Goal: Task Accomplishment & Management: Manage account settings

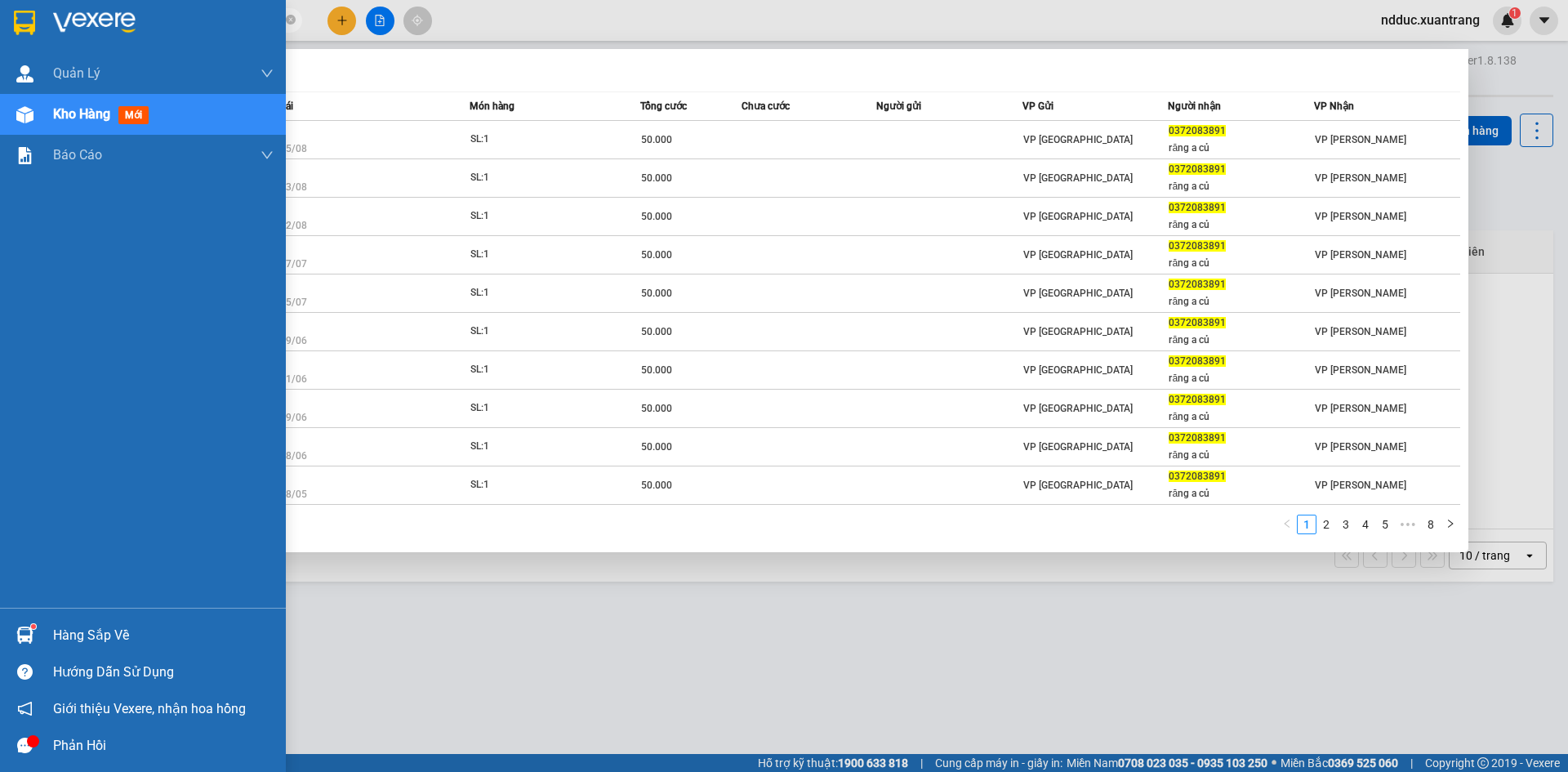
click at [32, 119] on img at bounding box center [25, 115] width 18 height 18
click at [34, 102] on div at bounding box center [24, 114] width 28 height 28
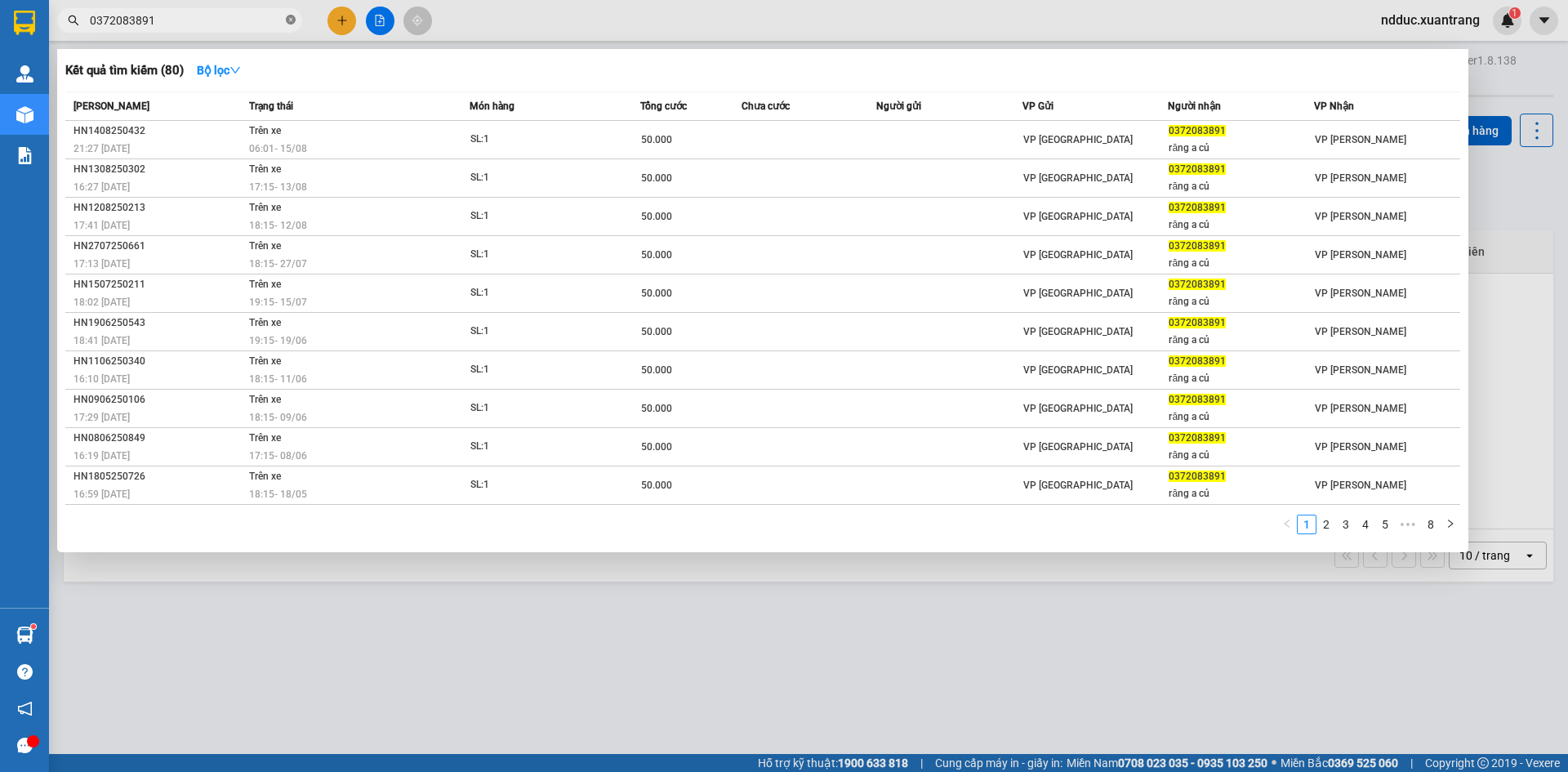
click at [293, 18] on icon "close-circle" at bounding box center [290, 19] width 10 height 10
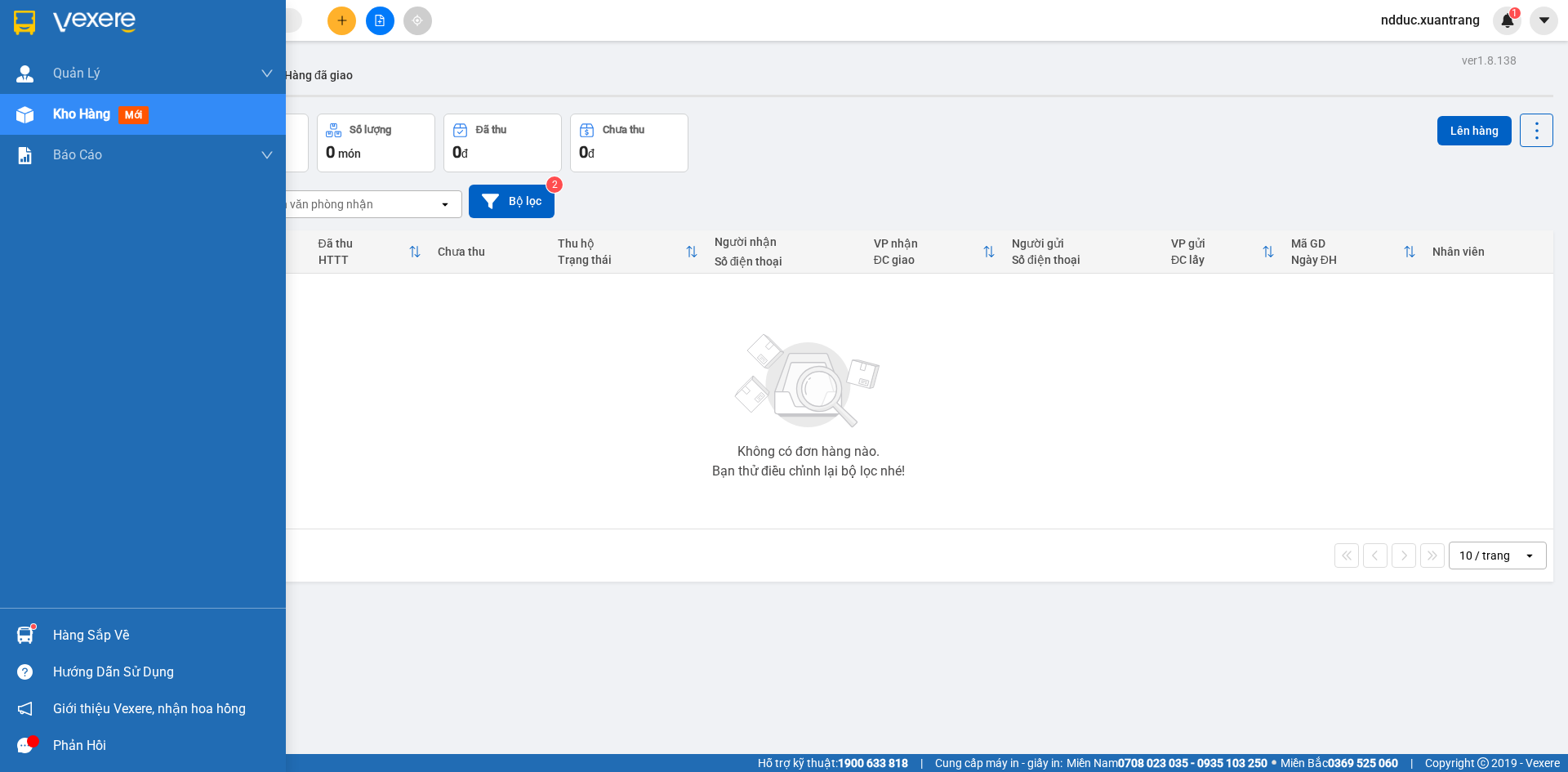
click at [21, 117] on img at bounding box center [25, 115] width 18 height 18
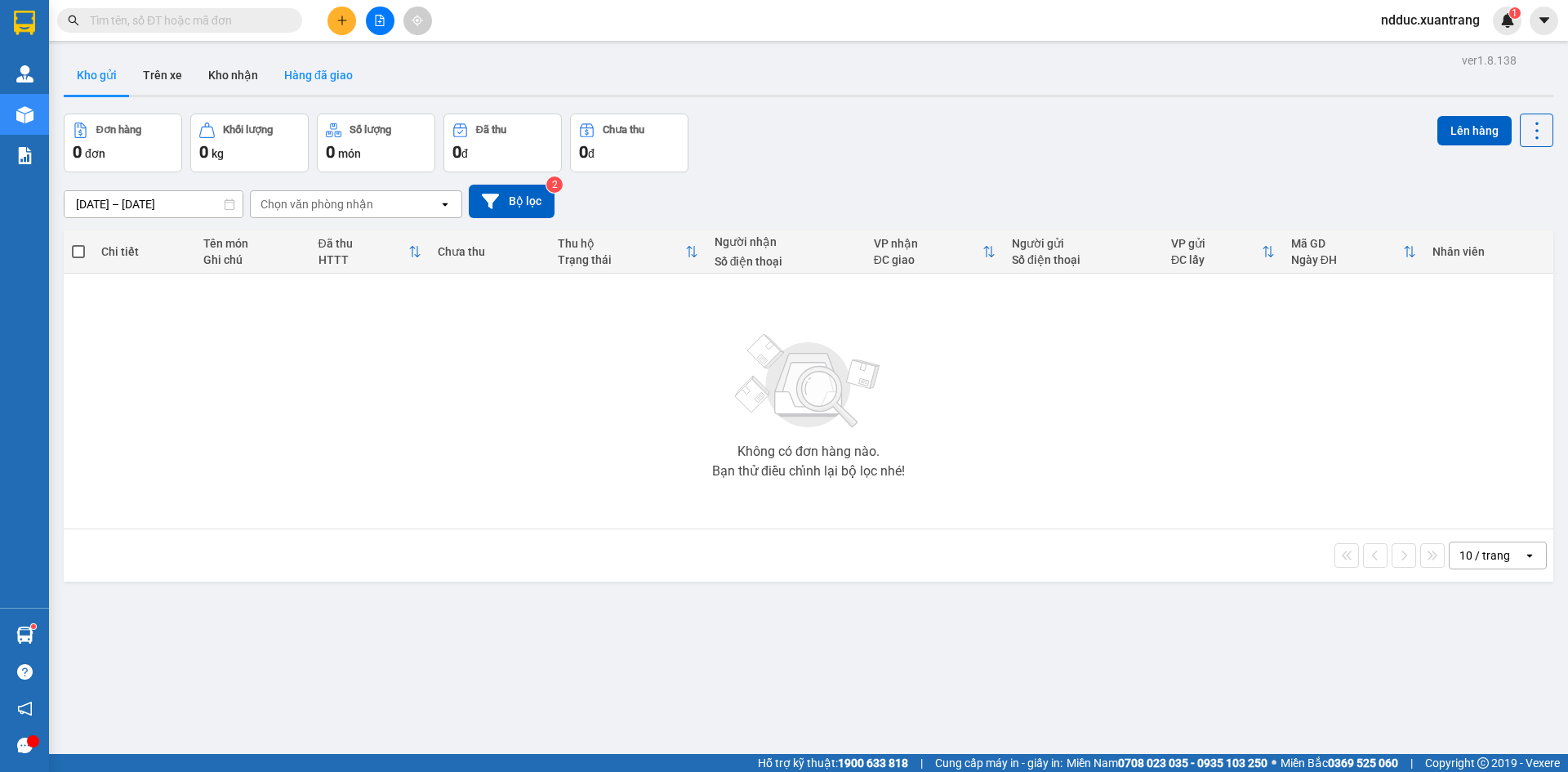
click at [324, 77] on button "Hàng đã giao" at bounding box center [318, 75] width 95 height 39
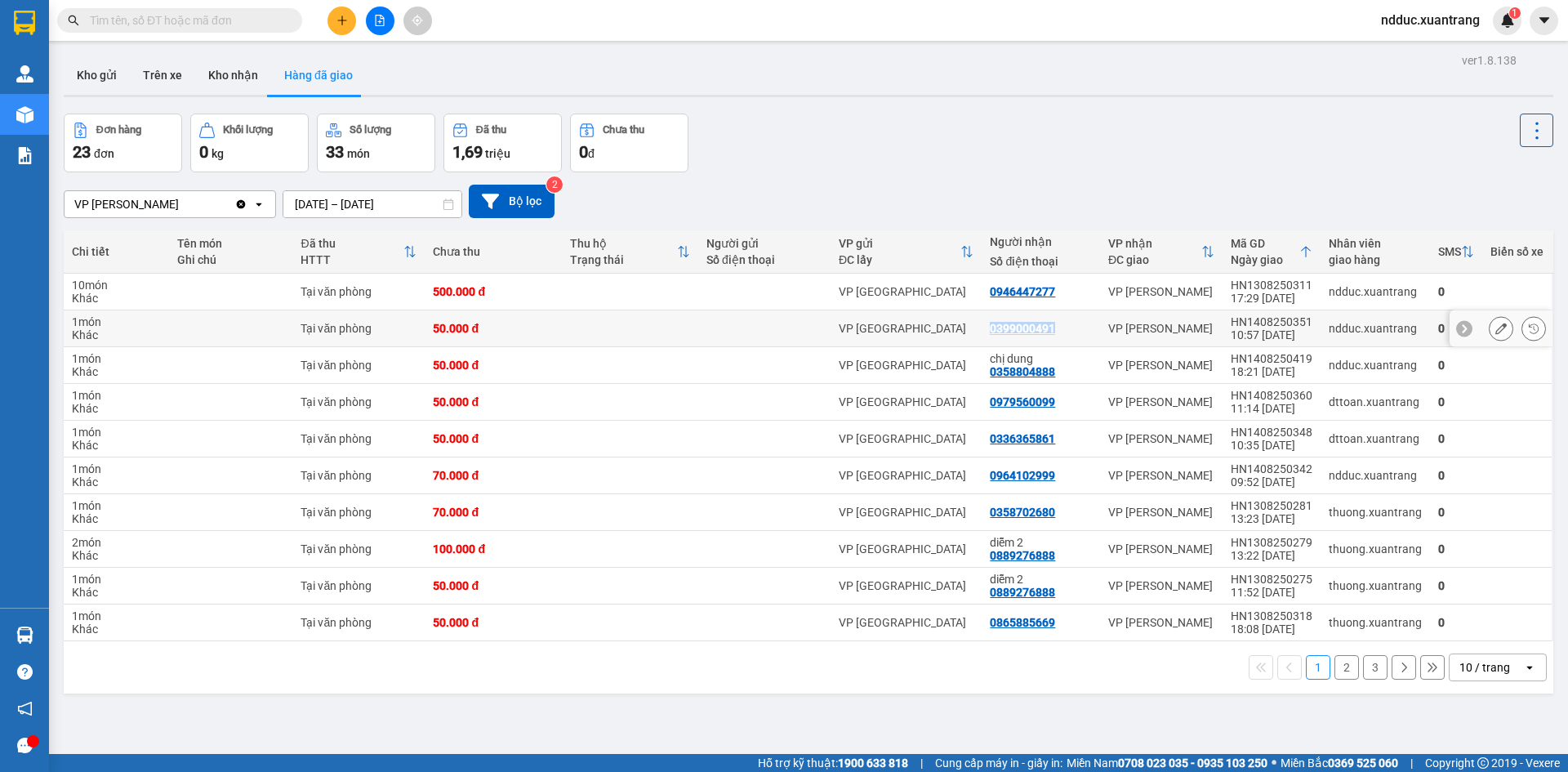
drag, startPoint x: 1063, startPoint y: 327, endPoint x: 984, endPoint y: 326, distance: 79.0
click at [984, 326] on td "0399000491" at bounding box center [1042, 329] width 119 height 37
copy div "0399000491"
click at [1528, 329] on icon at bounding box center [1534, 328] width 12 height 12
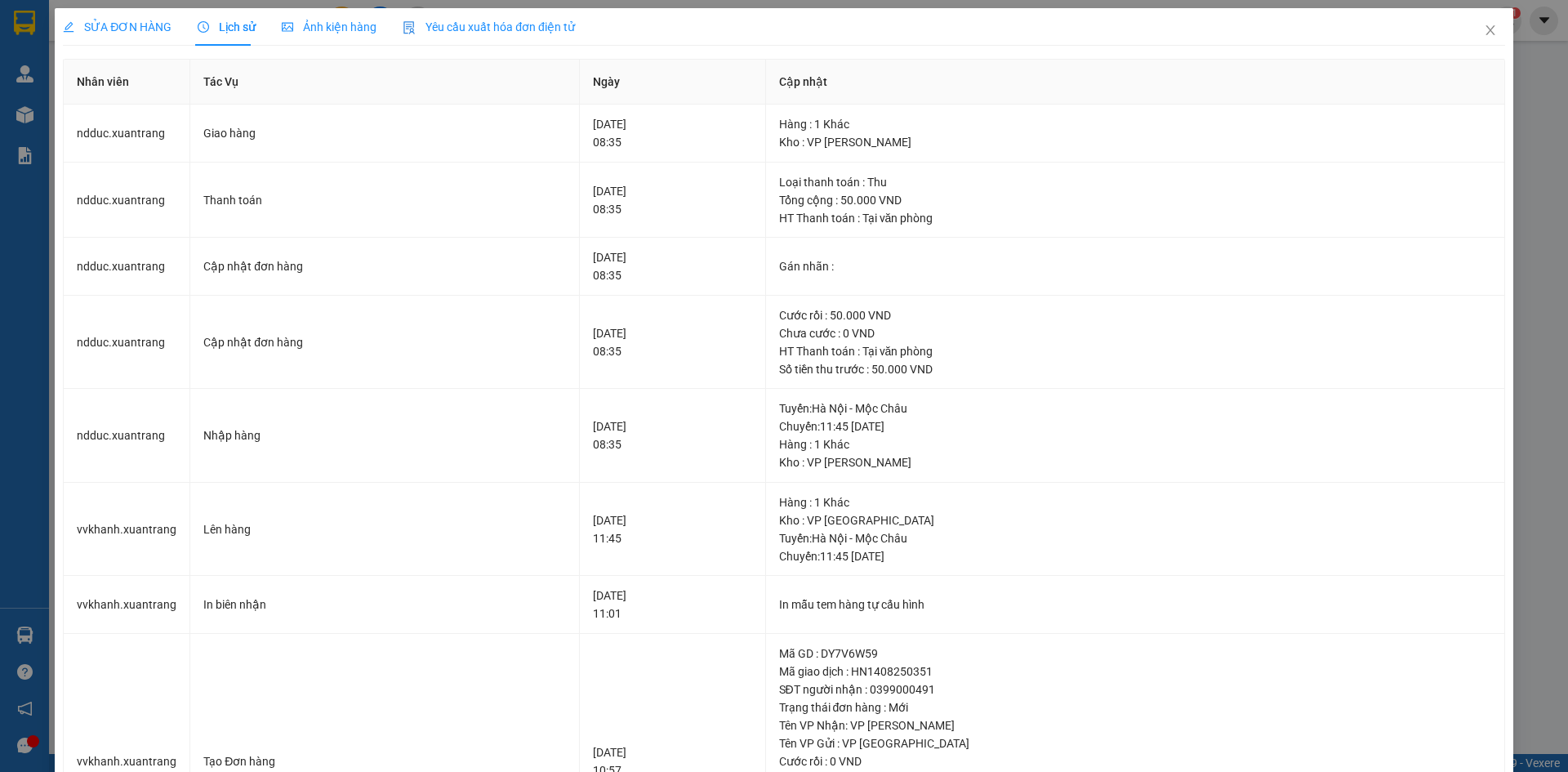
click at [343, 28] on span "Ảnh kiện hàng" at bounding box center [328, 26] width 95 height 13
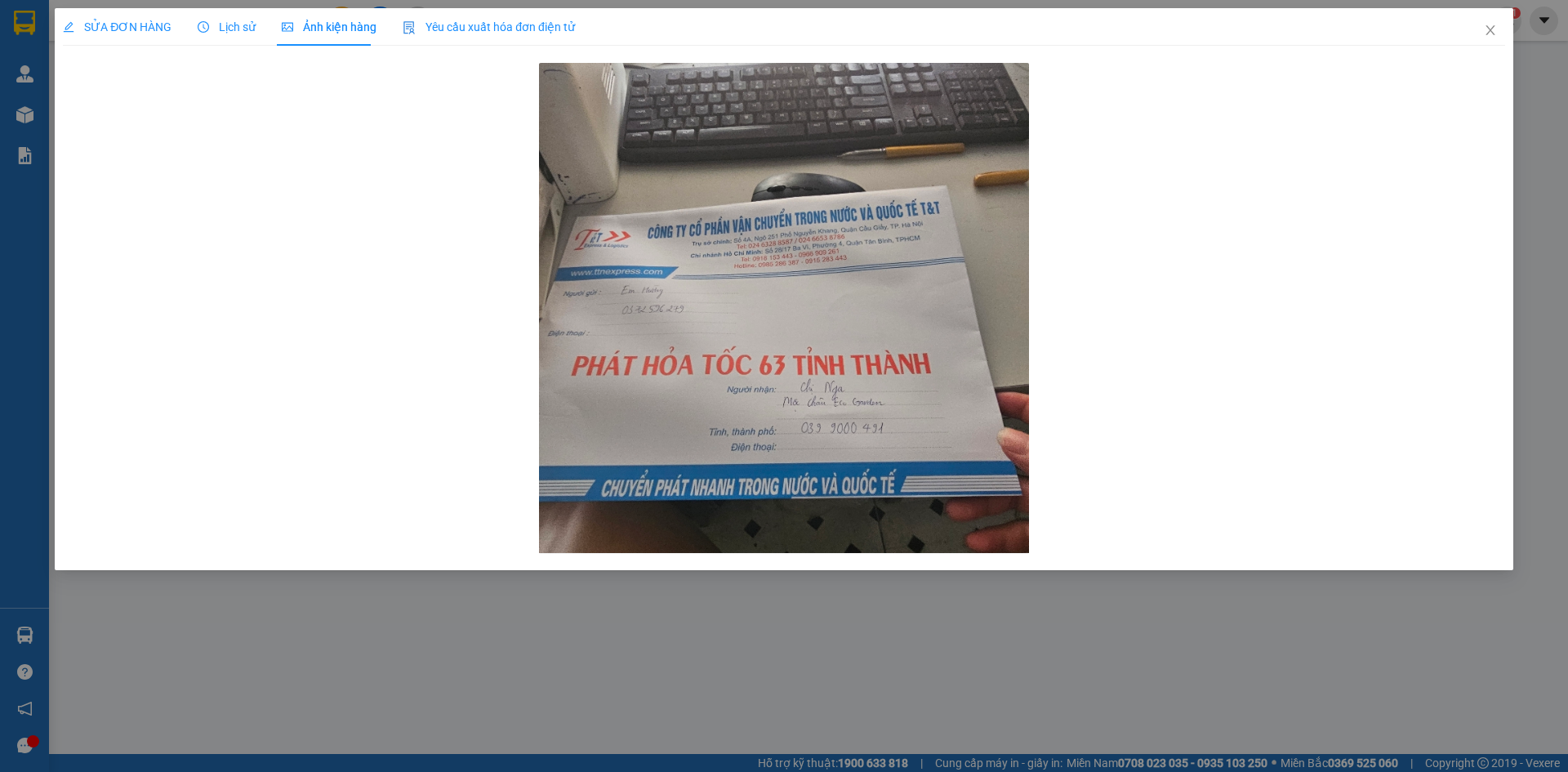
click at [230, 28] on span "Lịch sử" at bounding box center [227, 26] width 58 height 13
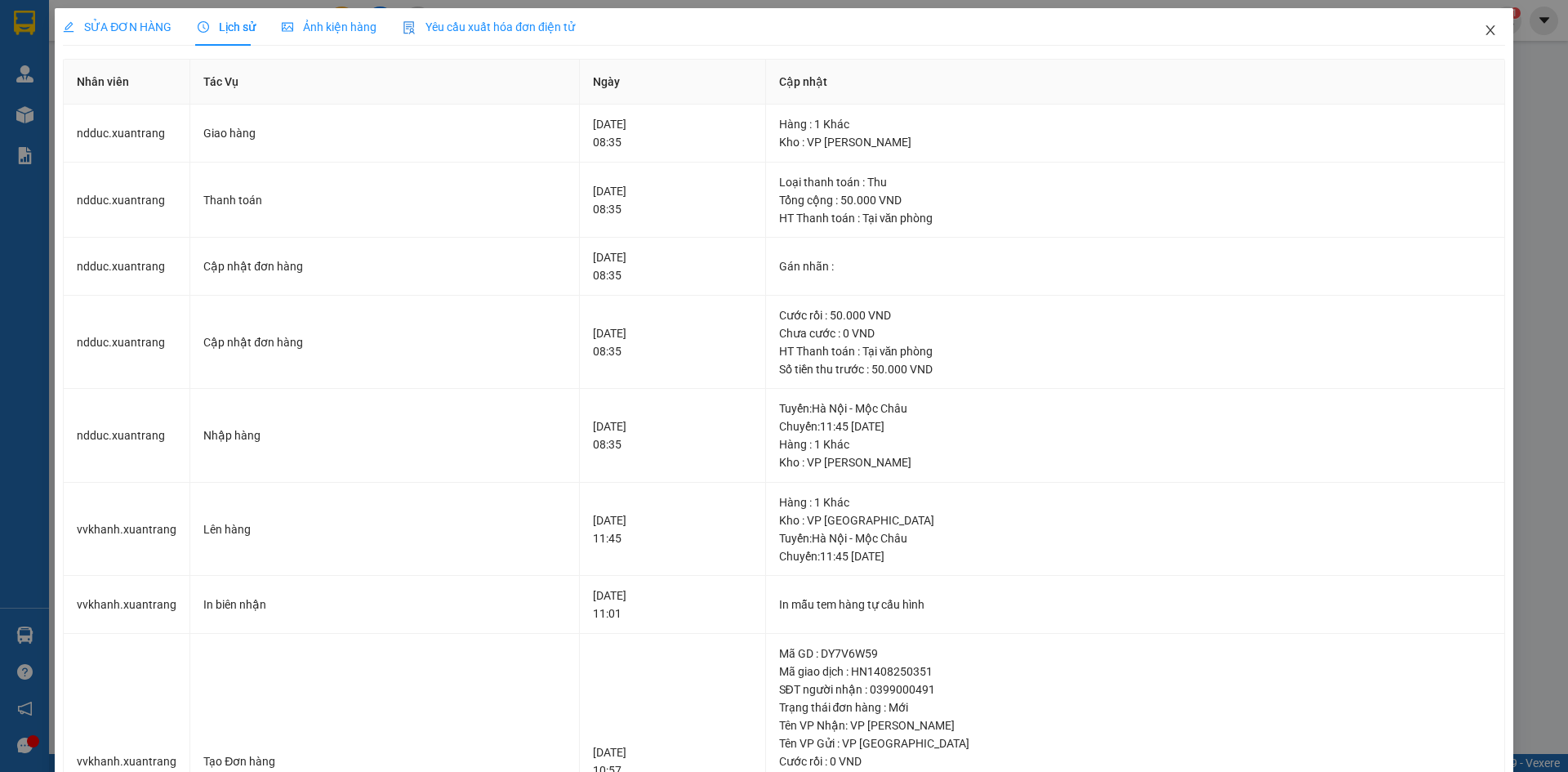
drag, startPoint x: 1477, startPoint y: 33, endPoint x: 1389, endPoint y: 0, distance: 94.0
click at [1484, 30] on icon "close" at bounding box center [1490, 29] width 13 height 13
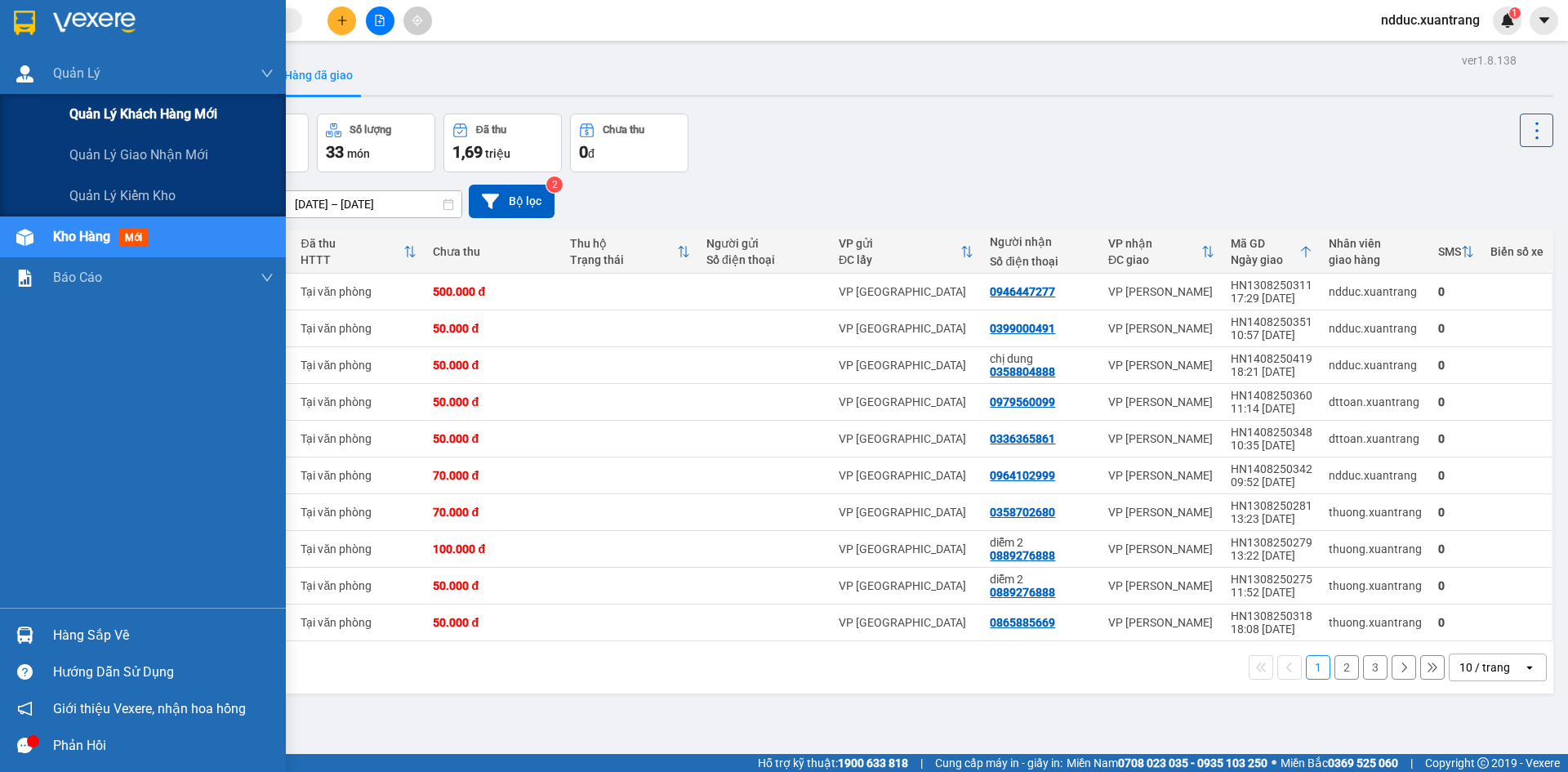
click at [13, 121] on div "Quản lý khách hàng mới" at bounding box center [142, 114] width 286 height 41
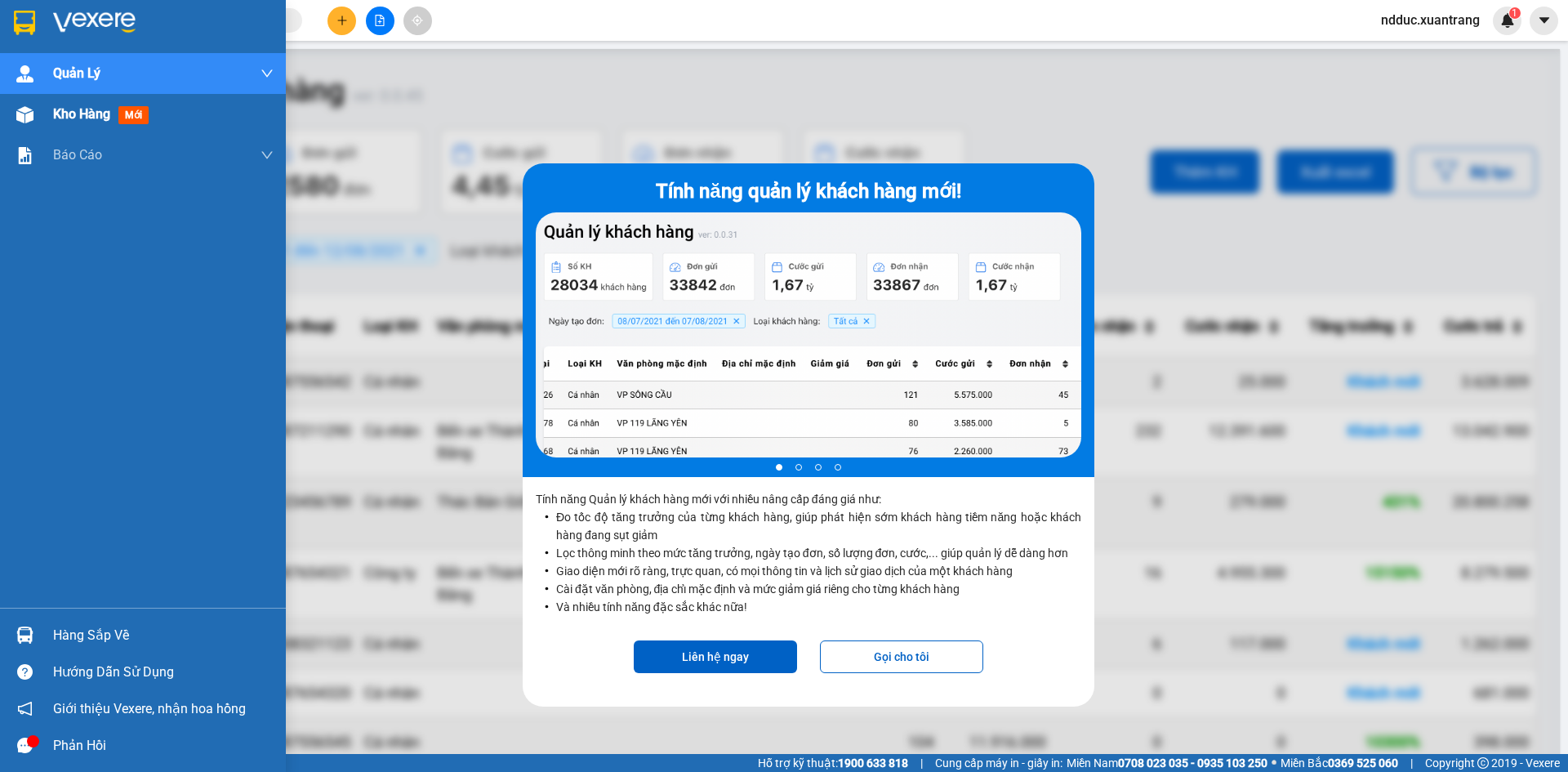
click at [26, 115] on img at bounding box center [25, 115] width 18 height 18
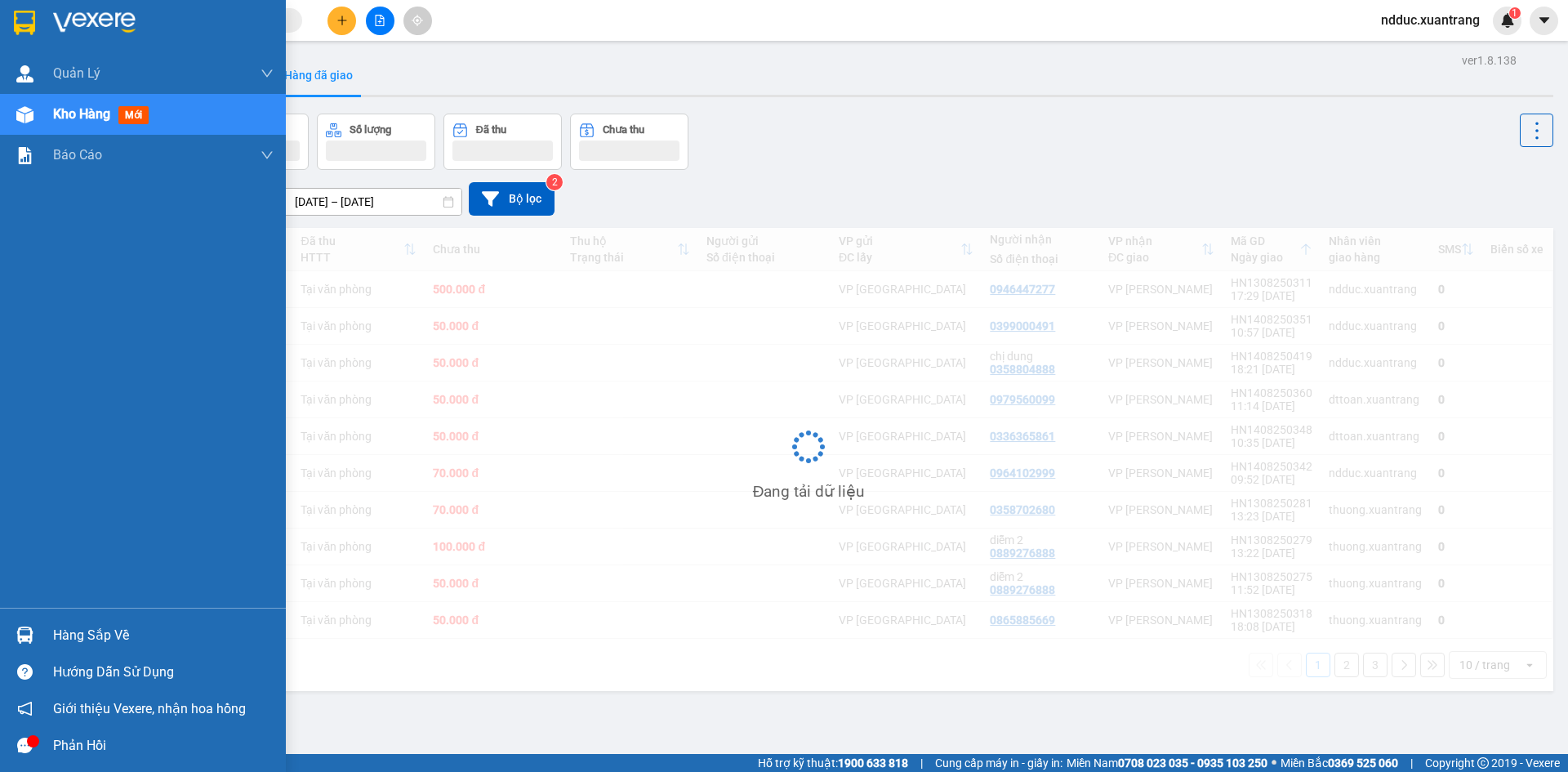
click at [26, 114] on img at bounding box center [25, 115] width 18 height 18
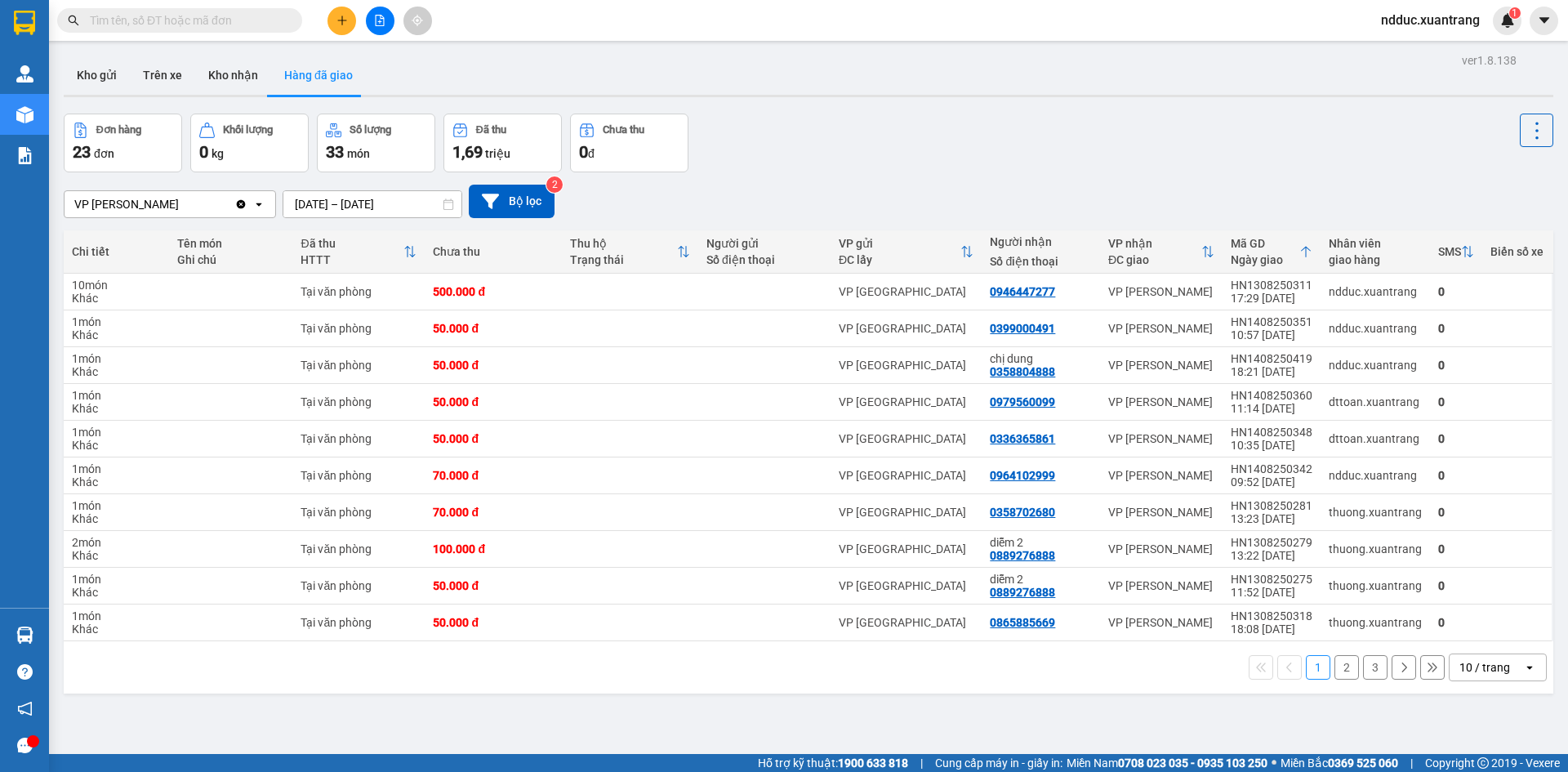
drag, startPoint x: 113, startPoint y: 74, endPoint x: 185, endPoint y: 33, distance: 82.9
click at [113, 73] on button "Kho gửi" at bounding box center [96, 75] width 66 height 39
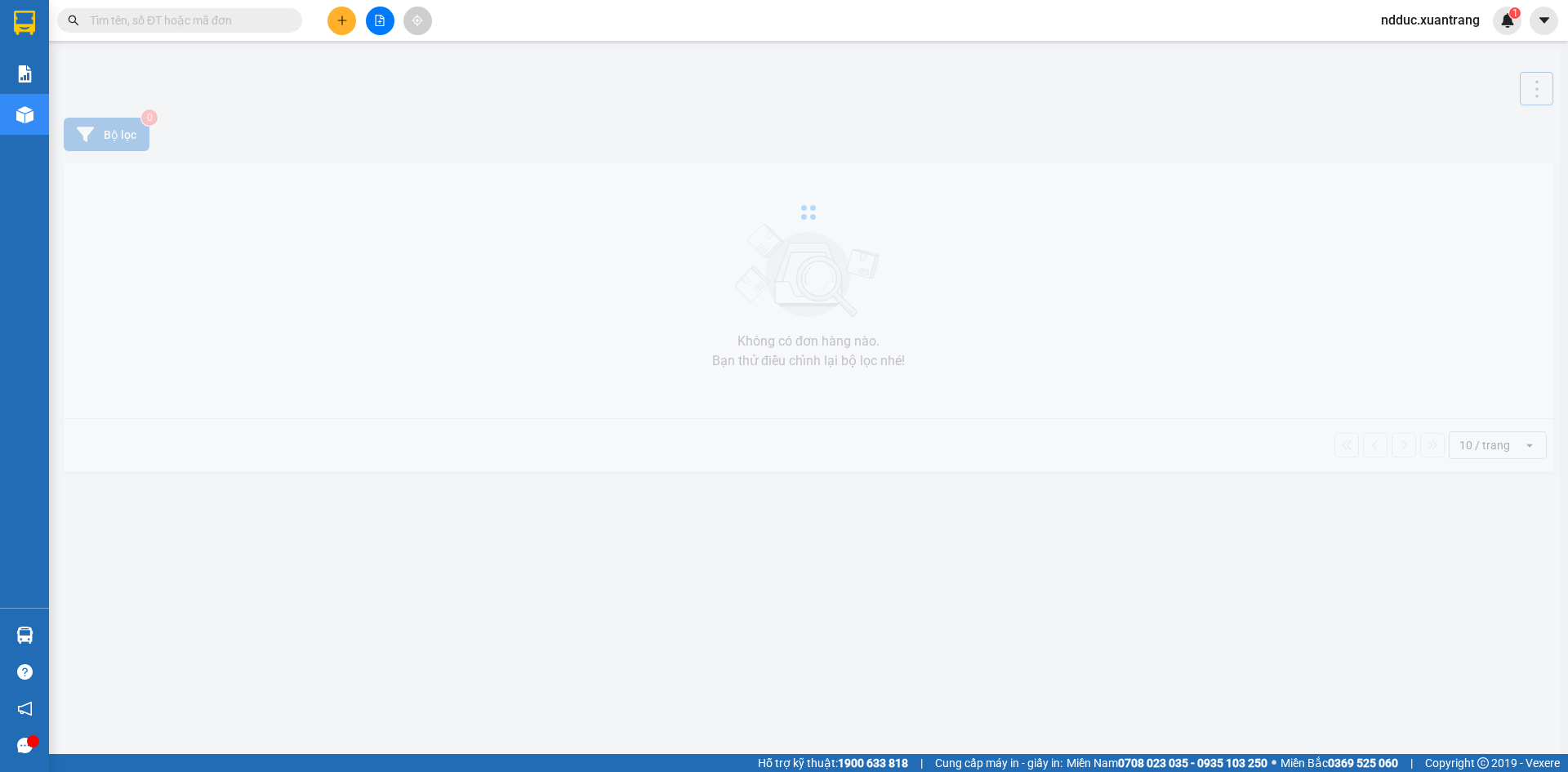
click at [149, 25] on input "text" at bounding box center [186, 20] width 193 height 18
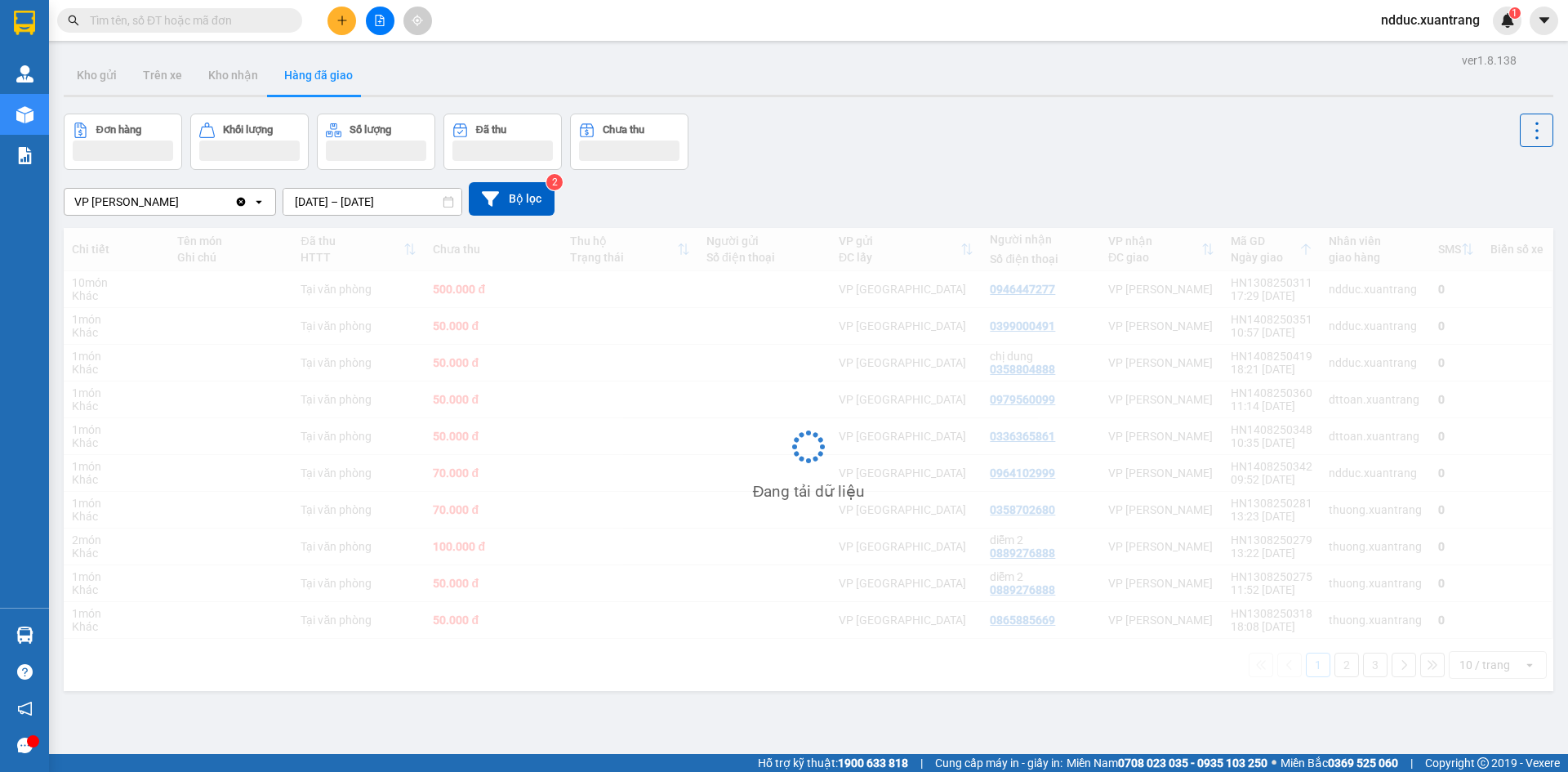
paste input "0399000491"
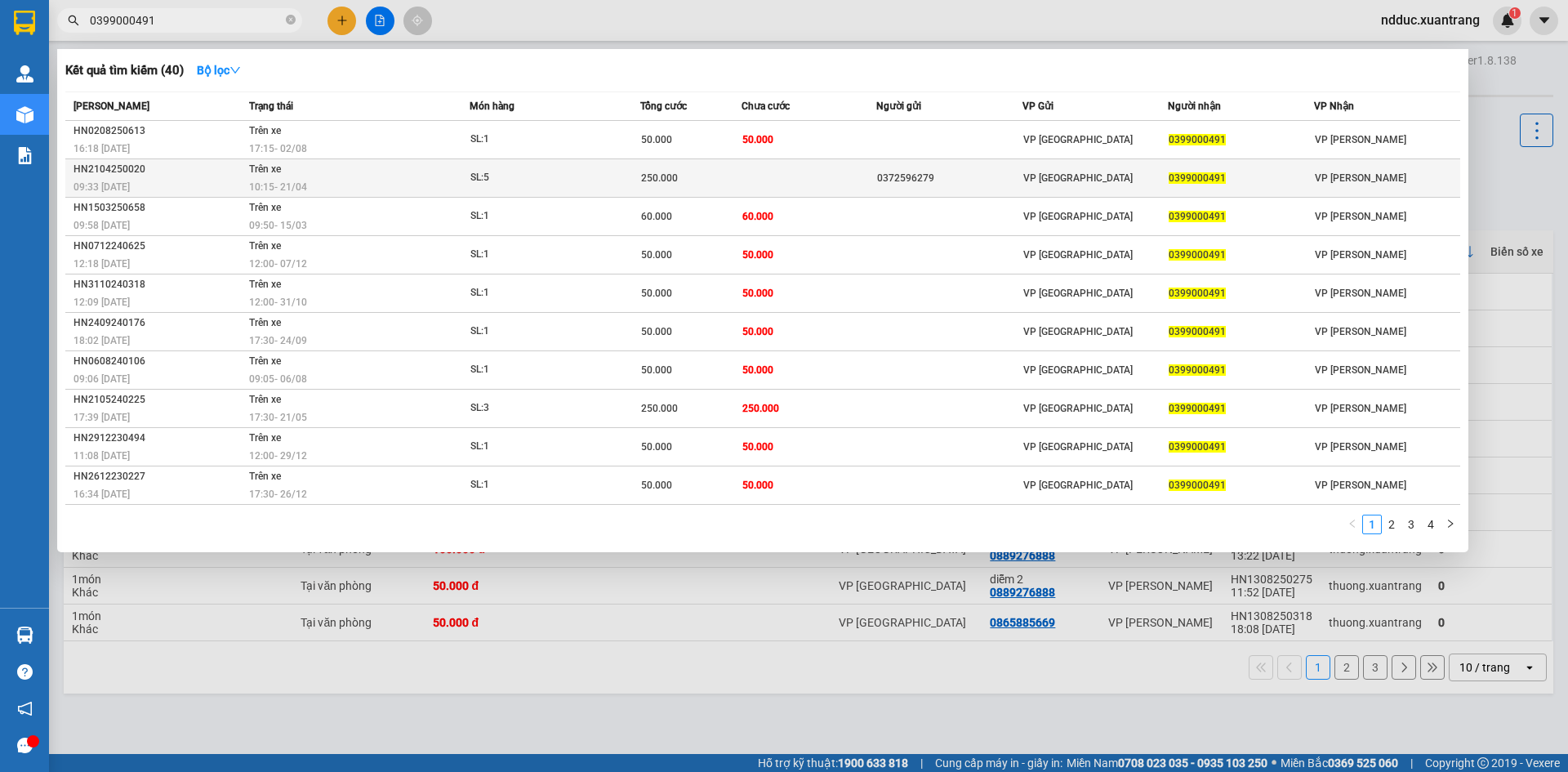
type input "0399000491"
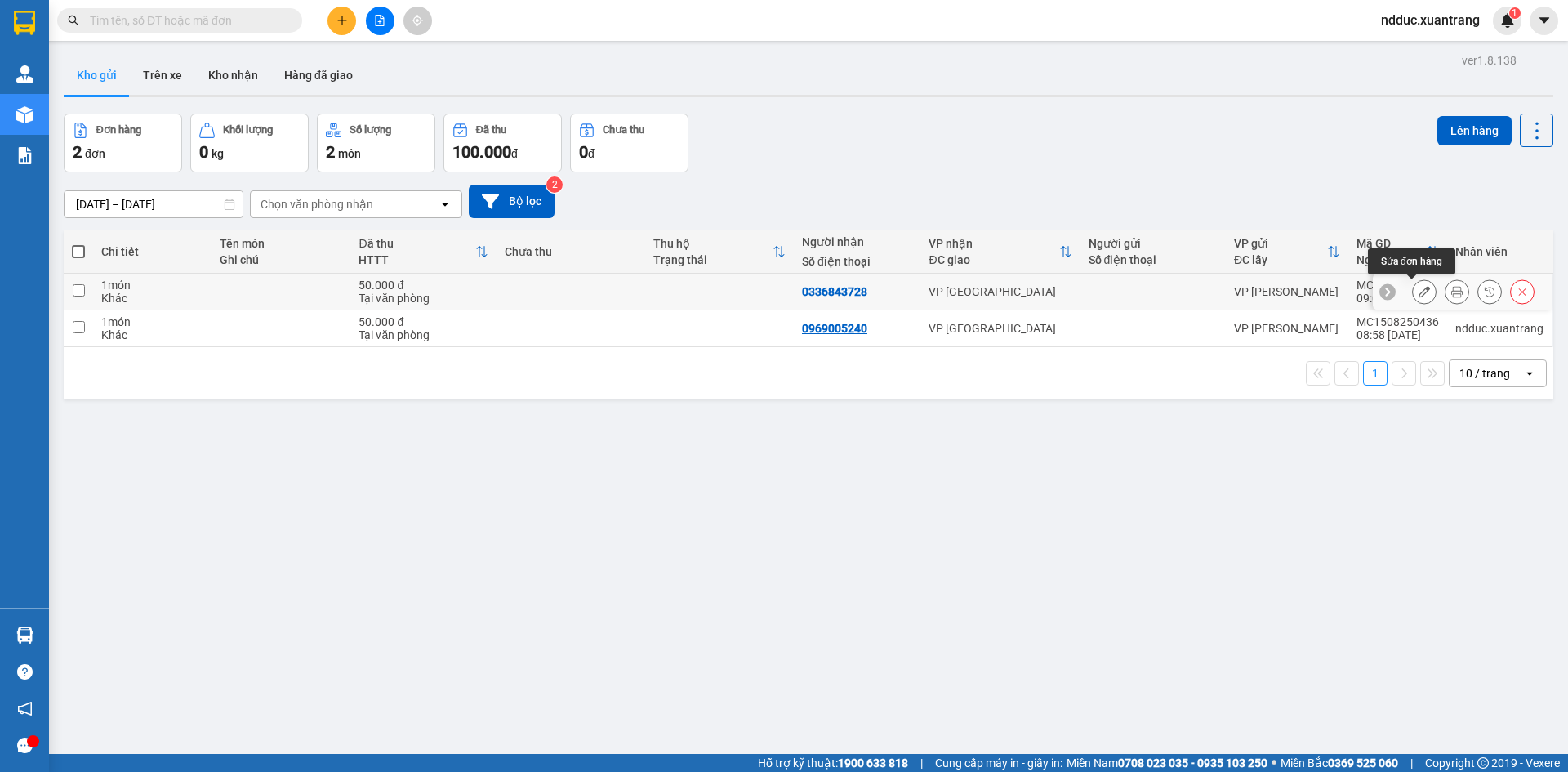
click at [1423, 283] on div at bounding box center [1424, 291] width 24 height 24
click at [1445, 282] on div at bounding box center [1457, 291] width 24 height 24
click at [1452, 287] on icon at bounding box center [1458, 291] width 12 height 12
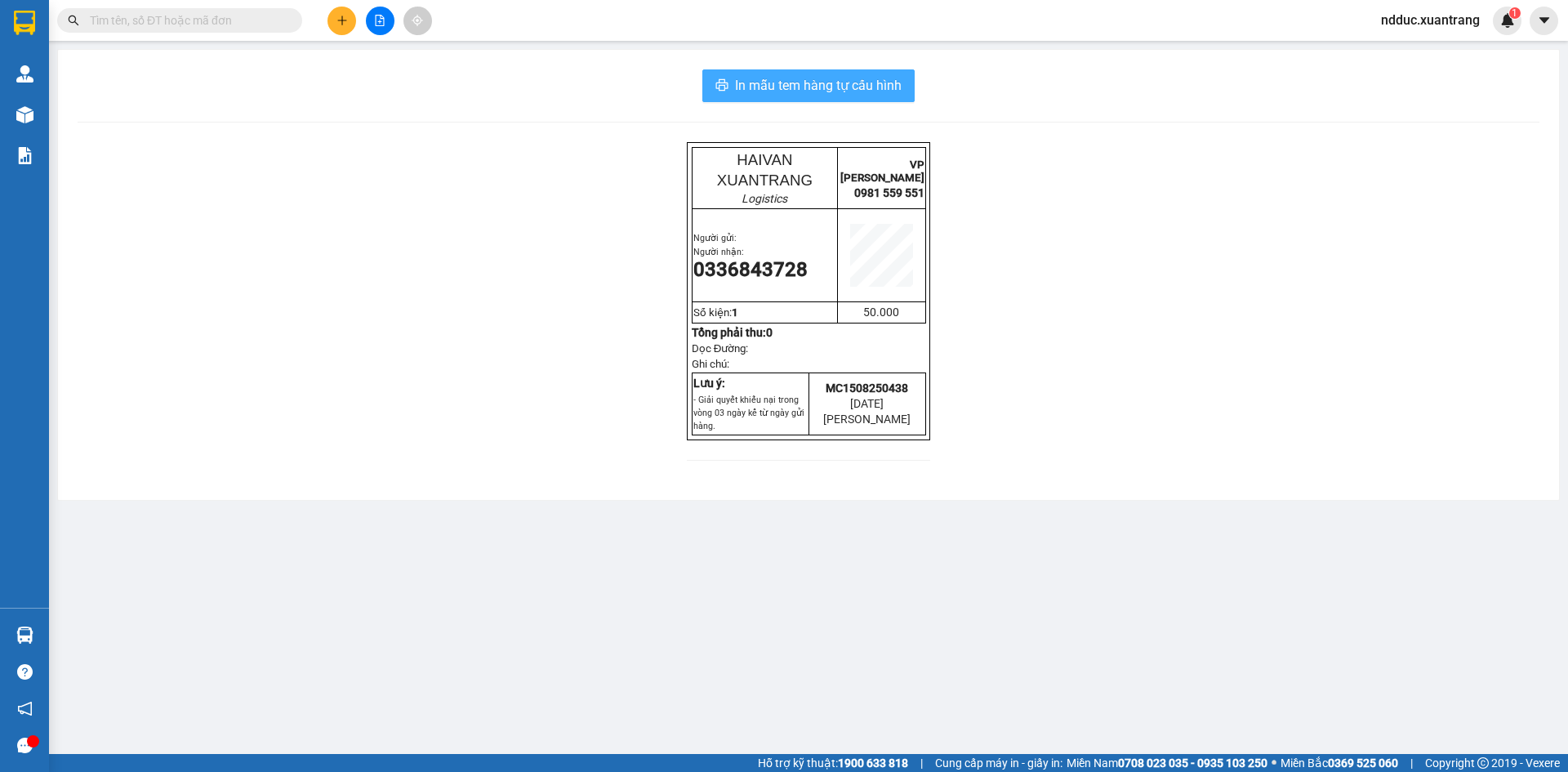
click at [853, 79] on span "In mẫu tem hàng tự cấu hình" at bounding box center [818, 85] width 167 height 20
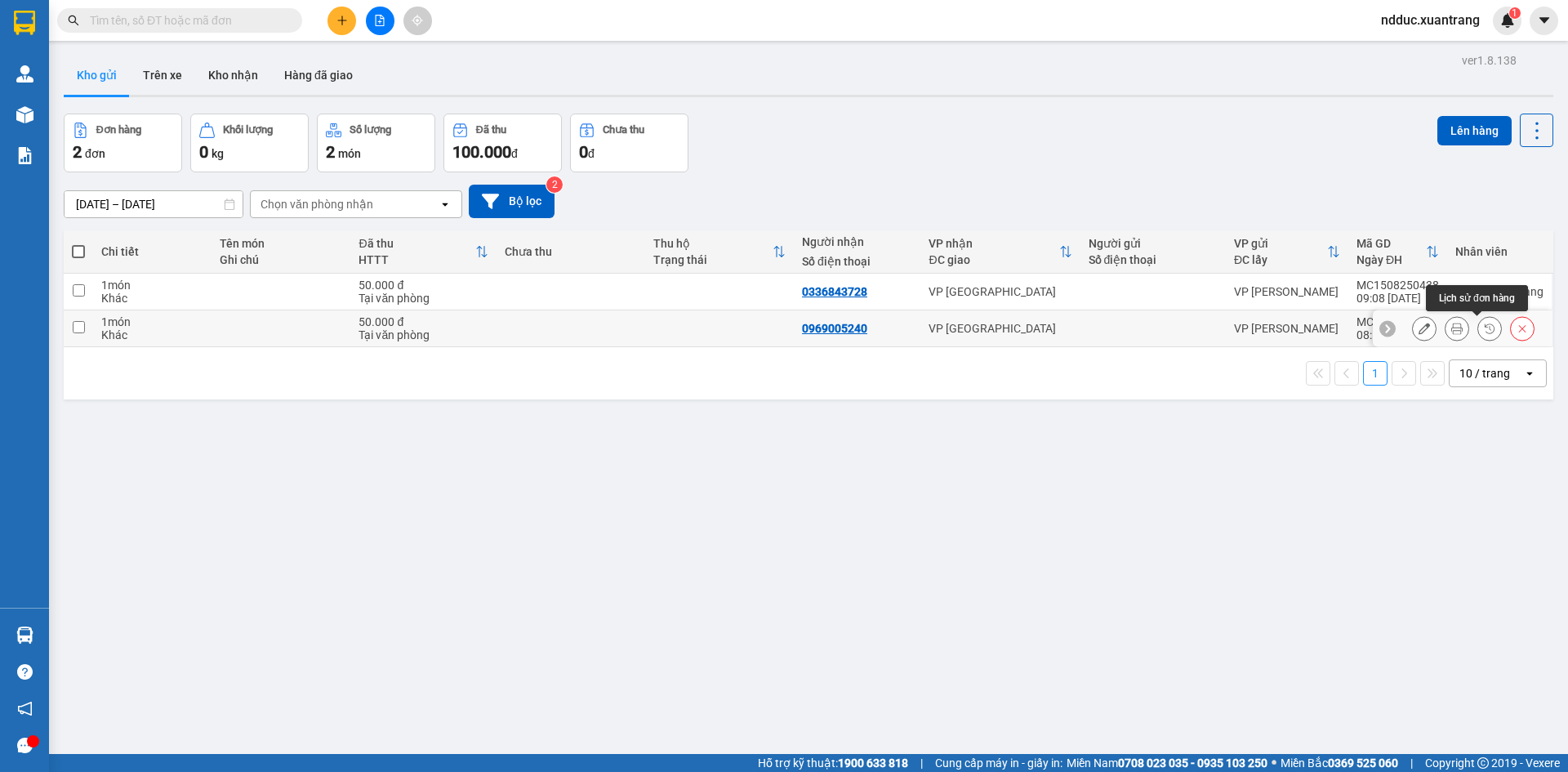
click at [1452, 332] on icon at bounding box center [1458, 328] width 12 height 12
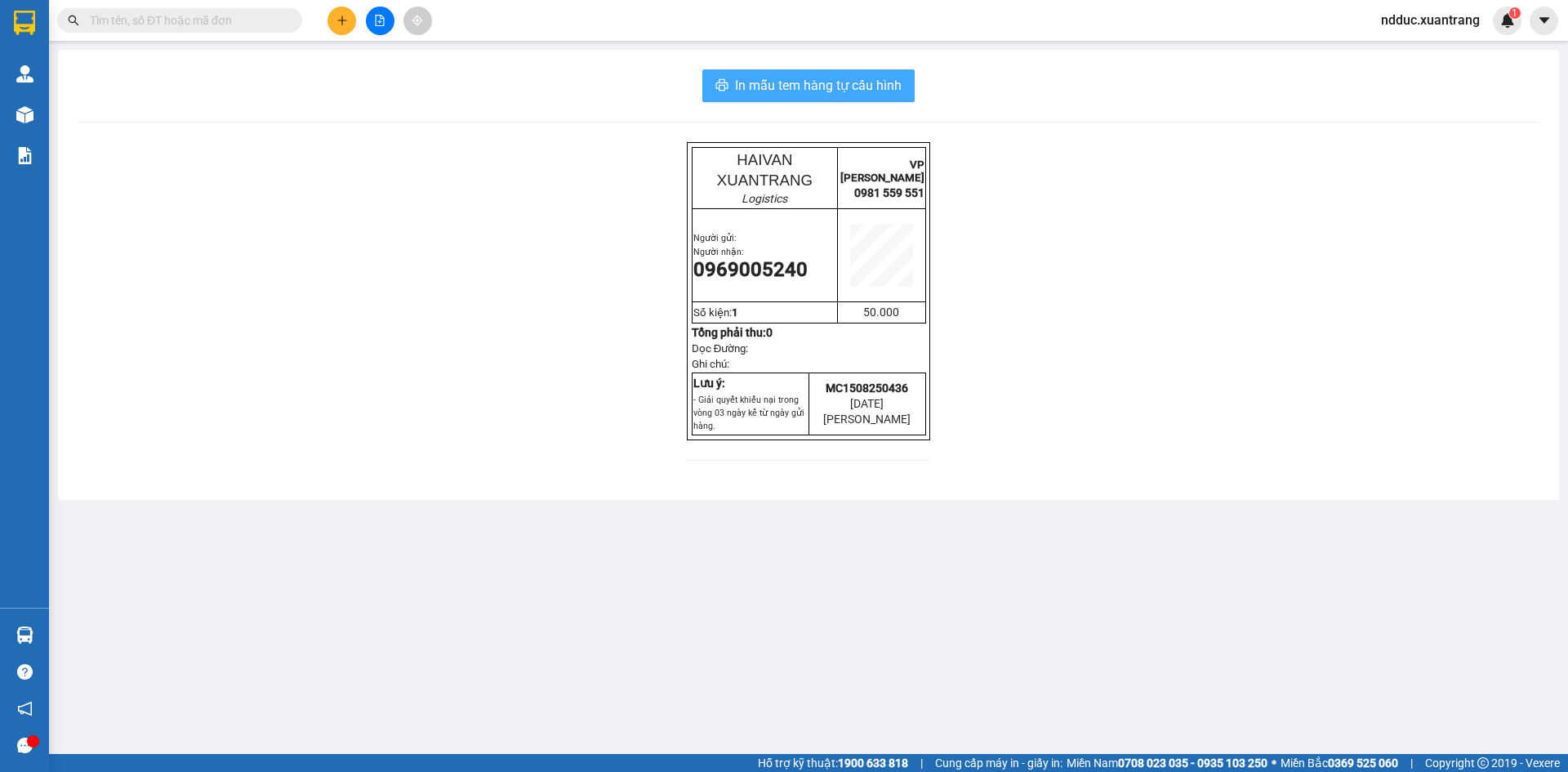
click at [864, 89] on span "In mẫu tem hàng tự cấu hình" at bounding box center [818, 85] width 167 height 20
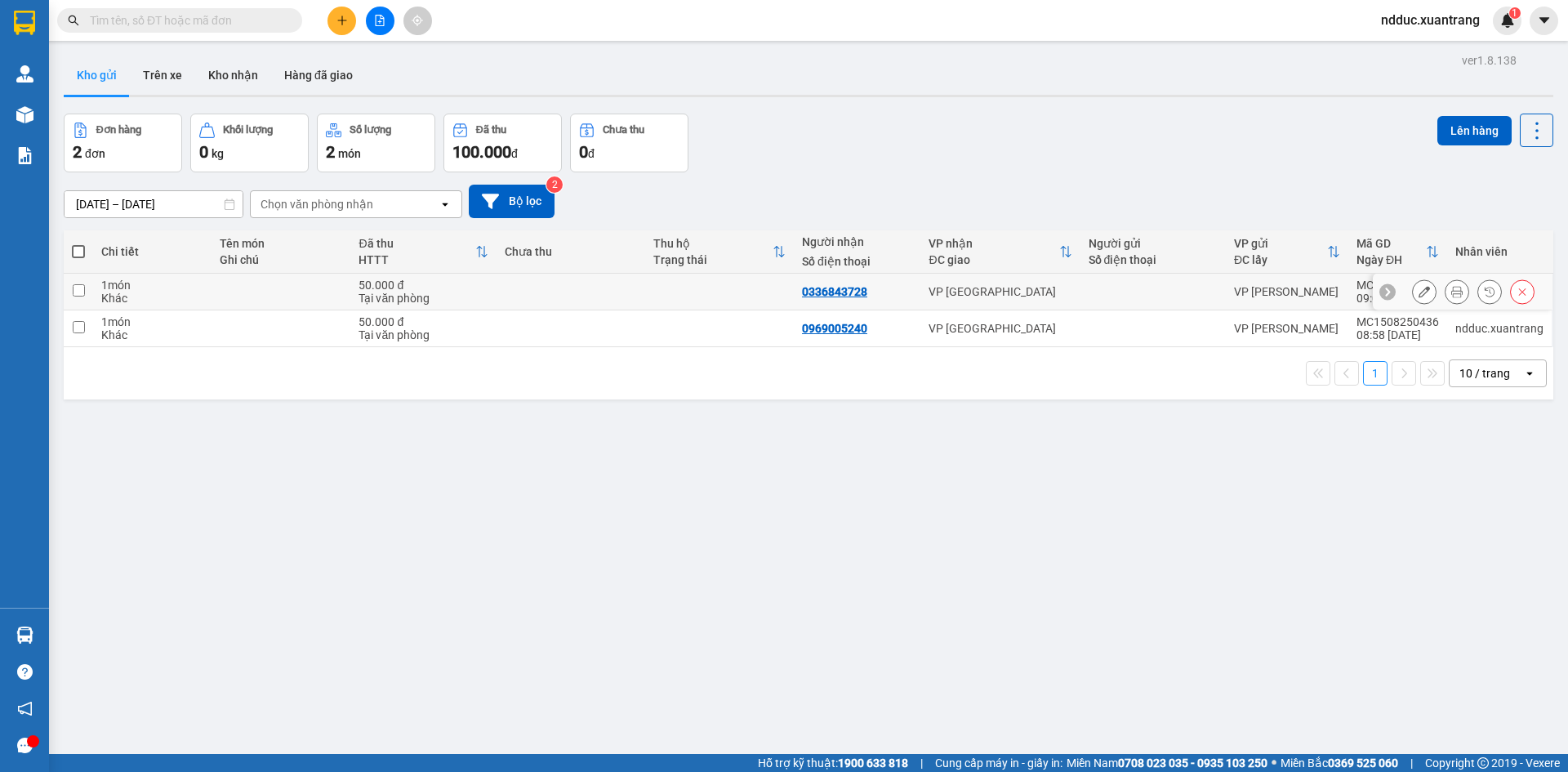
click at [602, 290] on td at bounding box center [571, 292] width 149 height 37
checkbox input "true"
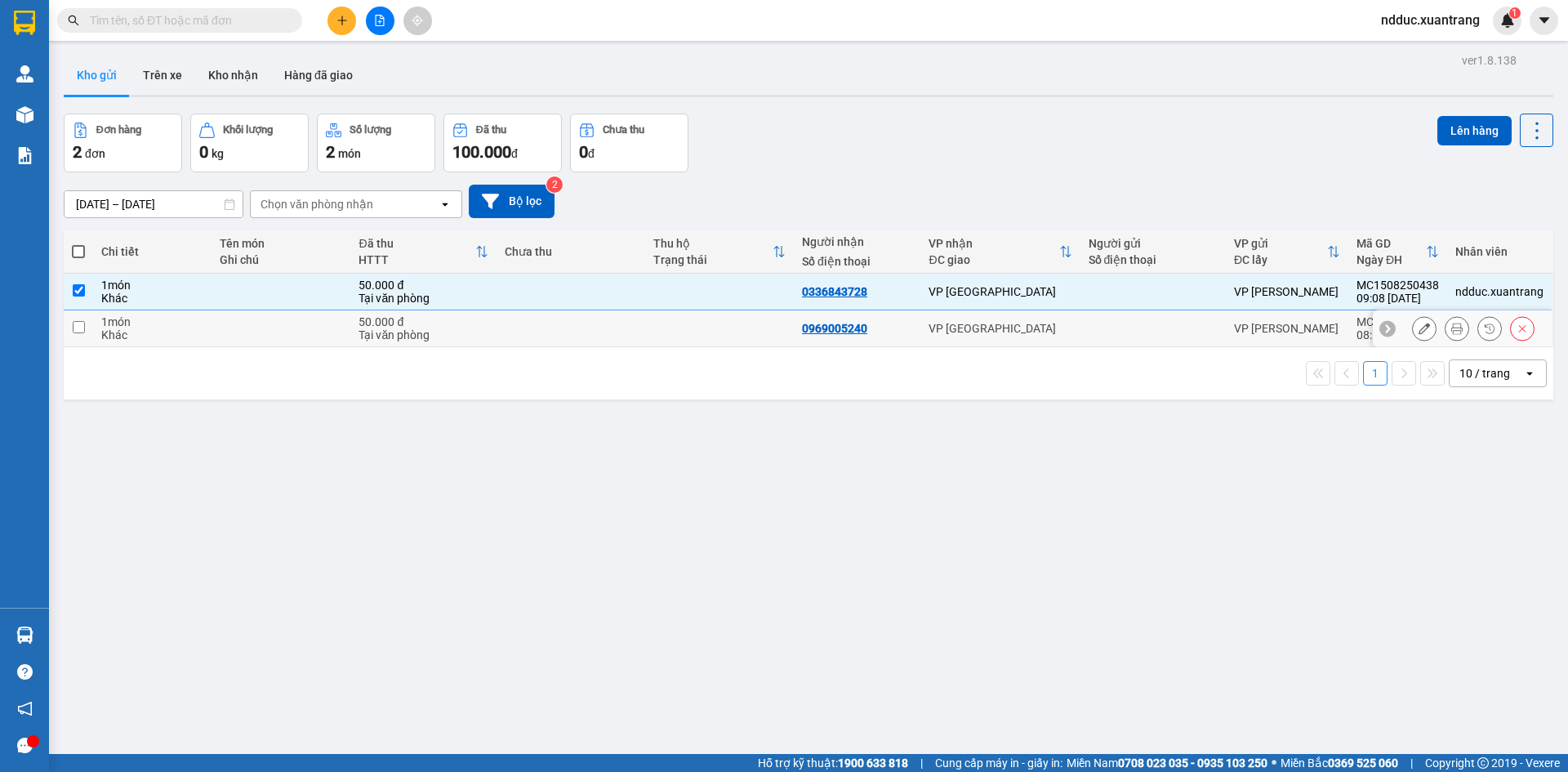
click at [577, 329] on td at bounding box center [571, 329] width 149 height 37
checkbox input "true"
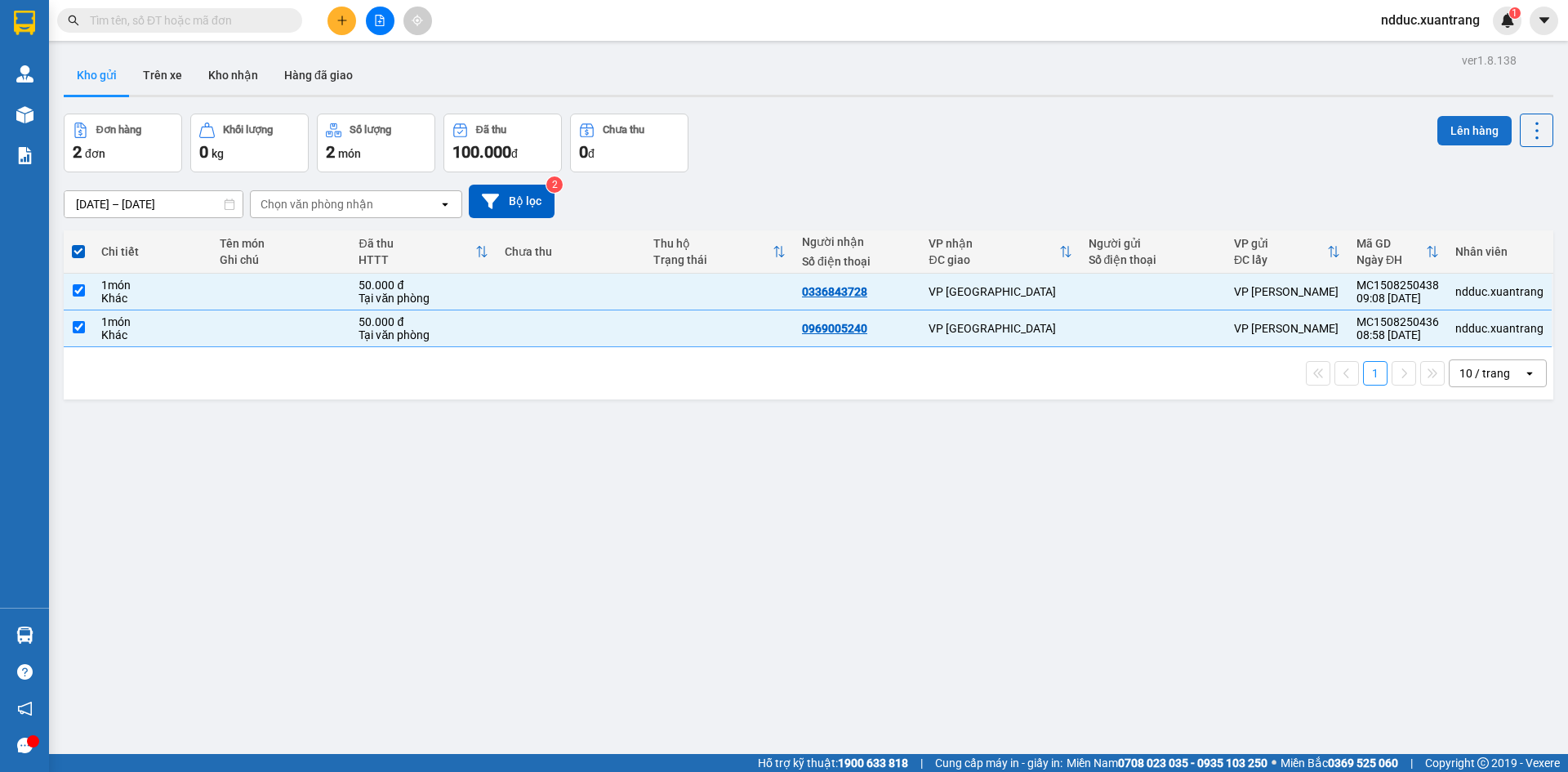
click at [1450, 126] on button "Lên hàng" at bounding box center [1474, 131] width 74 height 29
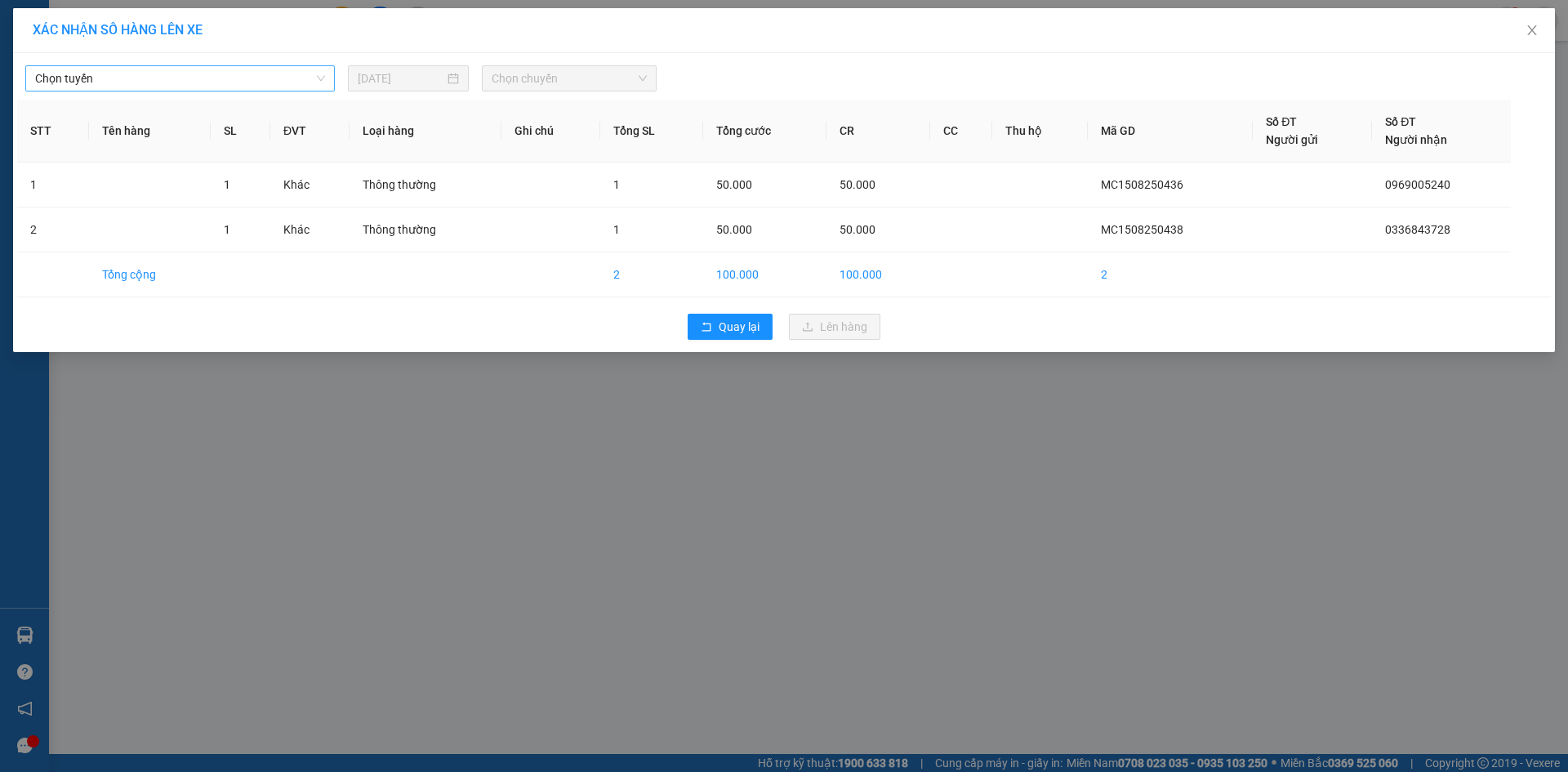
click at [103, 66] on span "Chọn tuyến" at bounding box center [180, 78] width 290 height 24
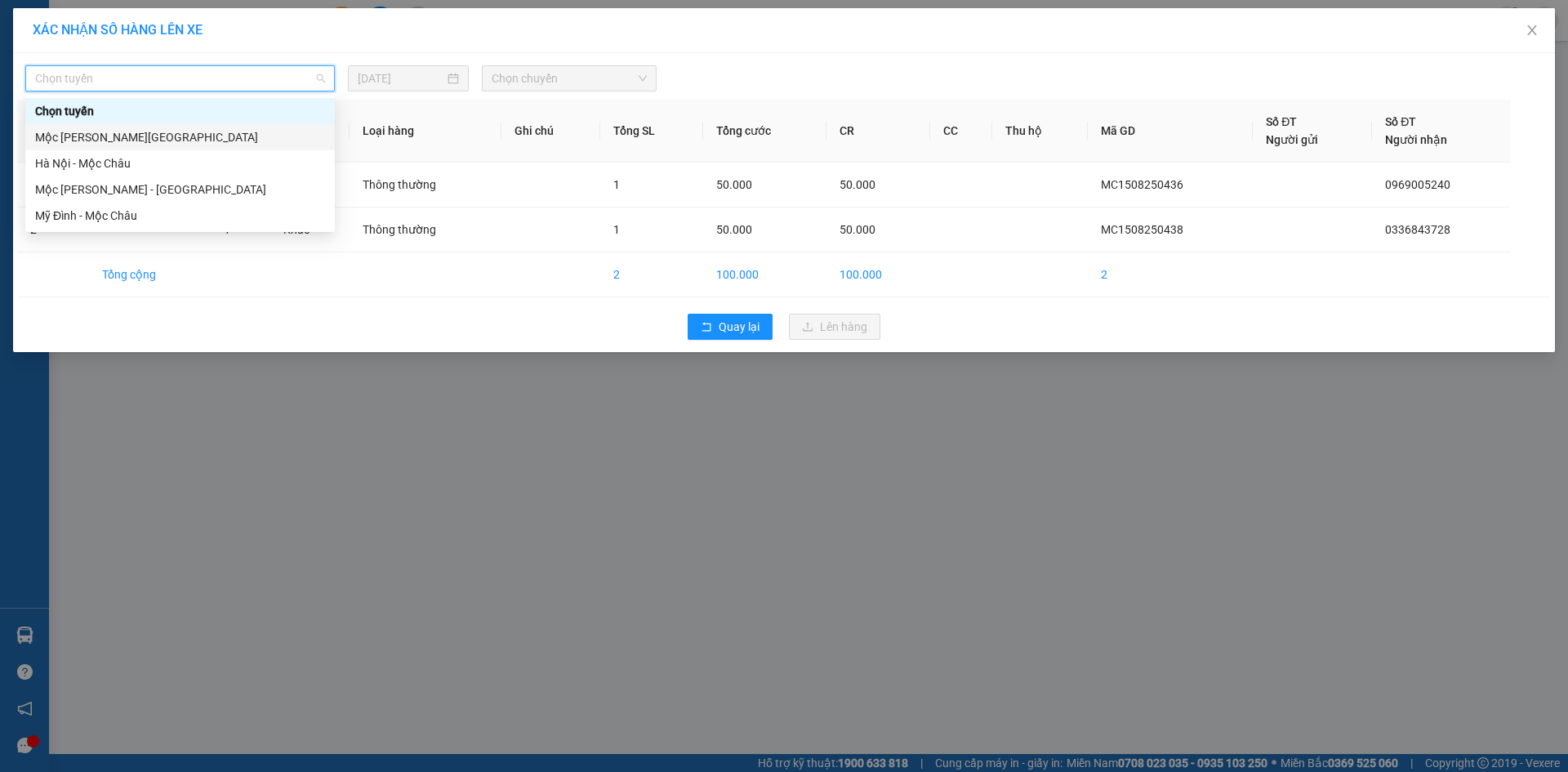
drag, startPoint x: 104, startPoint y: 139, endPoint x: 125, endPoint y: 134, distance: 21.6
click at [107, 139] on div "Mộc Châu - Hà Nội" at bounding box center [180, 137] width 290 height 18
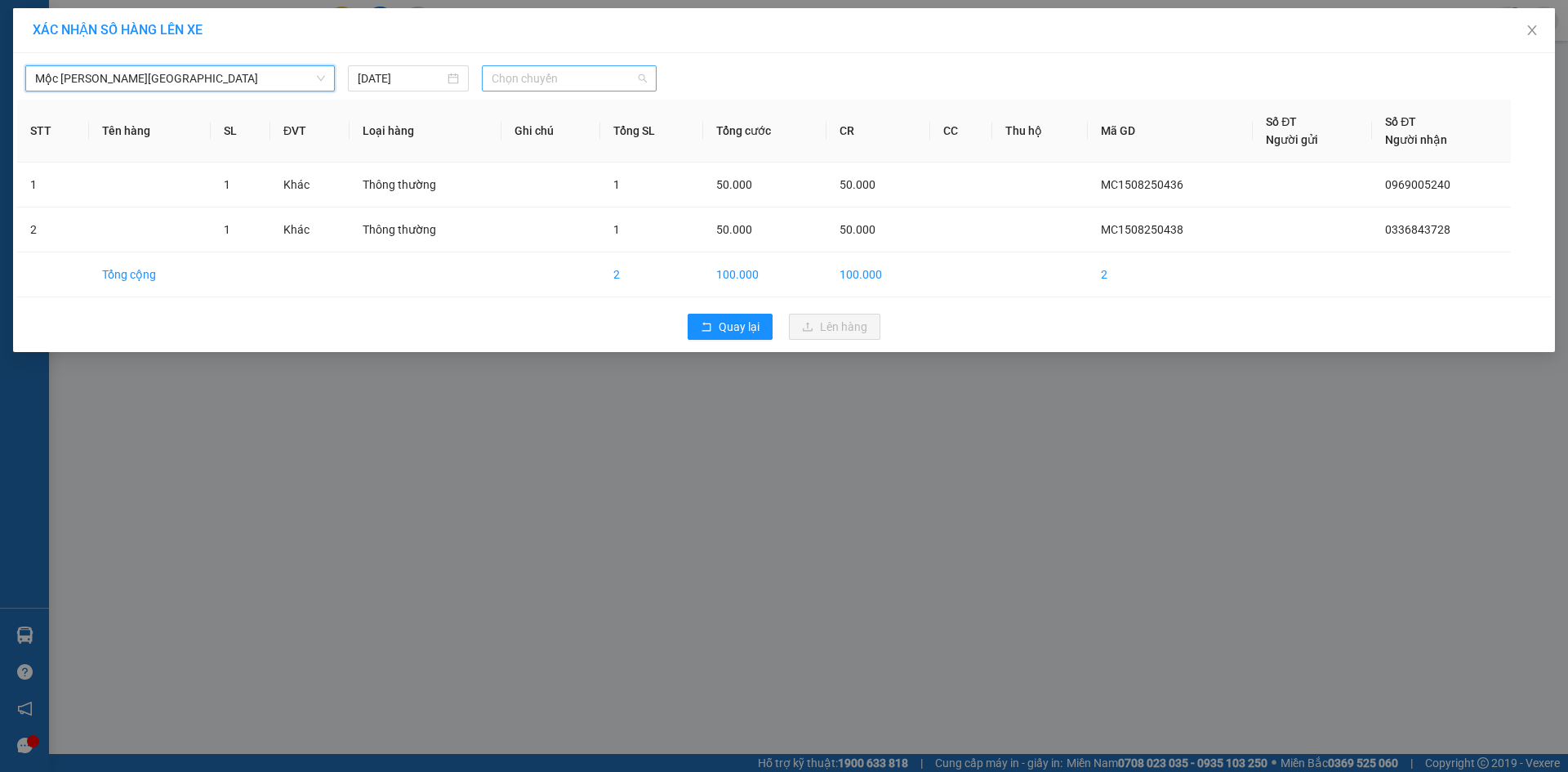
click at [593, 79] on span "Chọn chuyến" at bounding box center [569, 78] width 155 height 24
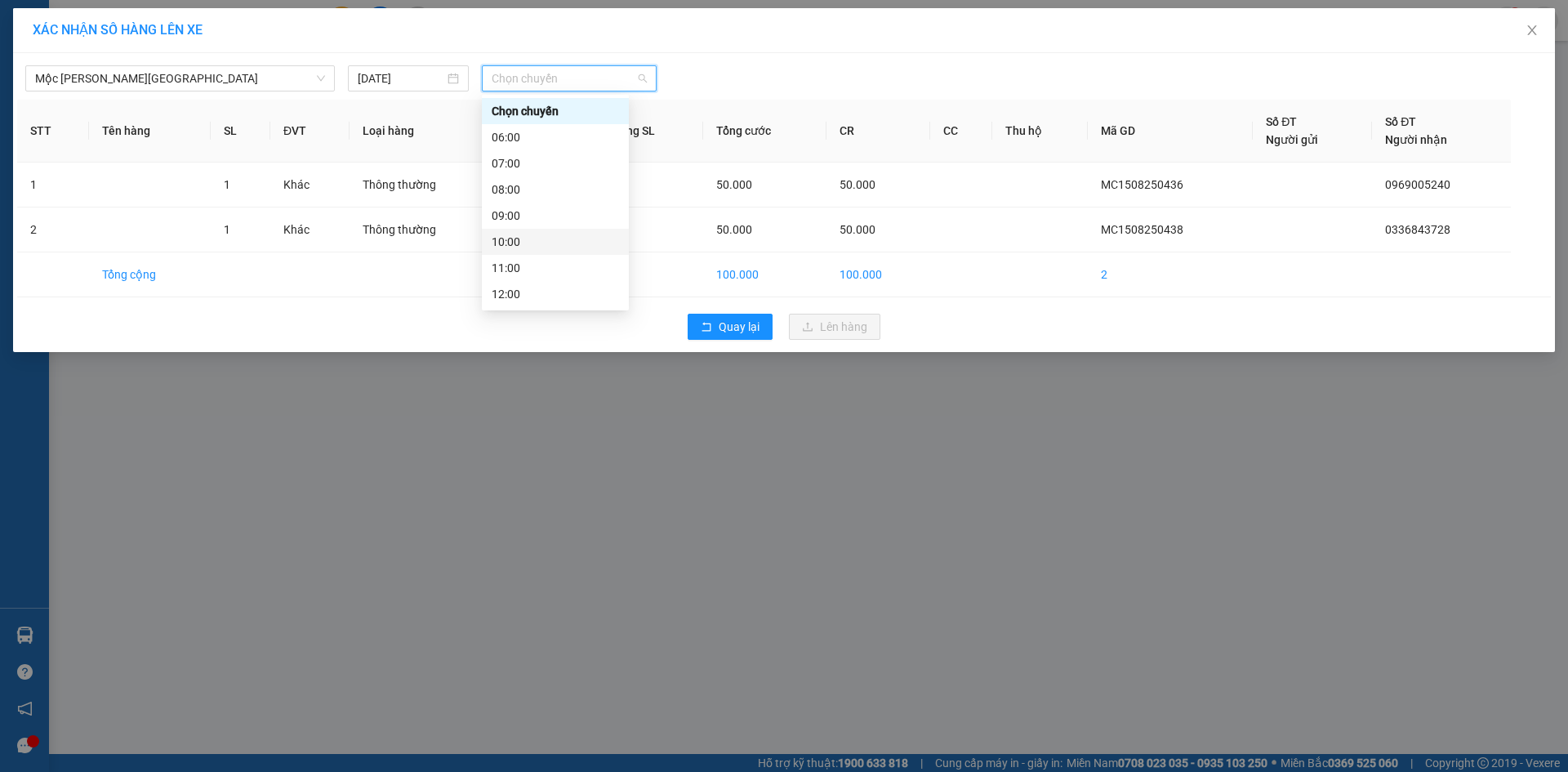
click at [519, 235] on div "10:00" at bounding box center [555, 242] width 128 height 18
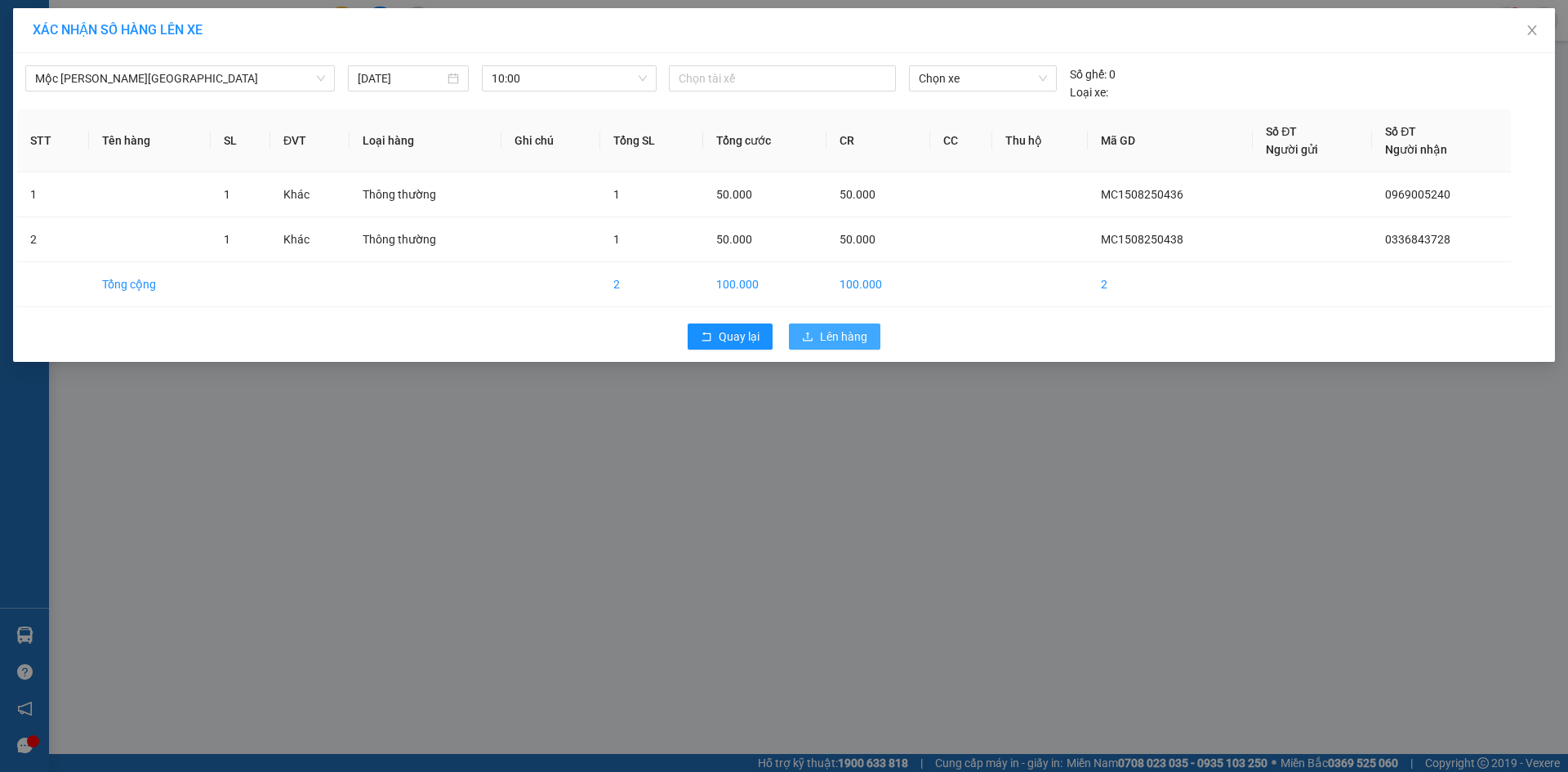
click at [820, 336] on button "Lên hàng" at bounding box center [835, 336] width 92 height 26
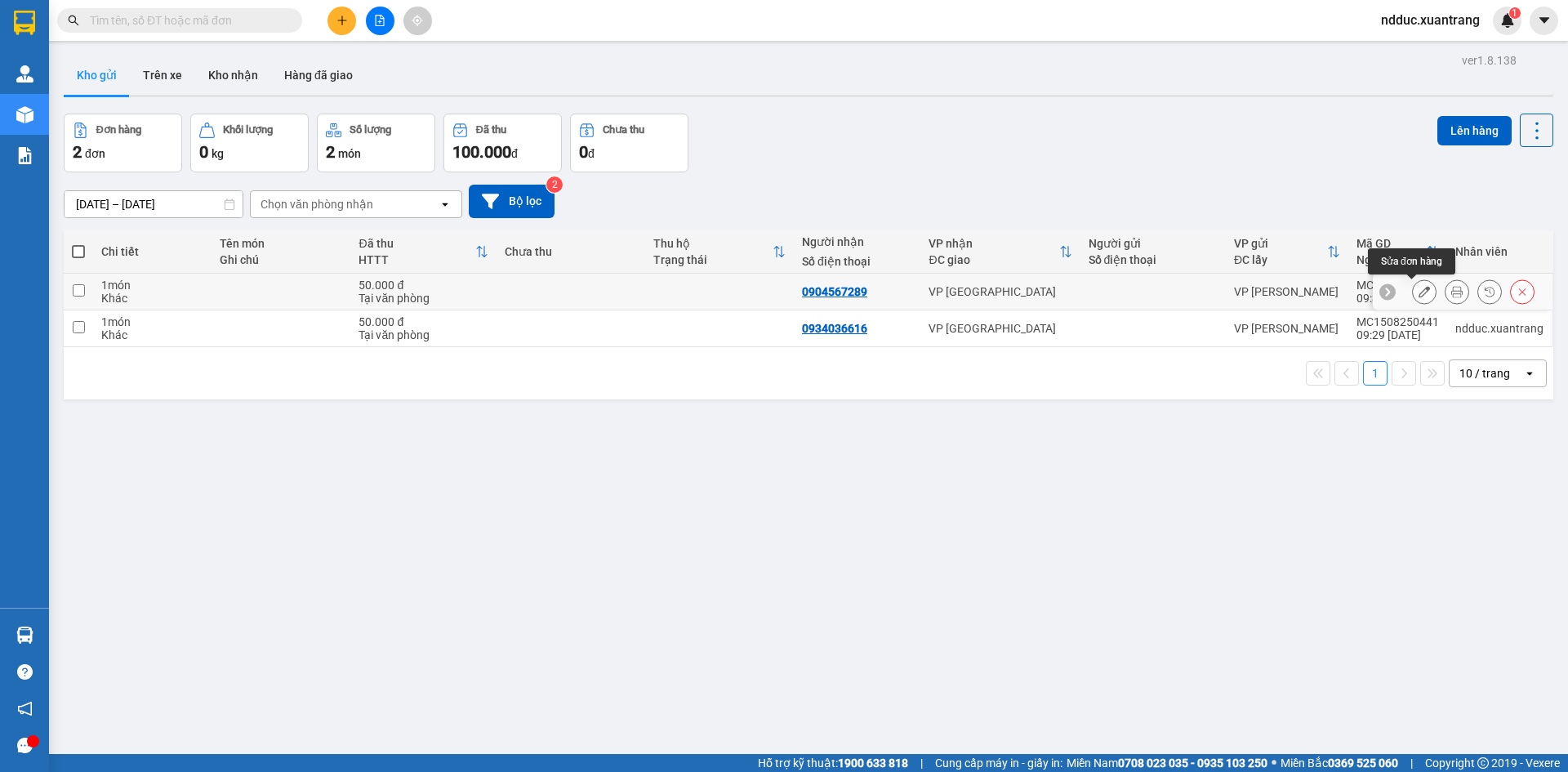
click at [1419, 290] on button at bounding box center [1424, 291] width 22 height 28
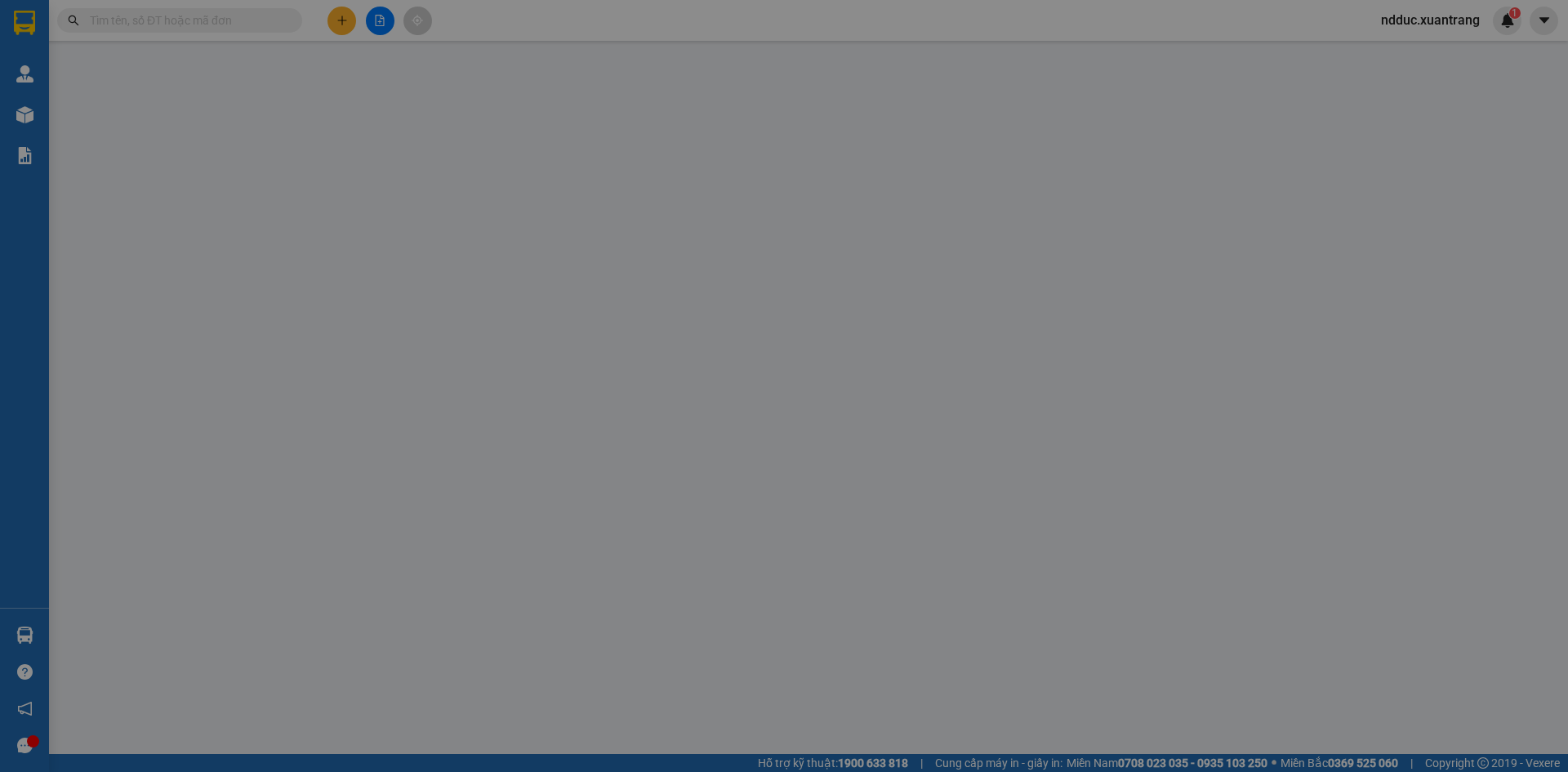
type input "0904567289"
type input "50.000"
type input "0"
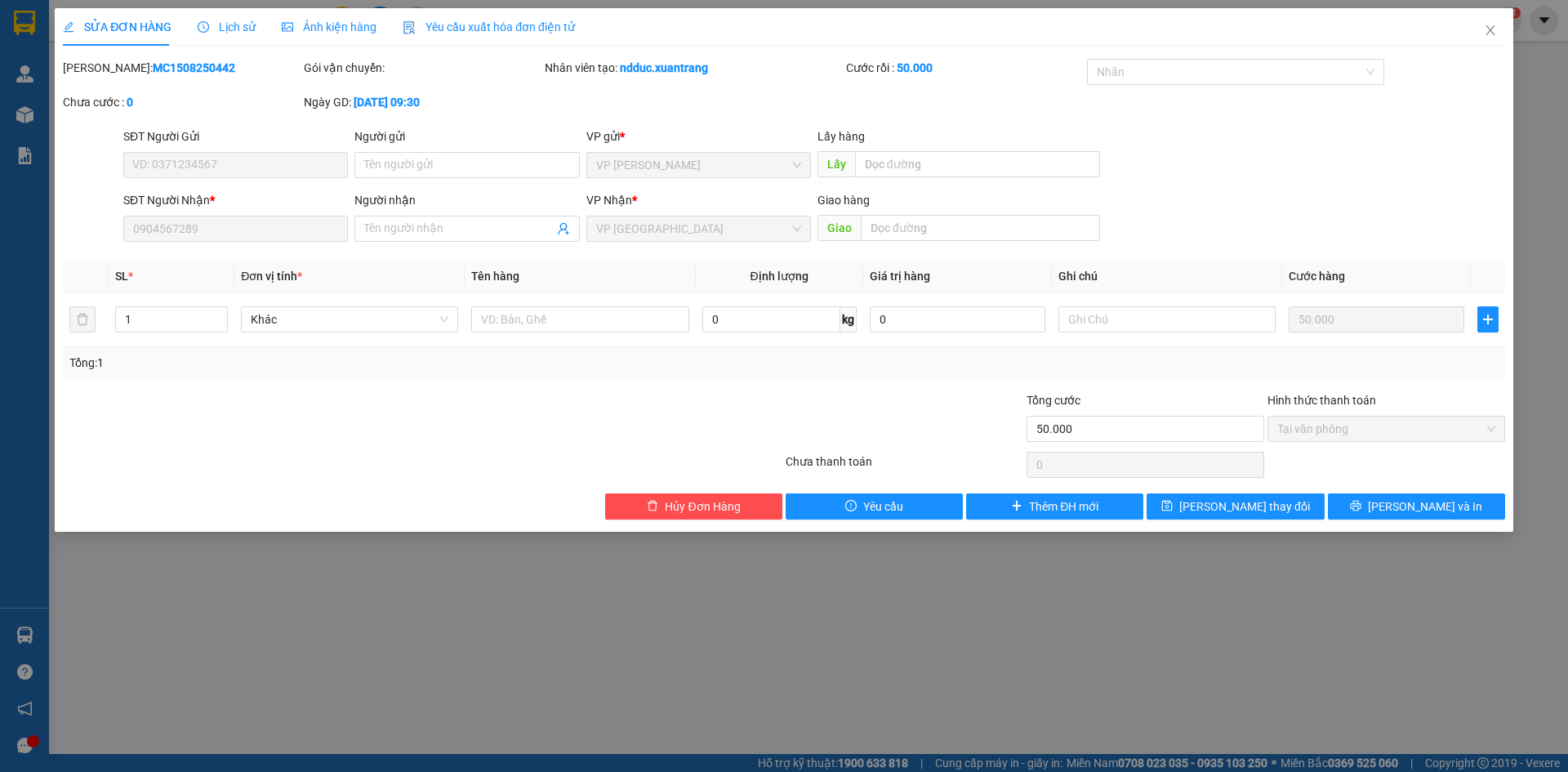
click at [347, 20] on span "Ảnh kiện hàng" at bounding box center [328, 26] width 95 height 13
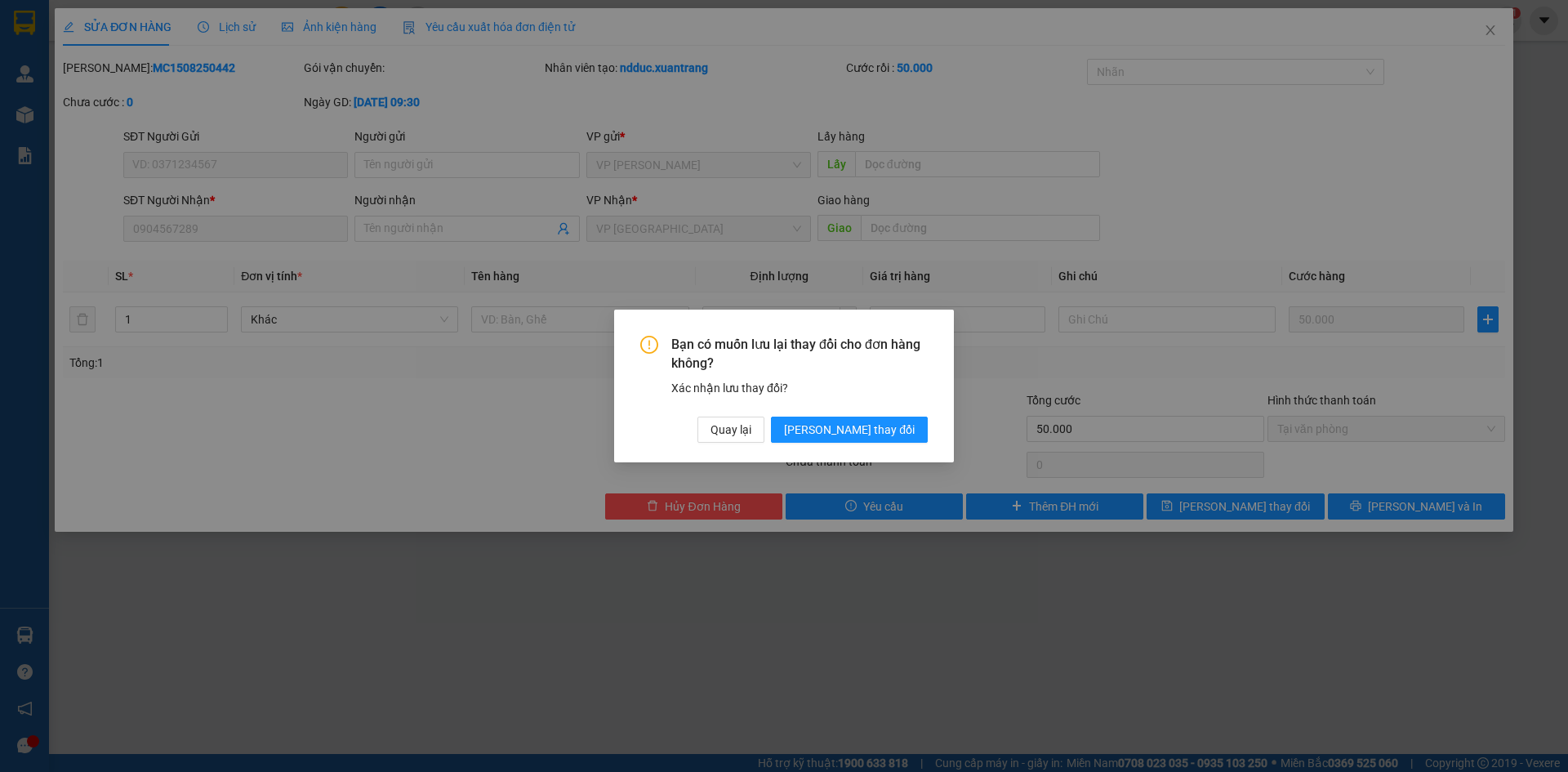
drag, startPoint x: 874, startPoint y: 432, endPoint x: 744, endPoint y: 367, distance: 145.3
click at [866, 427] on span "[PERSON_NAME] thay đổi" at bounding box center [850, 430] width 131 height 18
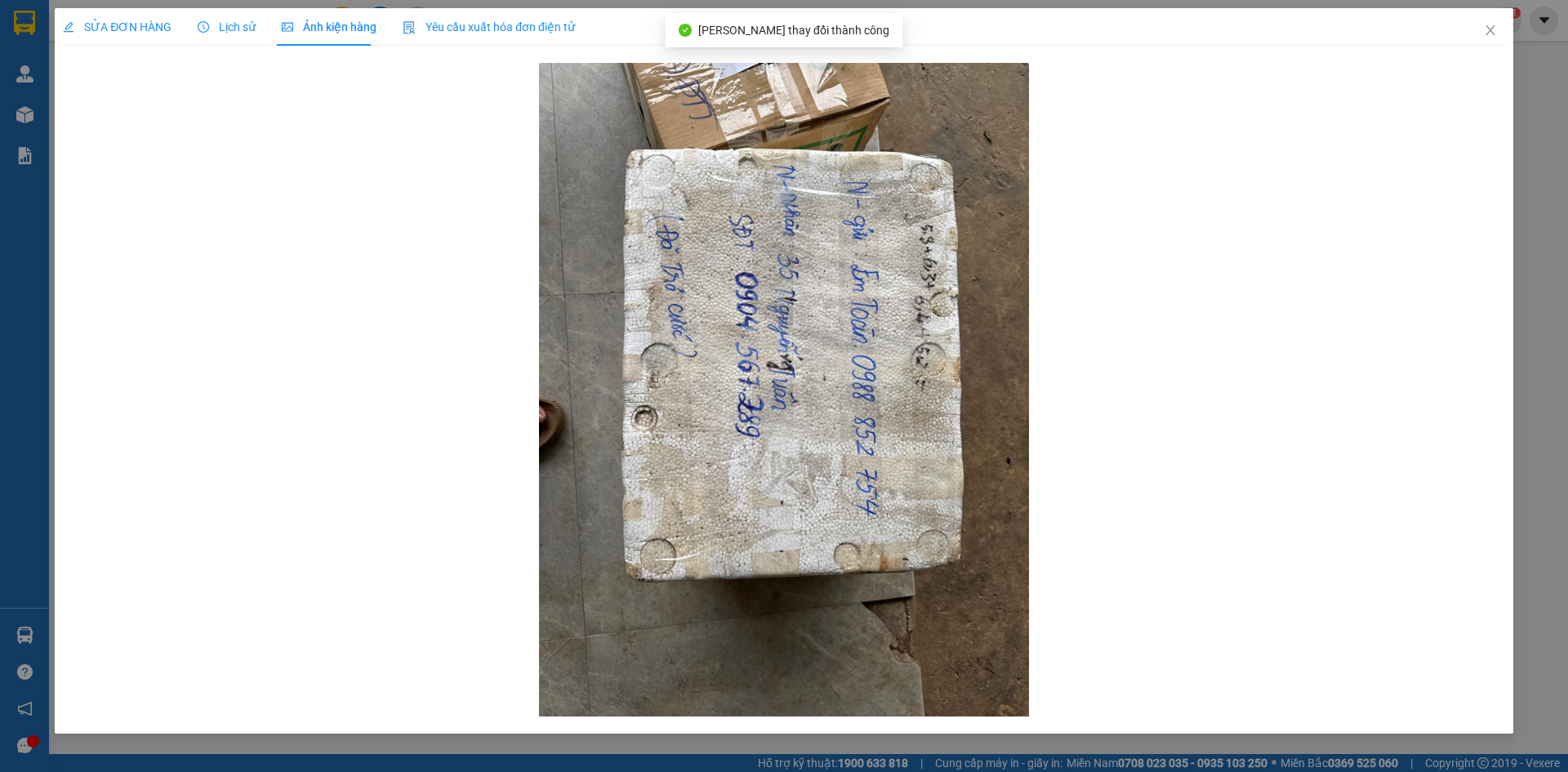
click at [302, 33] on span "Ảnh kiện hàng" at bounding box center [328, 26] width 95 height 13
click at [1495, 33] on icon "close" at bounding box center [1490, 29] width 13 height 13
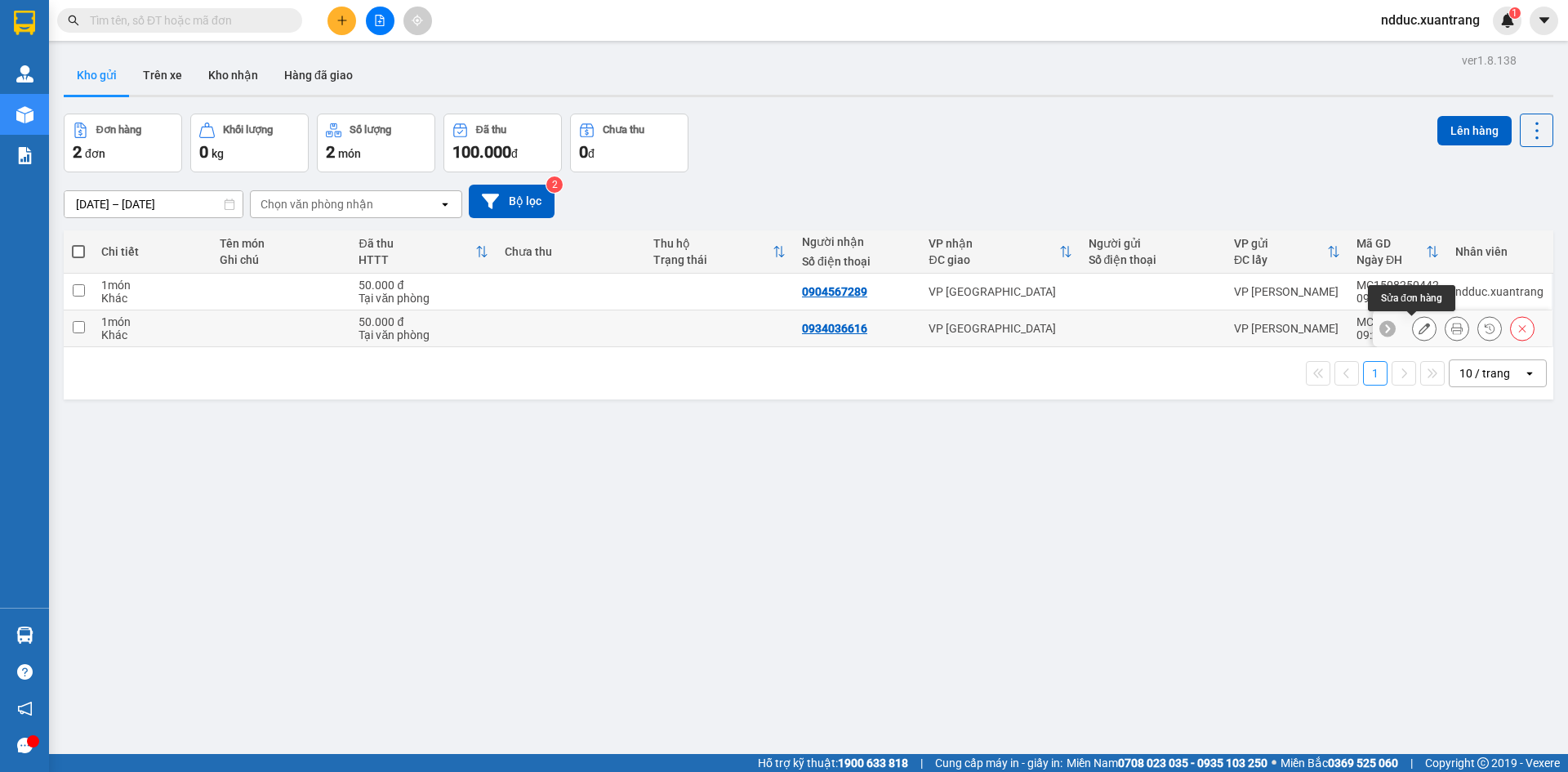
click at [1419, 328] on icon at bounding box center [1425, 328] width 12 height 12
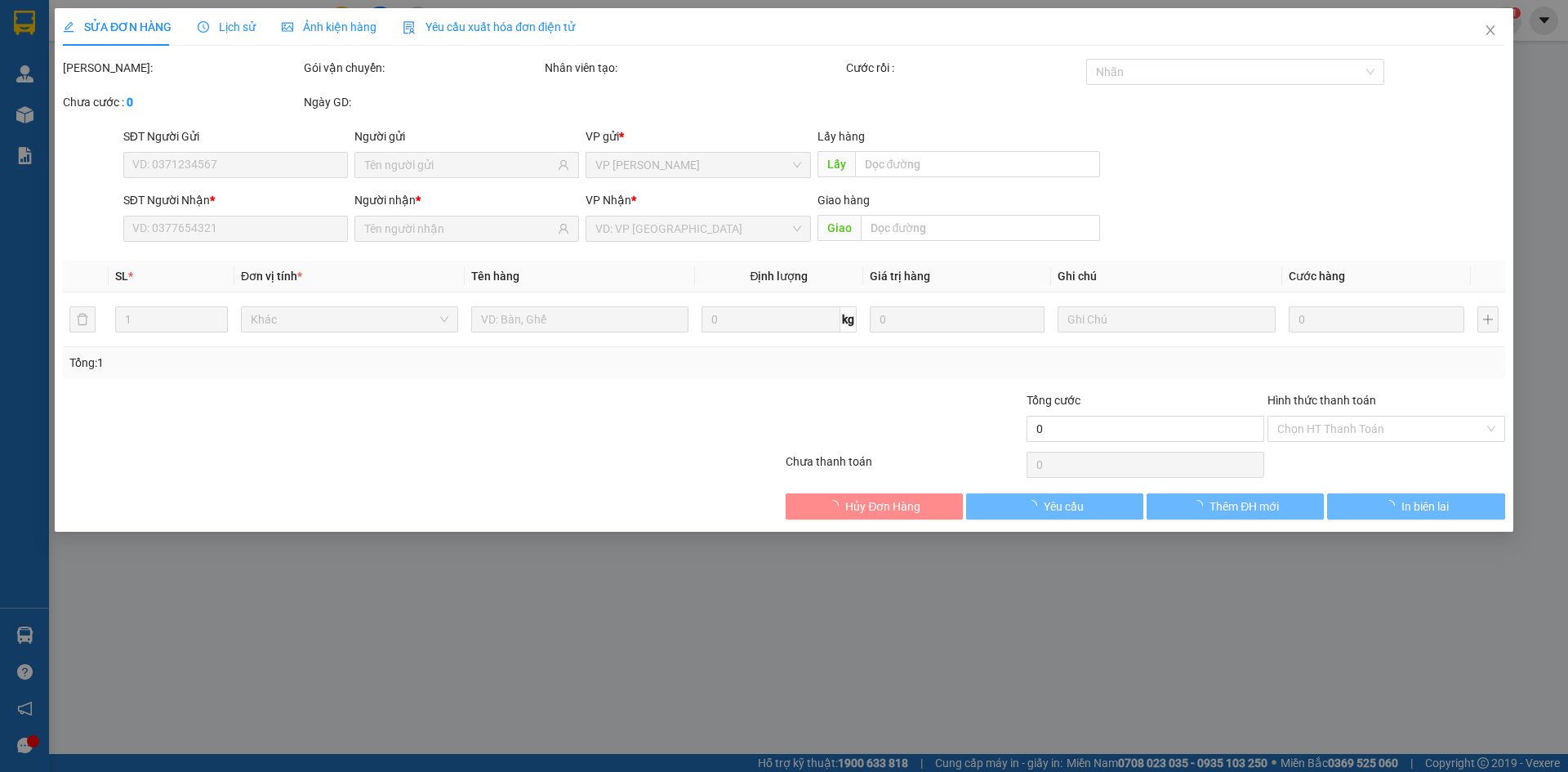
type input "0934036616"
type input "50.000"
type input "0"
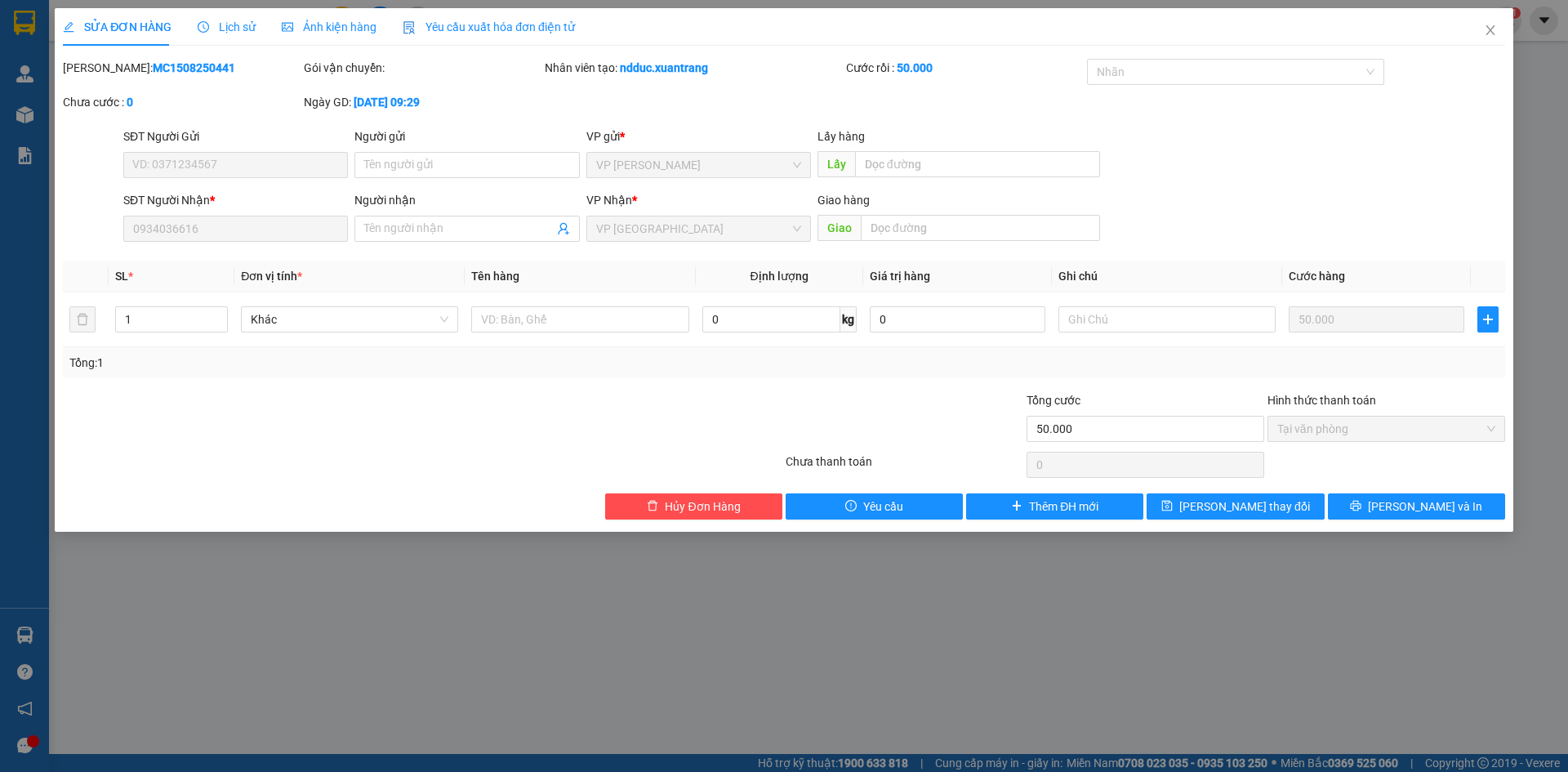
click at [291, 28] on span "Ảnh kiện hàng" at bounding box center [328, 26] width 95 height 13
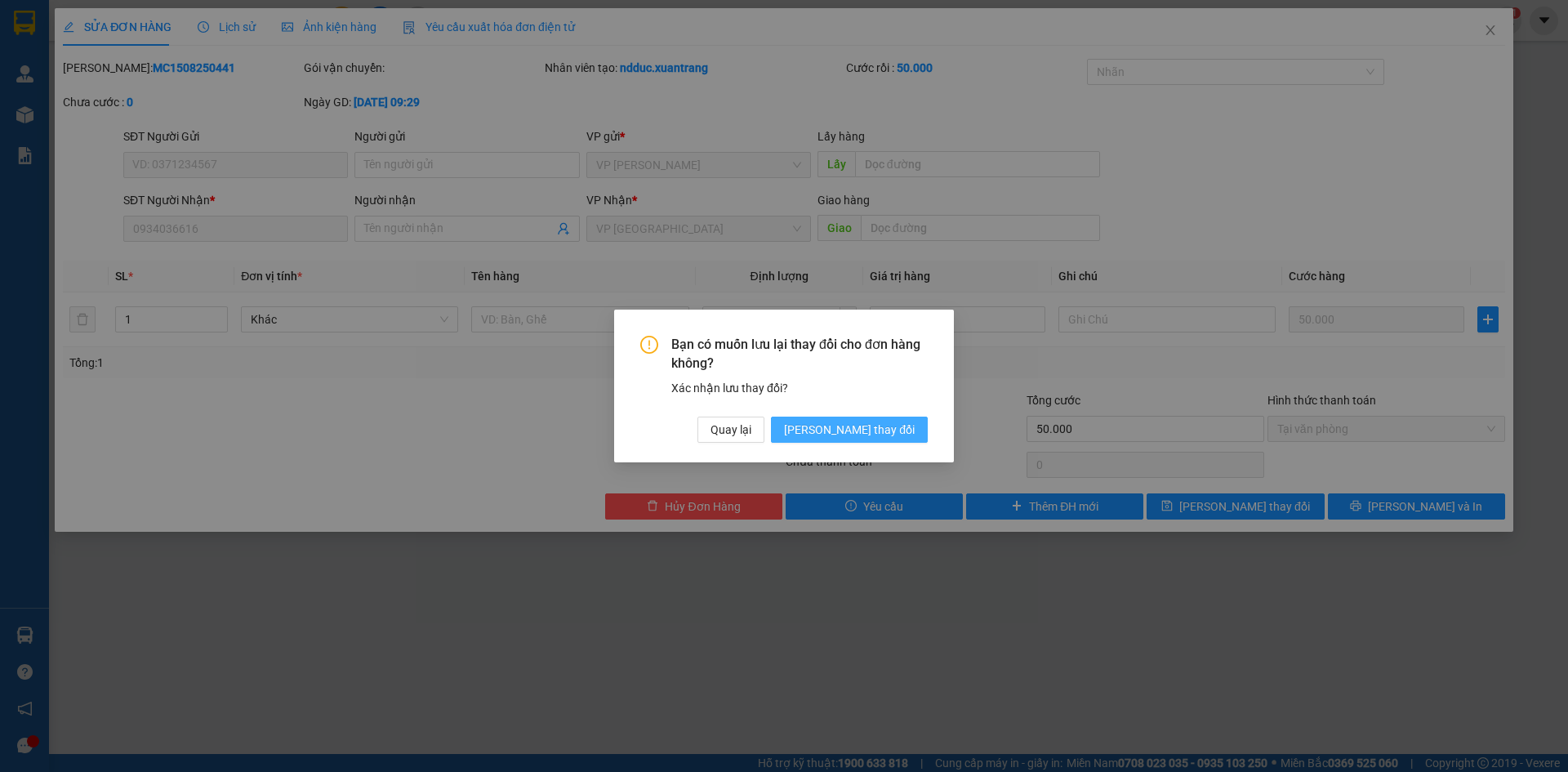
click at [860, 432] on span "[PERSON_NAME] thay đổi" at bounding box center [850, 430] width 131 height 18
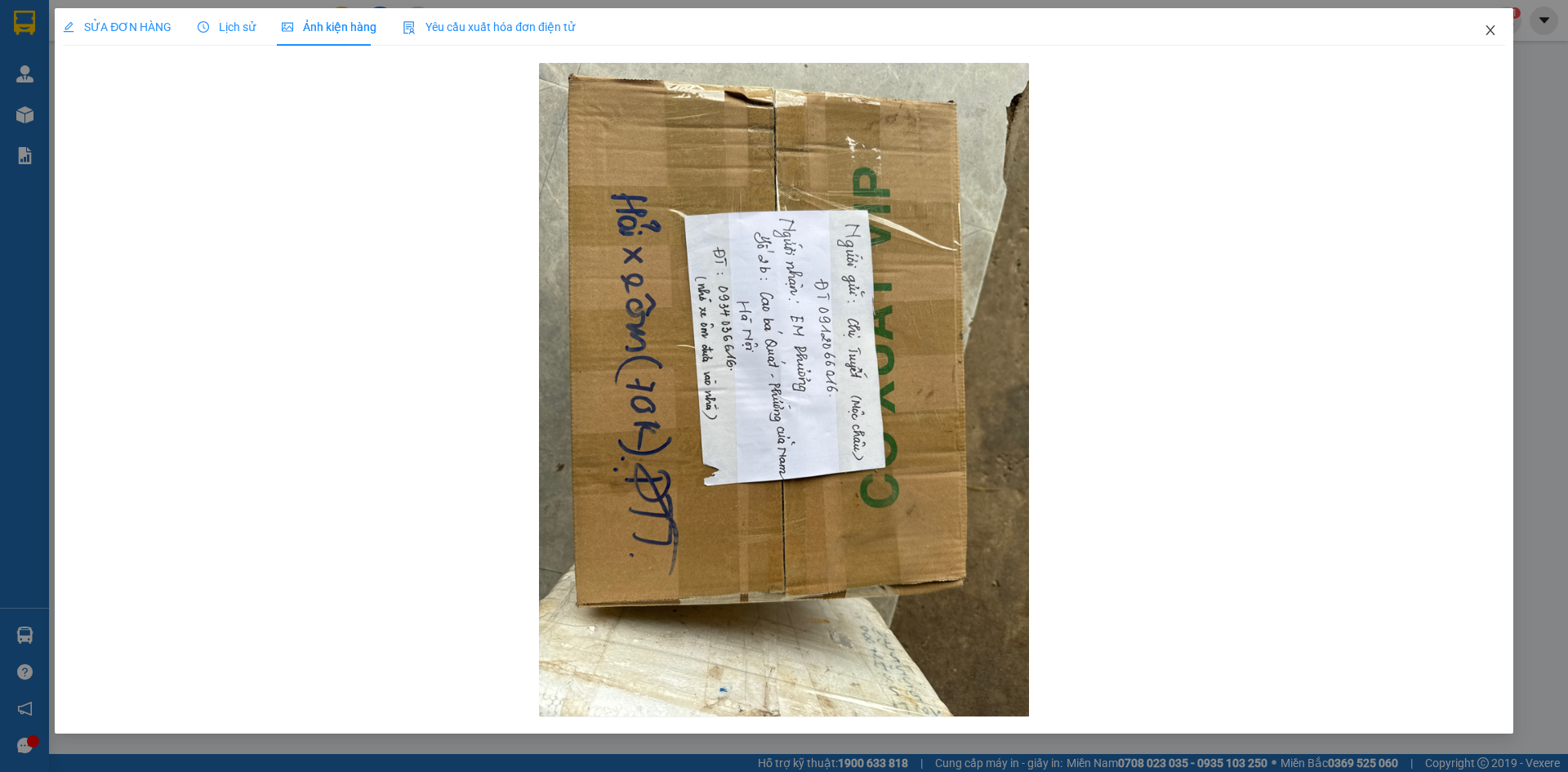
click at [1496, 29] on icon "close" at bounding box center [1490, 29] width 13 height 13
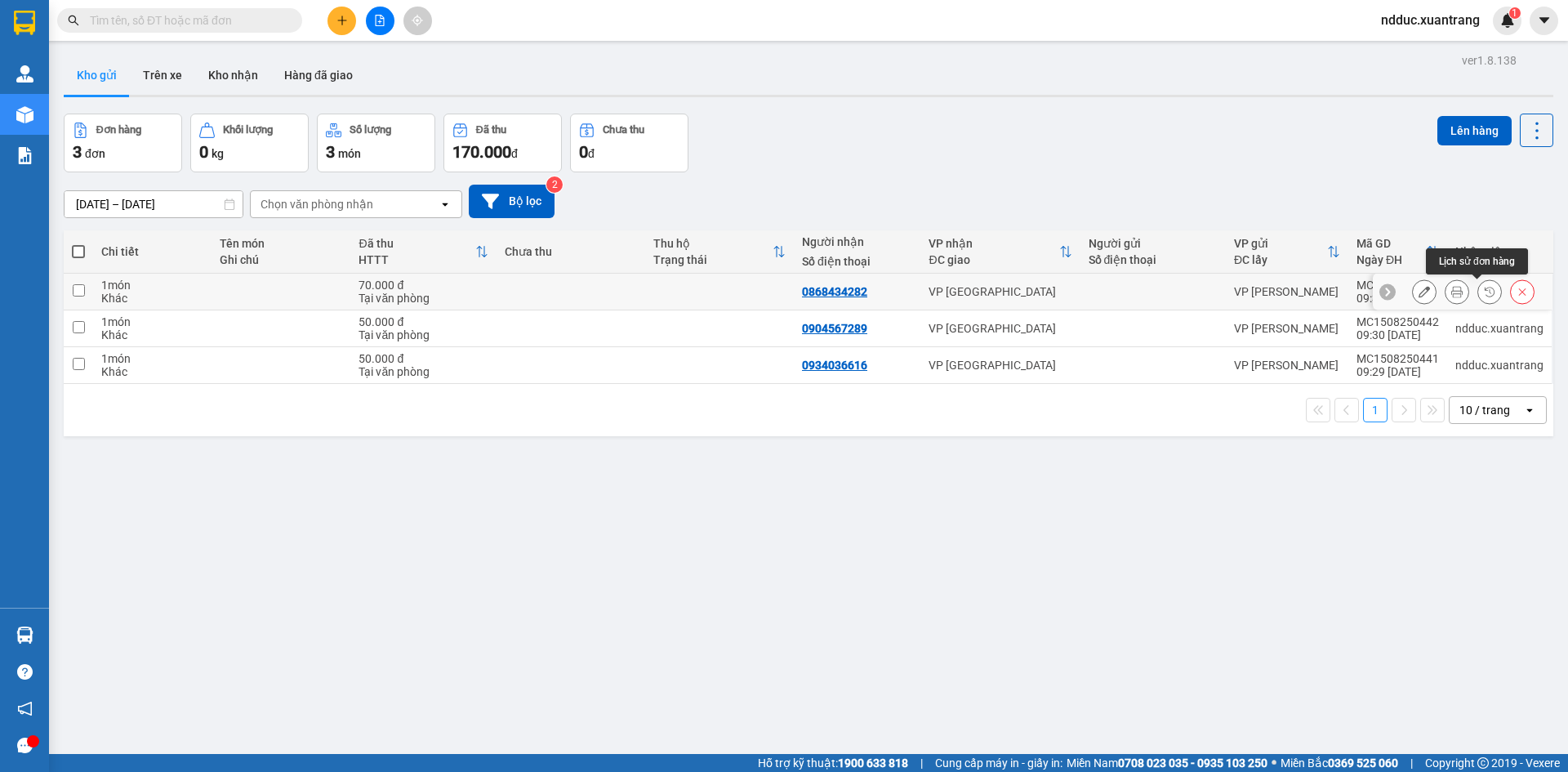
click at [1452, 295] on icon at bounding box center [1458, 291] width 12 height 12
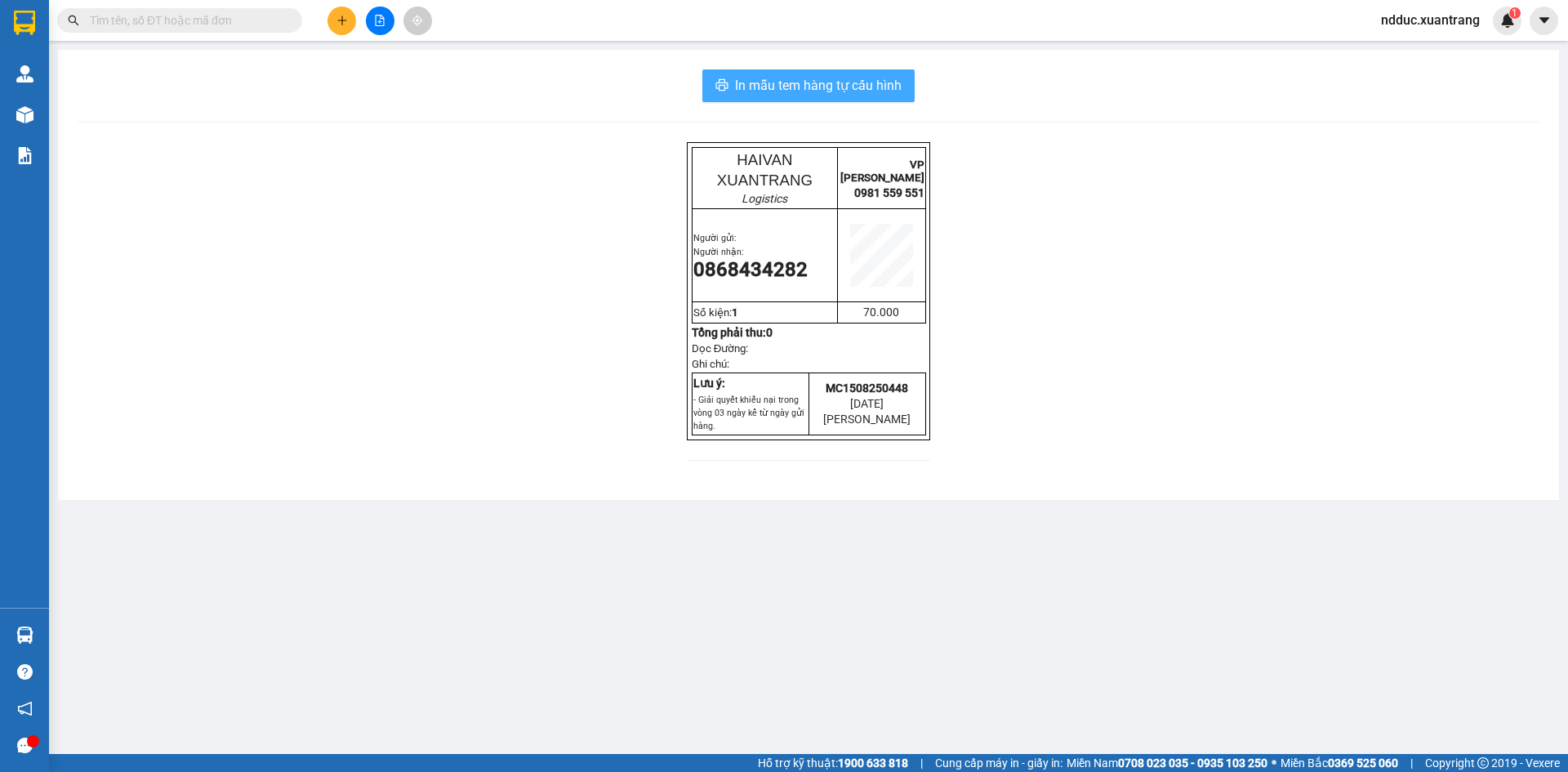
click at [778, 81] on span "In mẫu tem hàng tự cấu hình" at bounding box center [818, 85] width 167 height 20
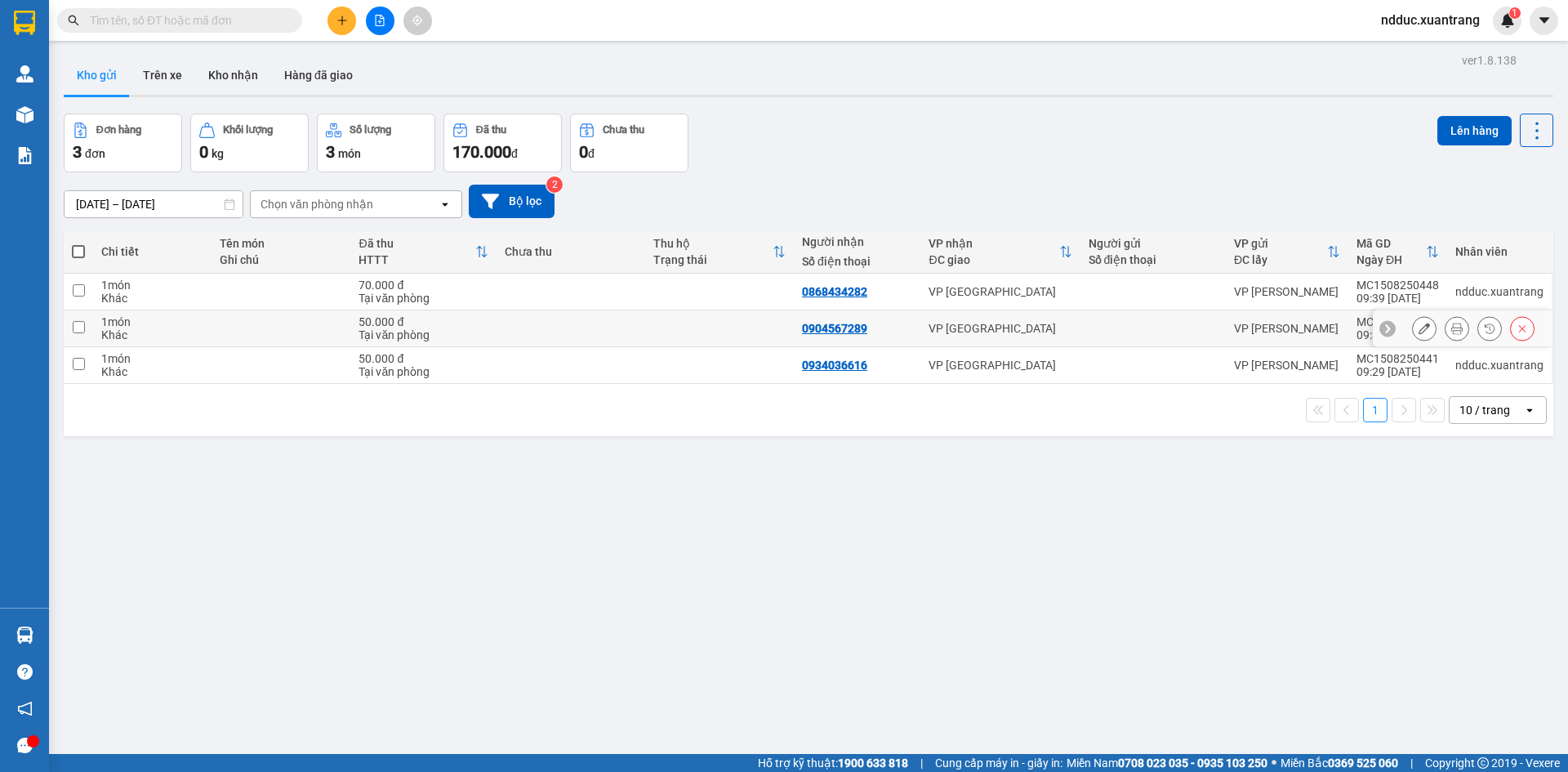
click at [1452, 327] on icon at bounding box center [1458, 328] width 12 height 12
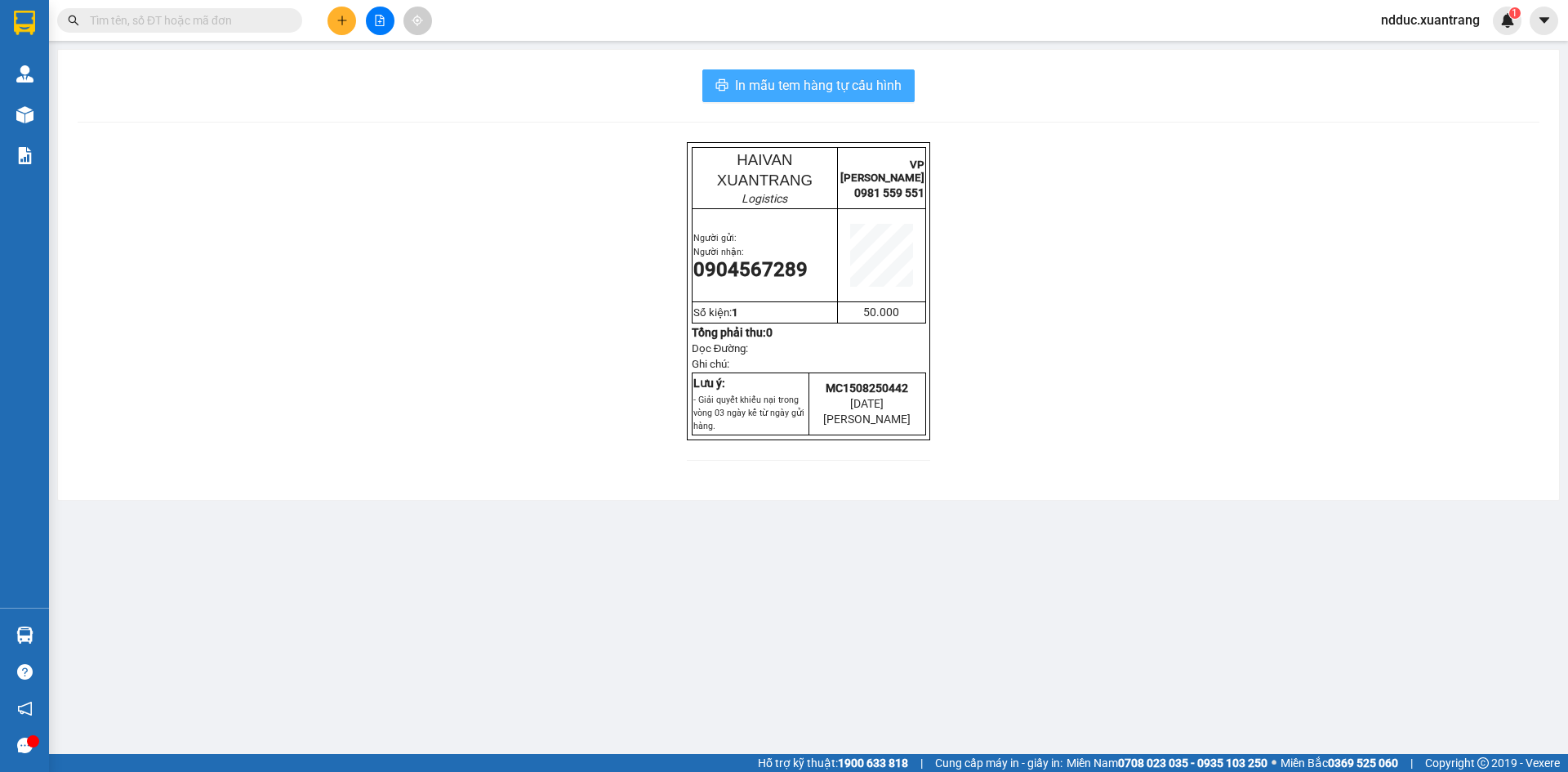
click at [753, 91] on span "In mẫu tem hàng tự cấu hình" at bounding box center [818, 85] width 167 height 20
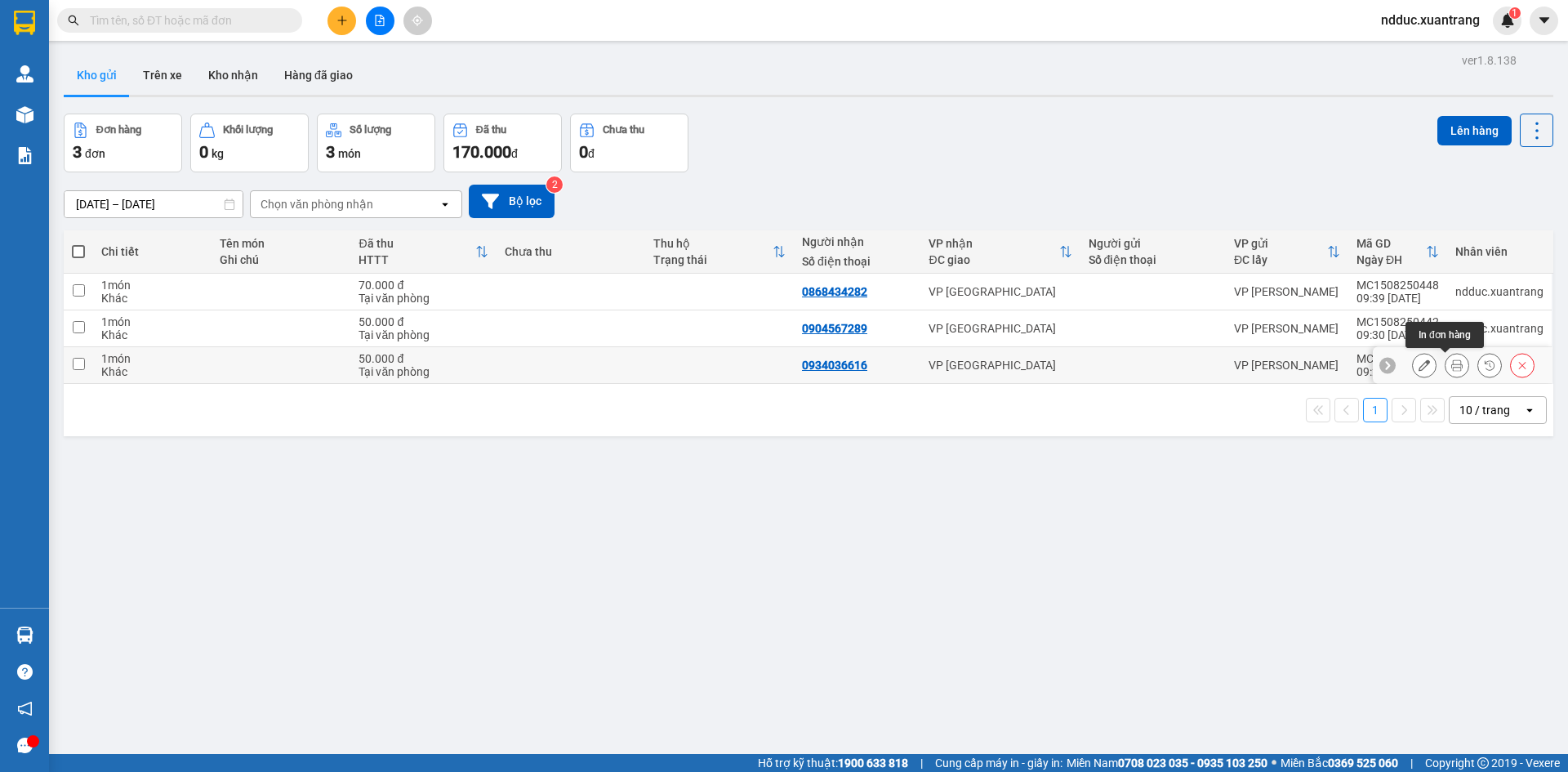
click at [1446, 367] on button at bounding box center [1457, 365] width 22 height 28
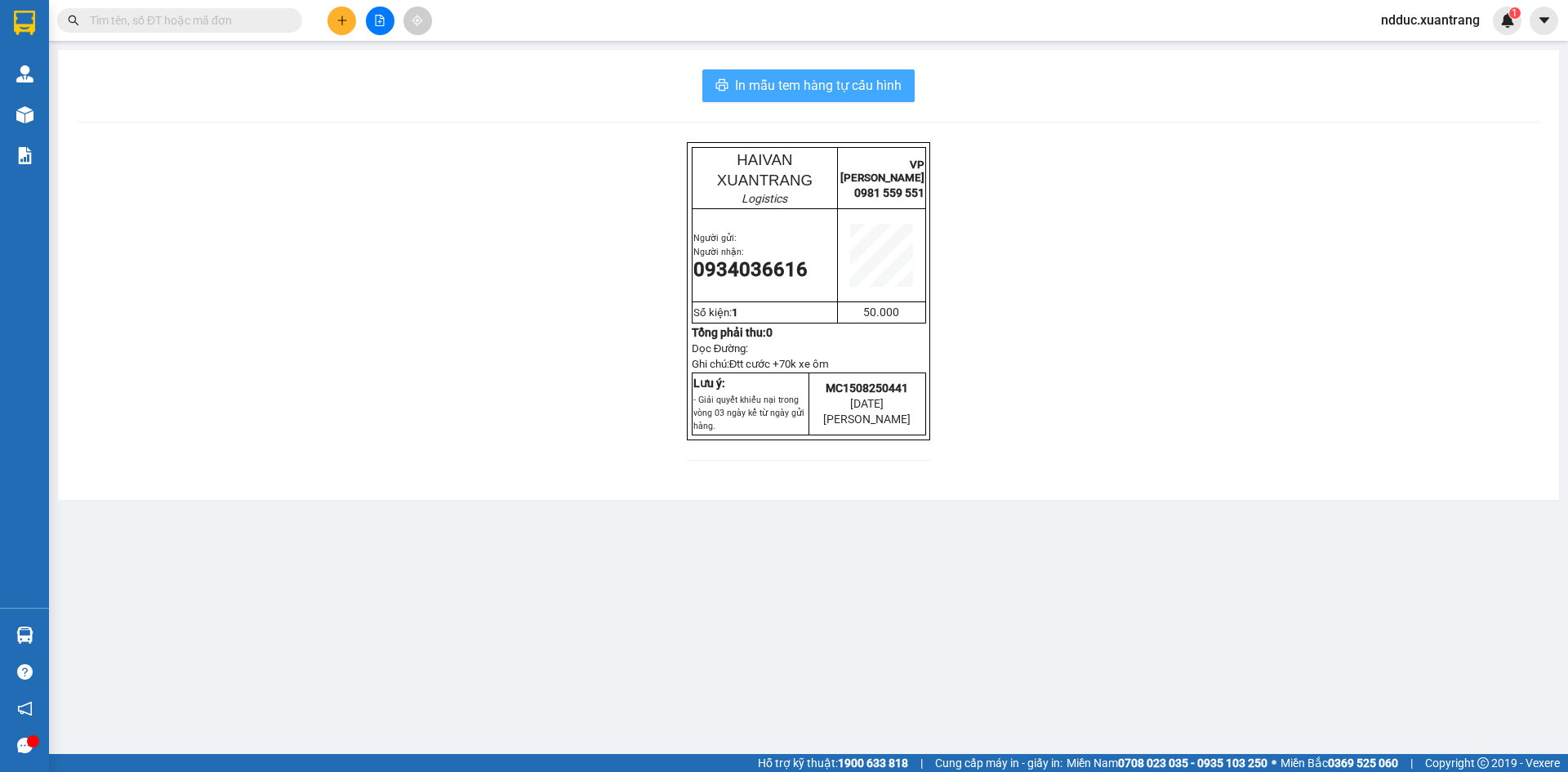
click at [746, 79] on span "In mẫu tem hàng tự cấu hình" at bounding box center [818, 85] width 167 height 20
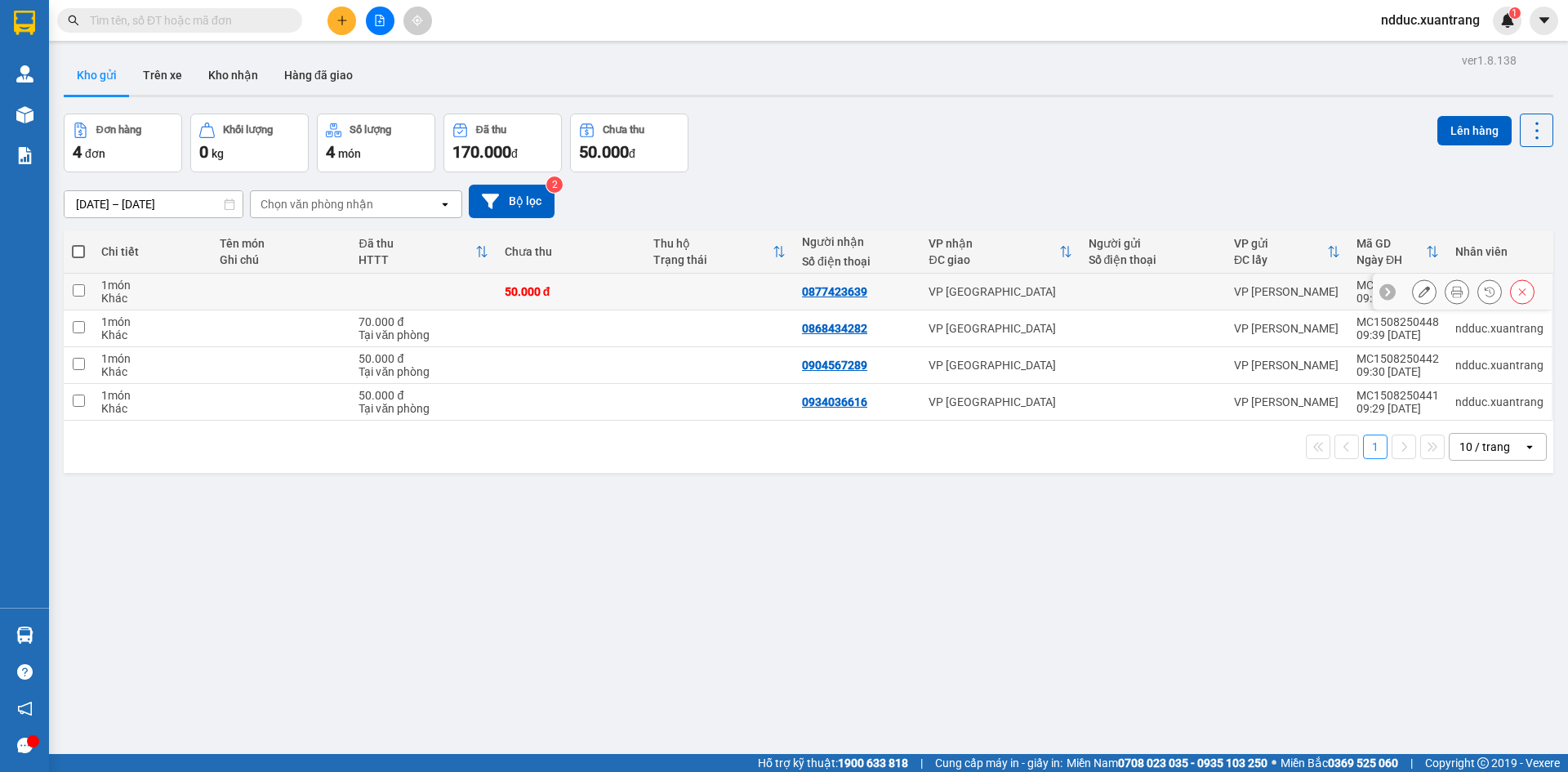
click at [1446, 290] on button at bounding box center [1457, 291] width 22 height 28
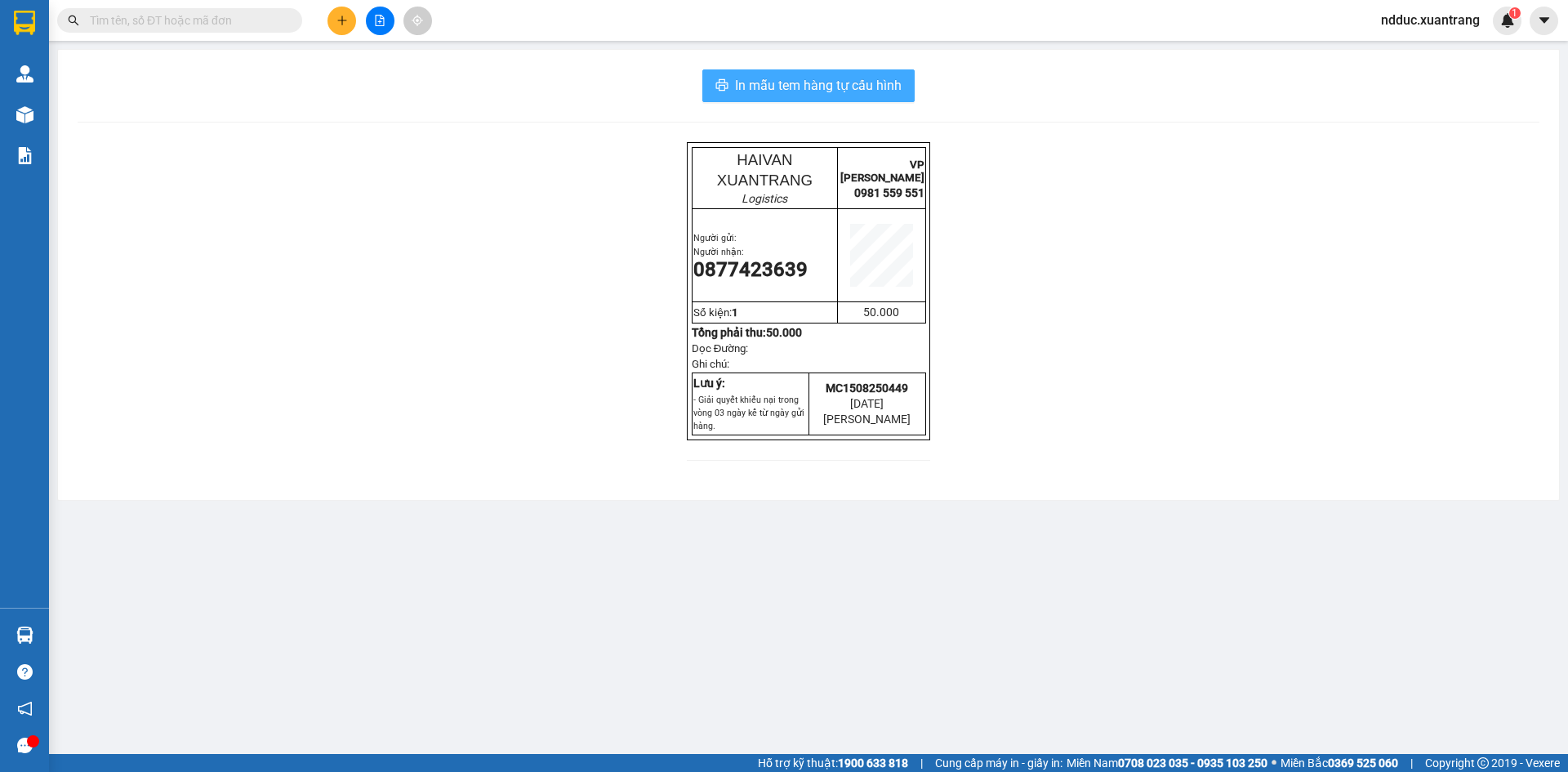
click at [766, 84] on span "In mẫu tem hàng tự cấu hình" at bounding box center [818, 85] width 167 height 20
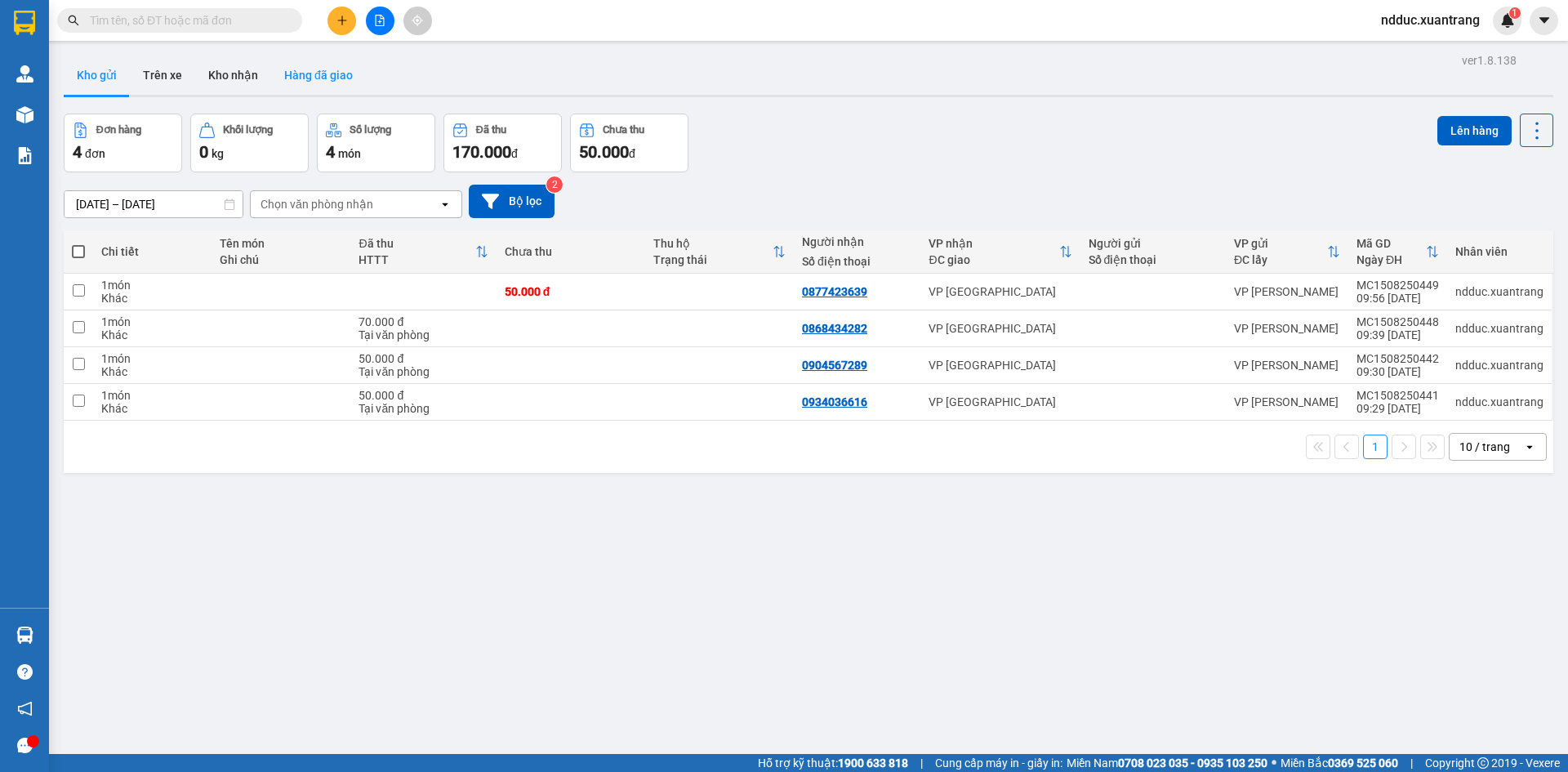
click at [307, 68] on button "Hàng đã giao" at bounding box center [318, 75] width 95 height 39
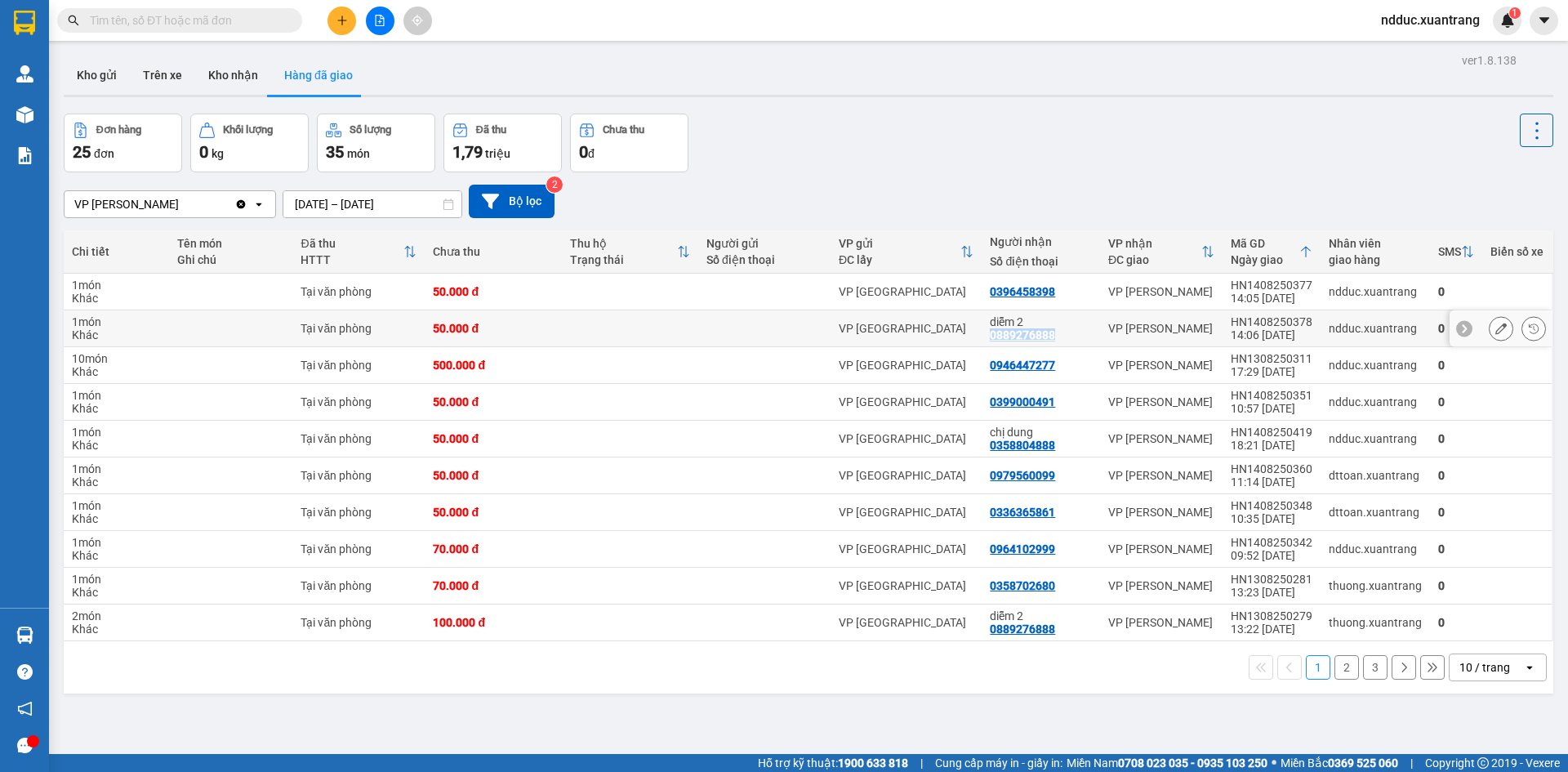
copy div "0889276888"
drag, startPoint x: 1049, startPoint y: 336, endPoint x: 986, endPoint y: 339, distance: 63.1
click at [990, 339] on div "diễm 2 0889276888" at bounding box center [1041, 328] width 102 height 26
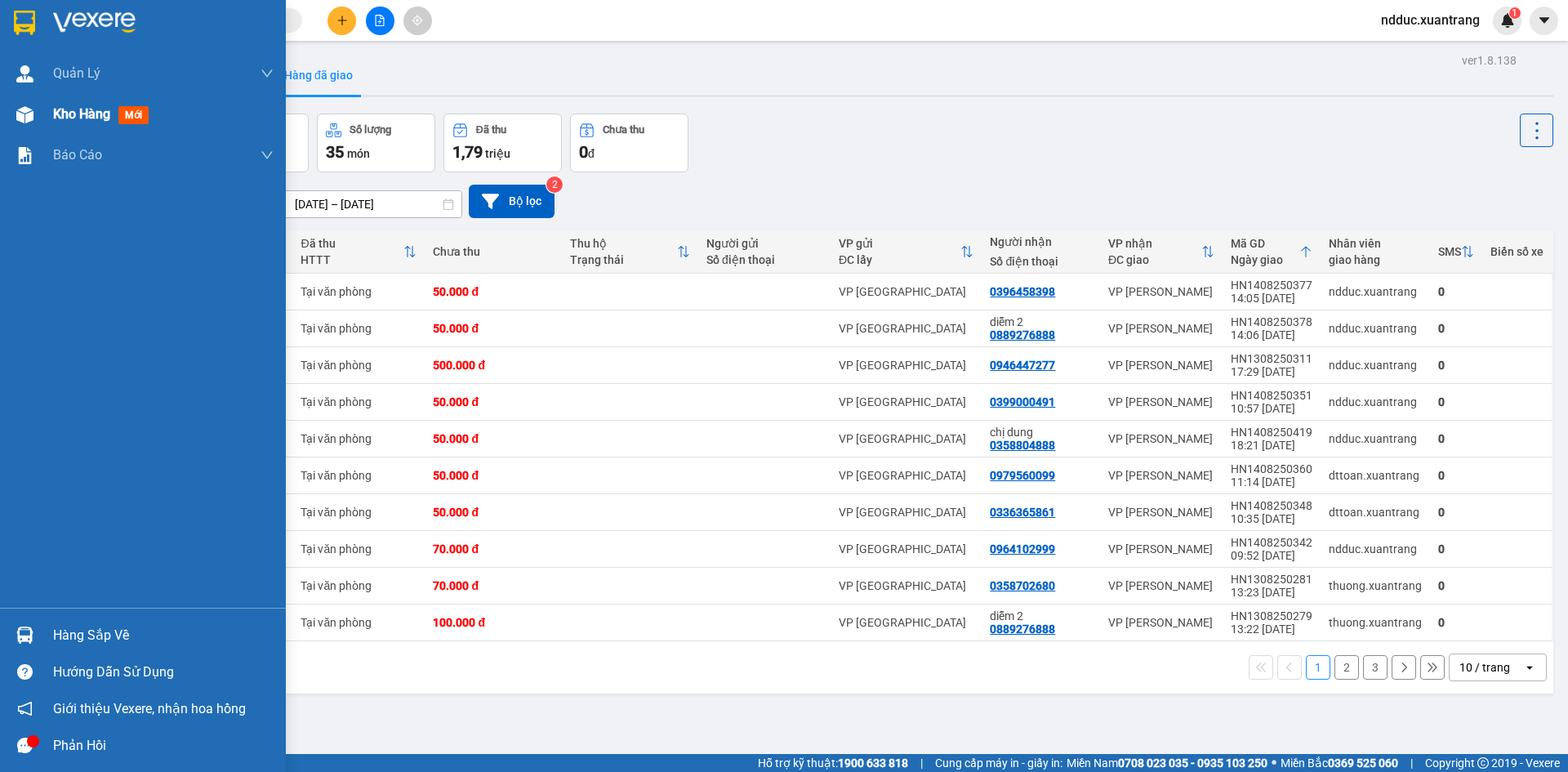
click at [42, 114] on div "Kho hàng mới" at bounding box center [142, 114] width 286 height 41
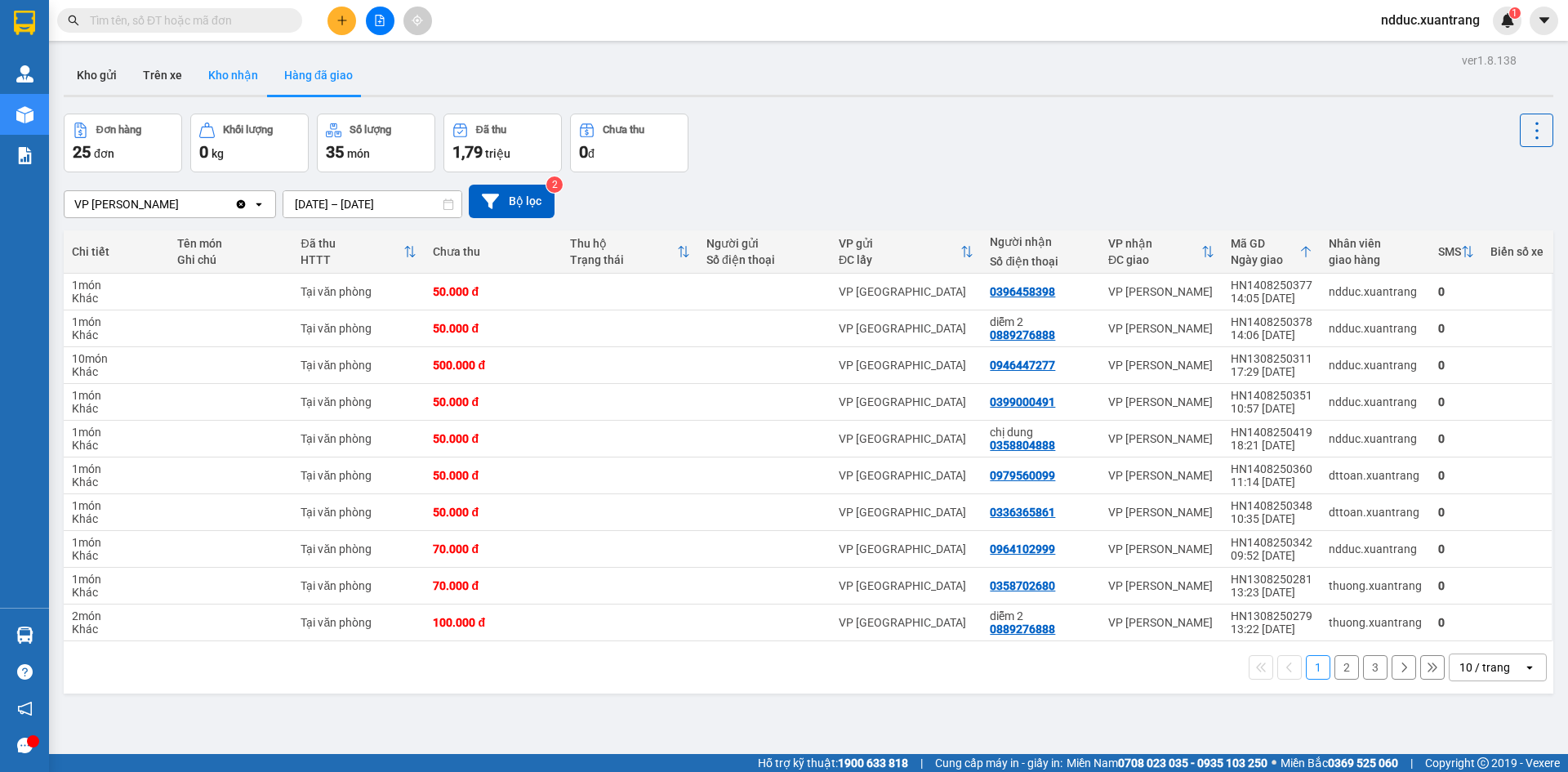
drag, startPoint x: 101, startPoint y: 71, endPoint x: 200, endPoint y: 74, distance: 99.0
click at [102, 71] on button "Kho gửi" at bounding box center [96, 75] width 66 height 39
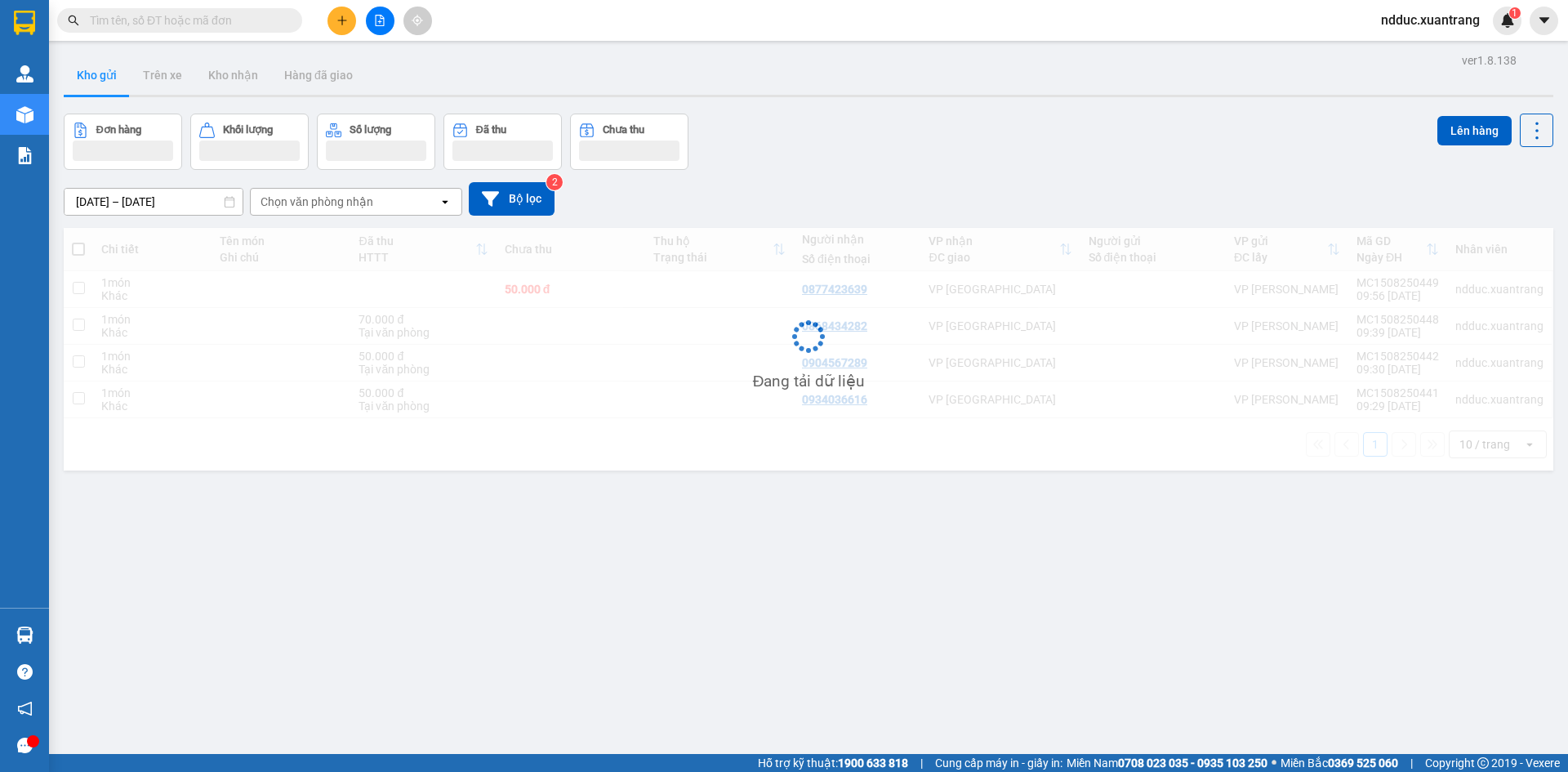
click at [342, 32] on button at bounding box center [341, 20] width 28 height 28
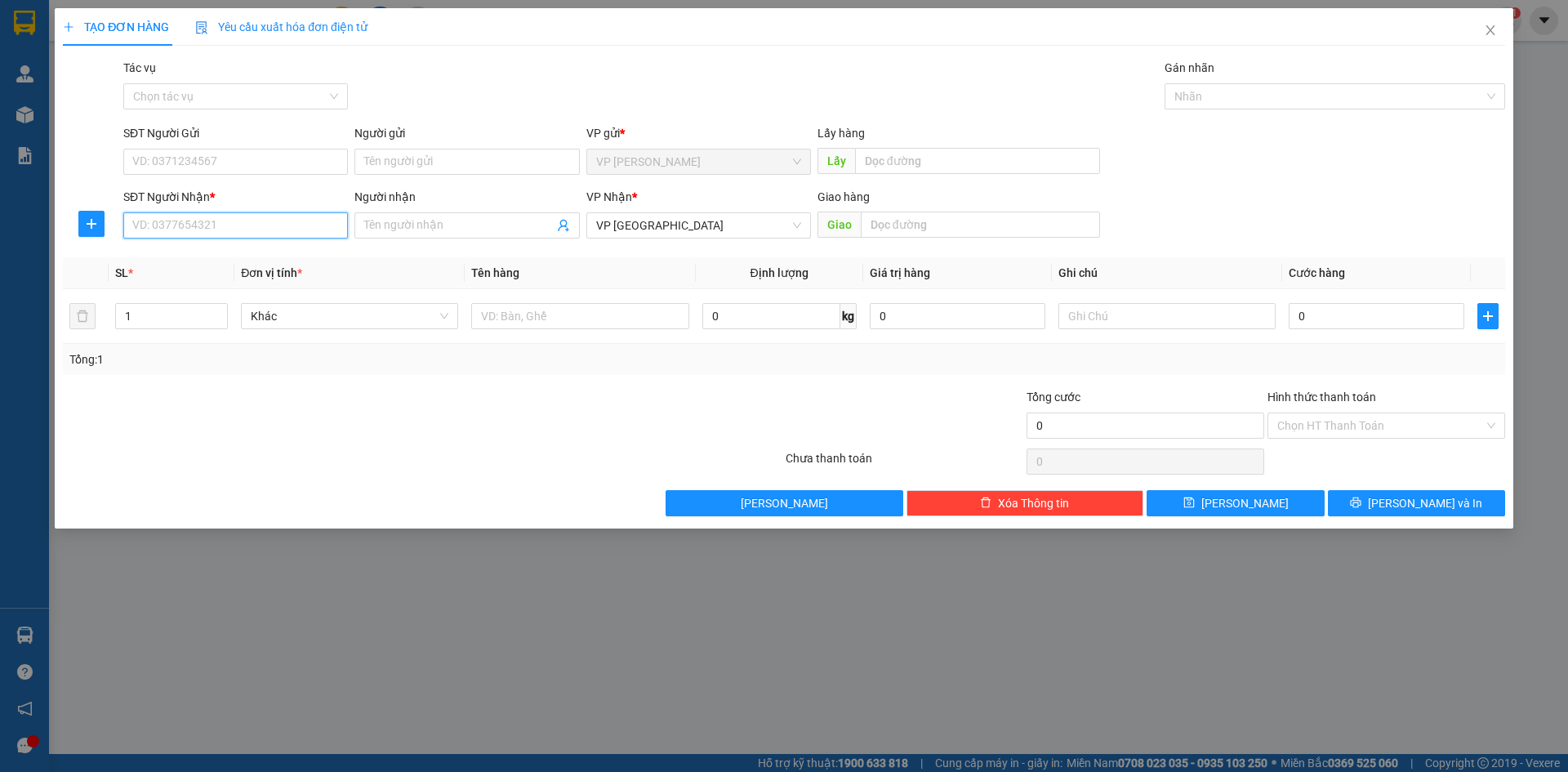
click at [185, 226] on input "SĐT Người Nhận *" at bounding box center [236, 225] width 225 height 26
click at [399, 222] on input "Người nhận" at bounding box center [459, 225] width 189 height 18
type input "huyền 388"
click at [417, 258] on div "huyền 388 - 0968691388" at bounding box center [467, 258] width 205 height 18
type input "0968691388"
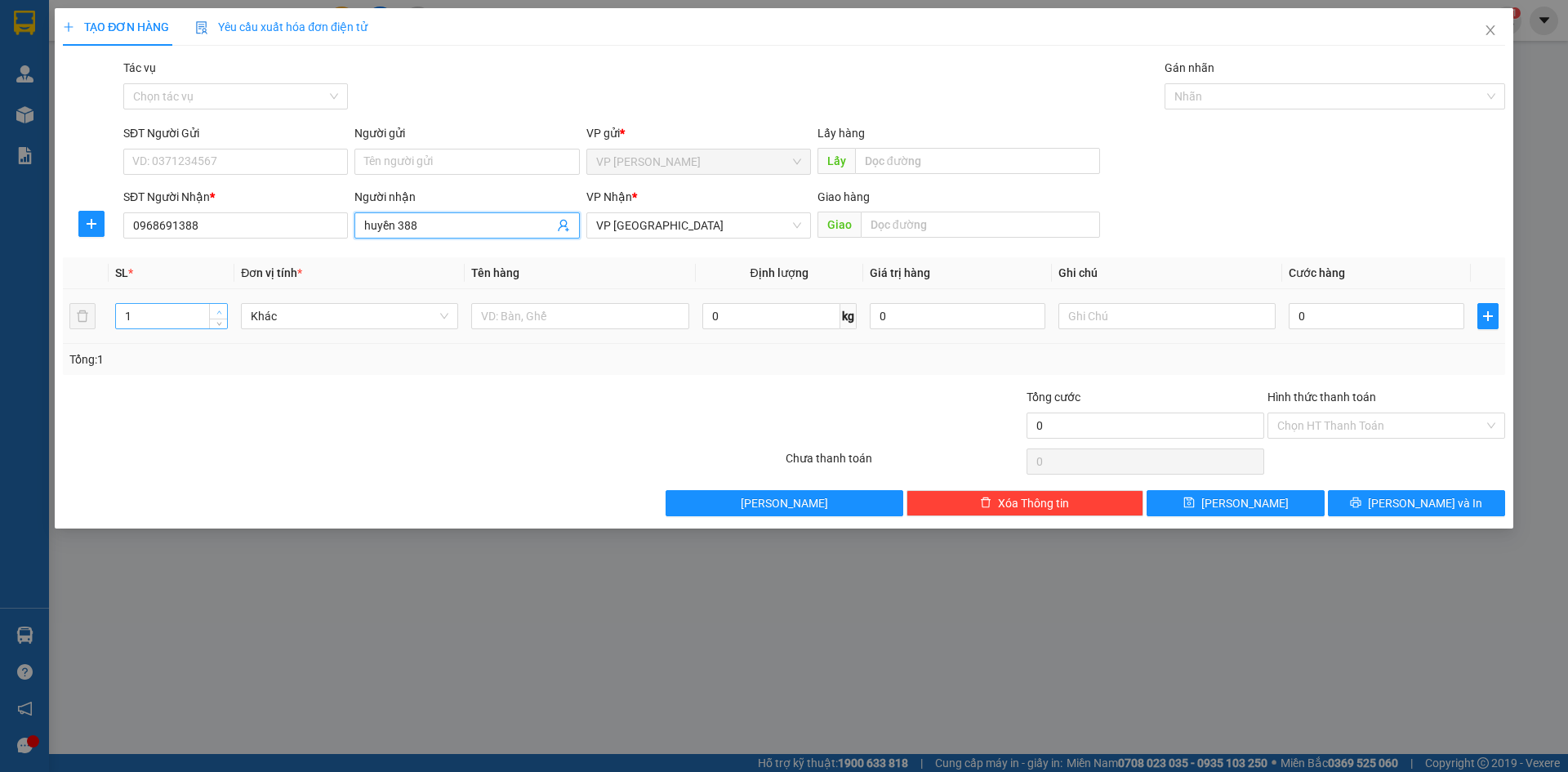
type input "huyền 388"
click at [217, 311] on icon "up" at bounding box center [219, 313] width 6 height 6
type input "3"
click at [217, 311] on icon "up" at bounding box center [219, 313] width 6 height 6
drag, startPoint x: 1320, startPoint y: 322, endPoint x: 1291, endPoint y: 301, distance: 35.8
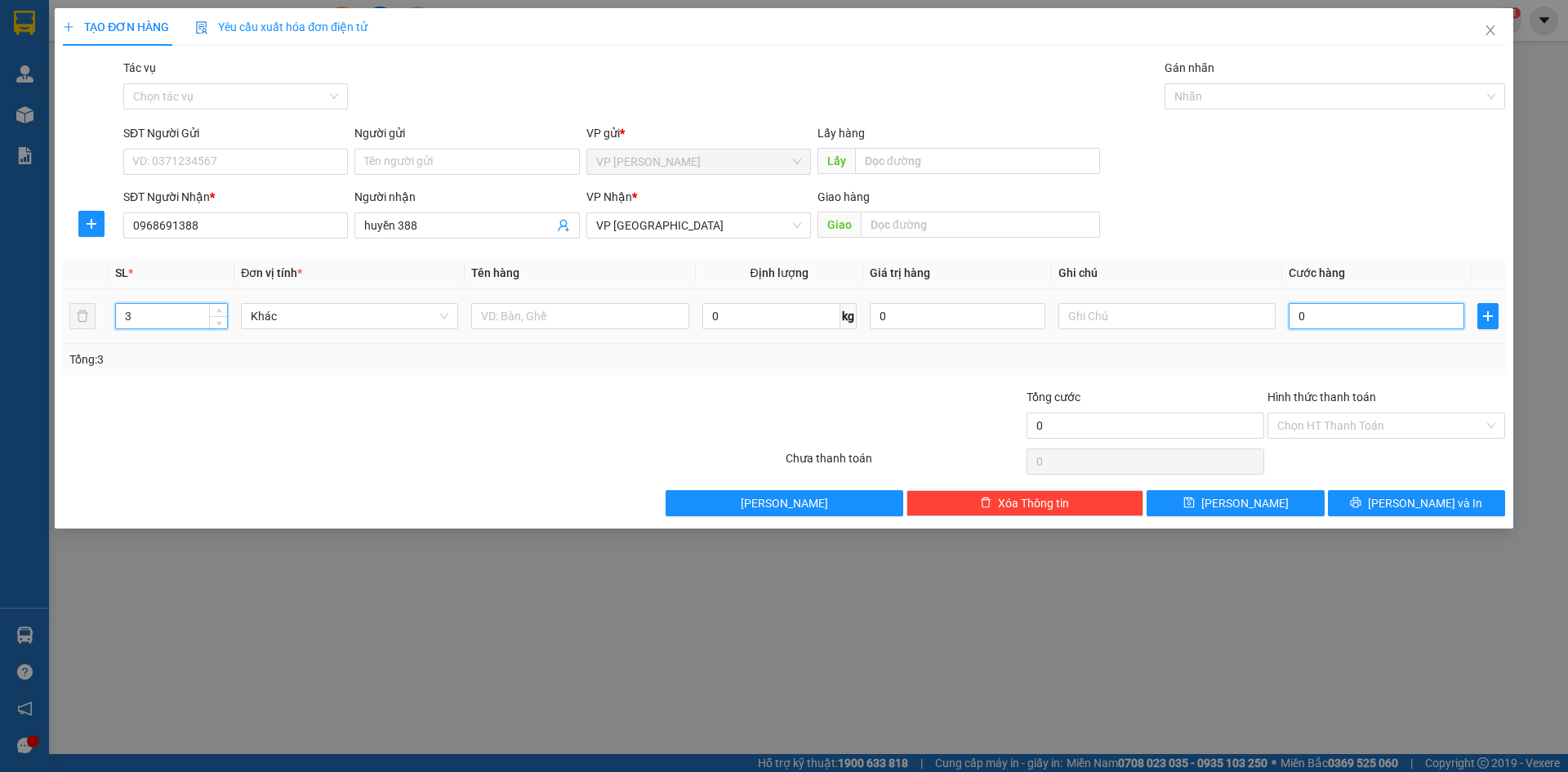
click at [1320, 321] on input "0" at bounding box center [1377, 316] width 175 height 26
type input "2"
type input "21"
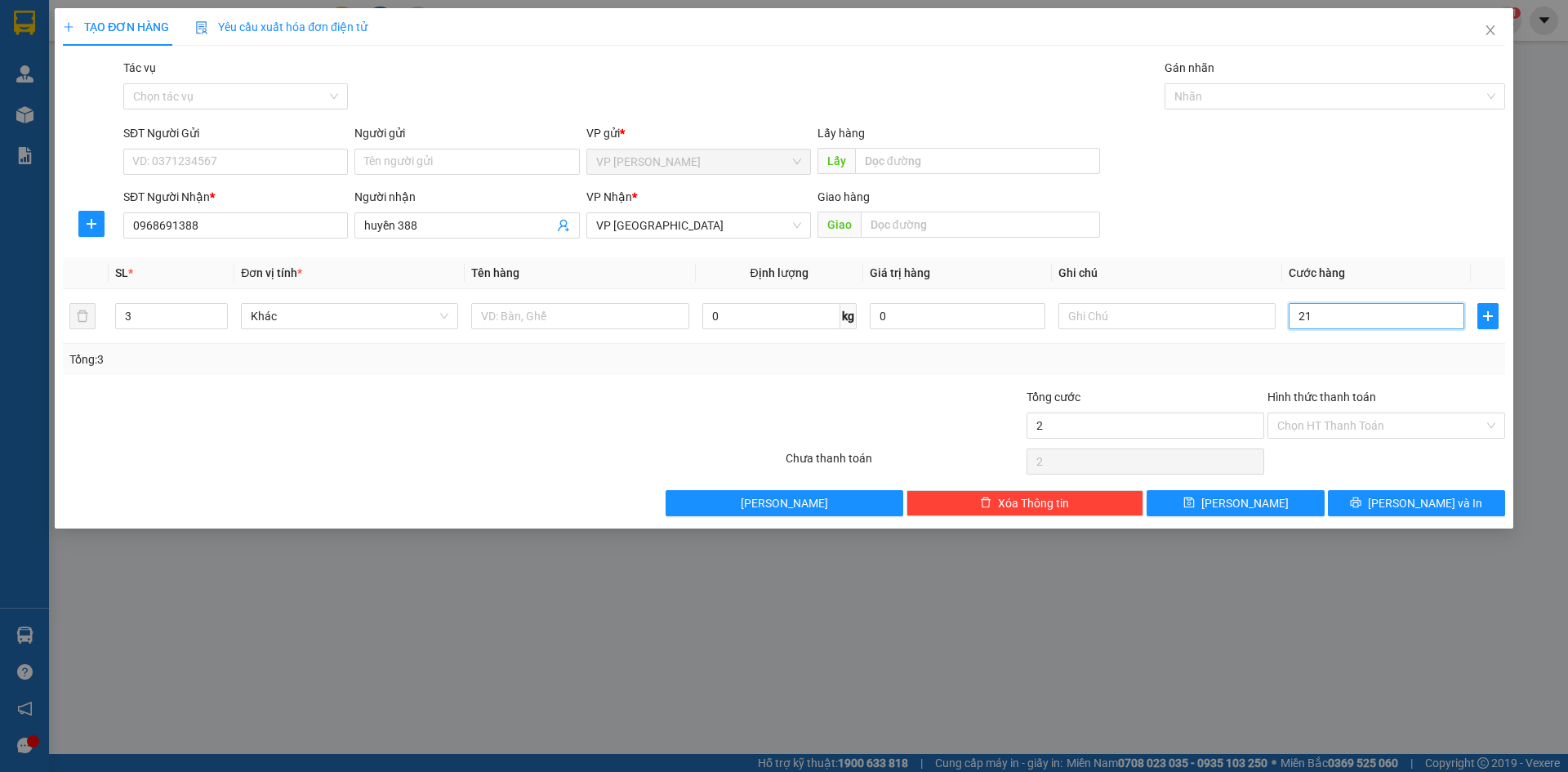
type input "21"
type input "210"
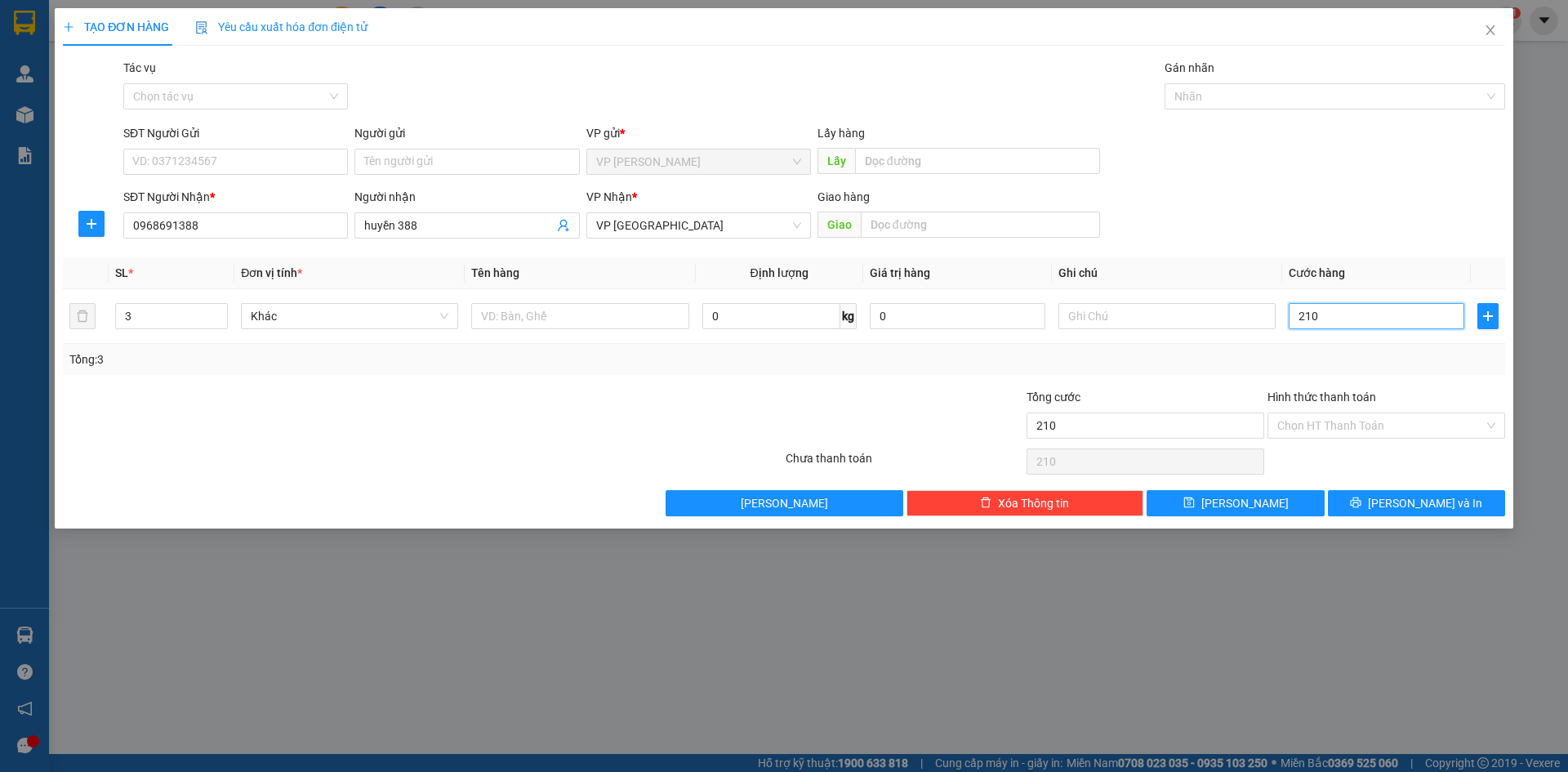
type input "2.100"
type input "21.000"
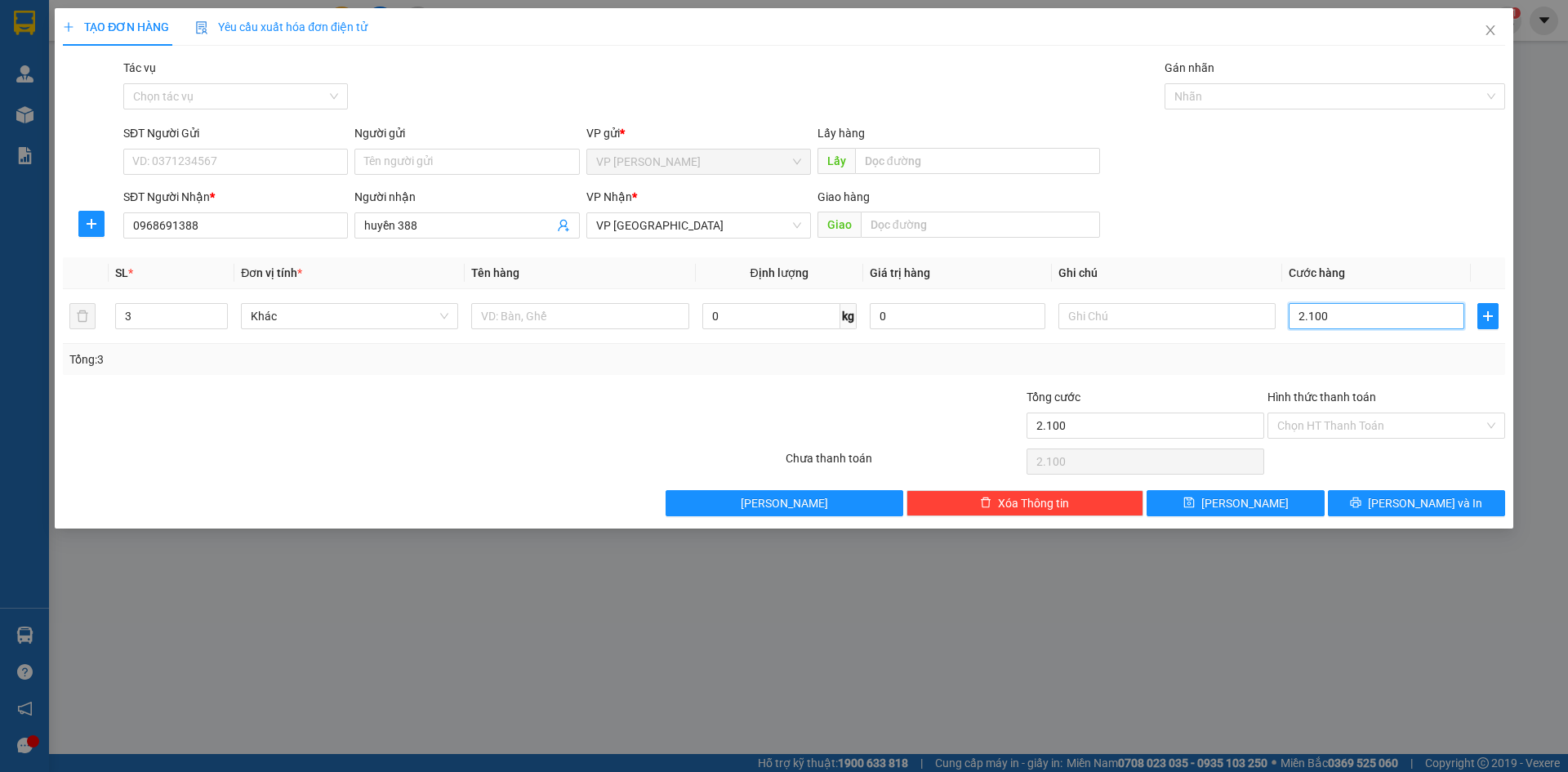
type input "21.000"
type input "210.000"
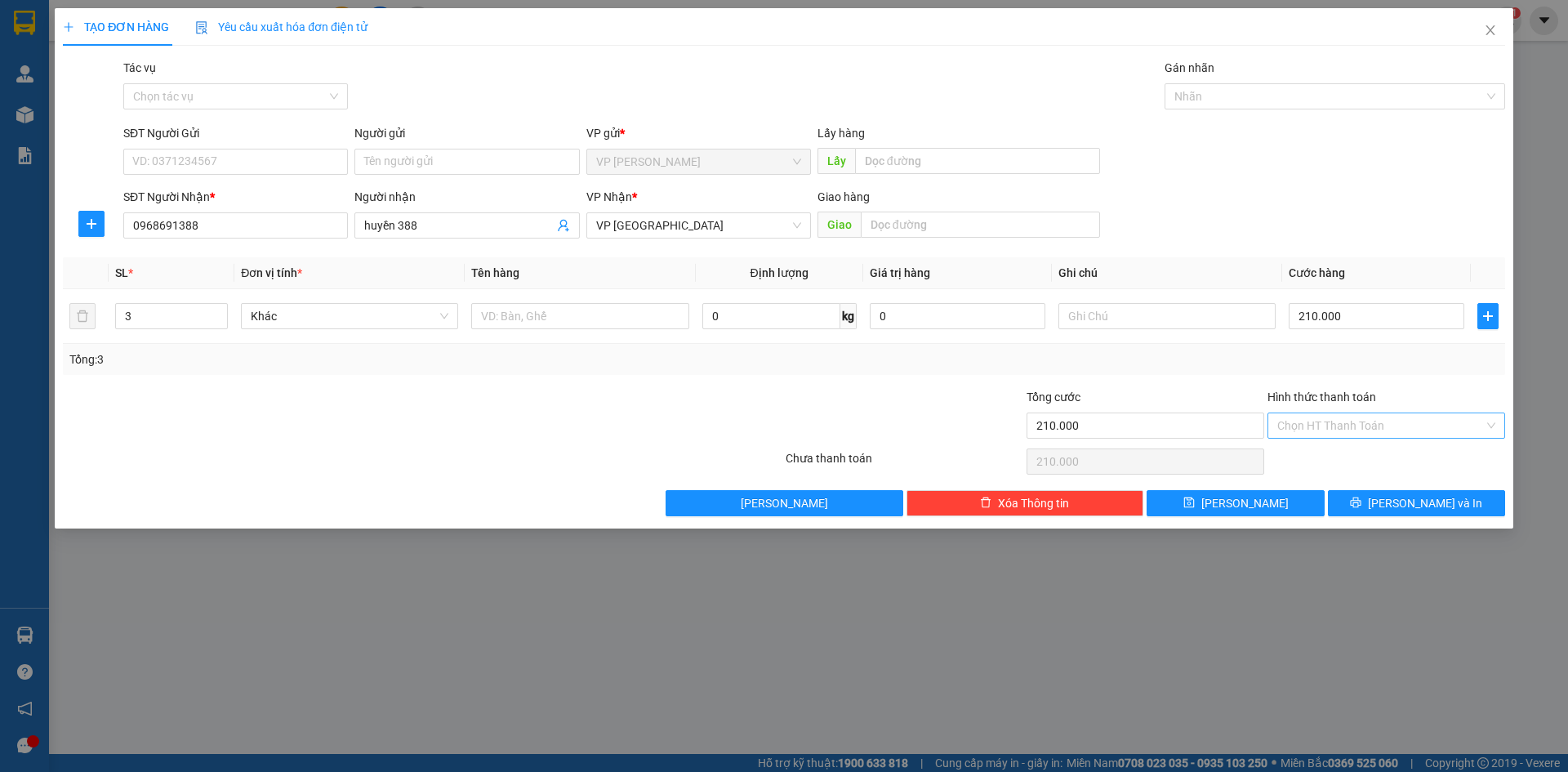
click at [1322, 429] on input "Hình thức thanh toán" at bounding box center [1381, 425] width 207 height 24
click at [1304, 462] on div "Tại văn phòng" at bounding box center [1387, 458] width 218 height 18
type input "0"
click at [1213, 504] on button "Lưu" at bounding box center [1236, 503] width 177 height 26
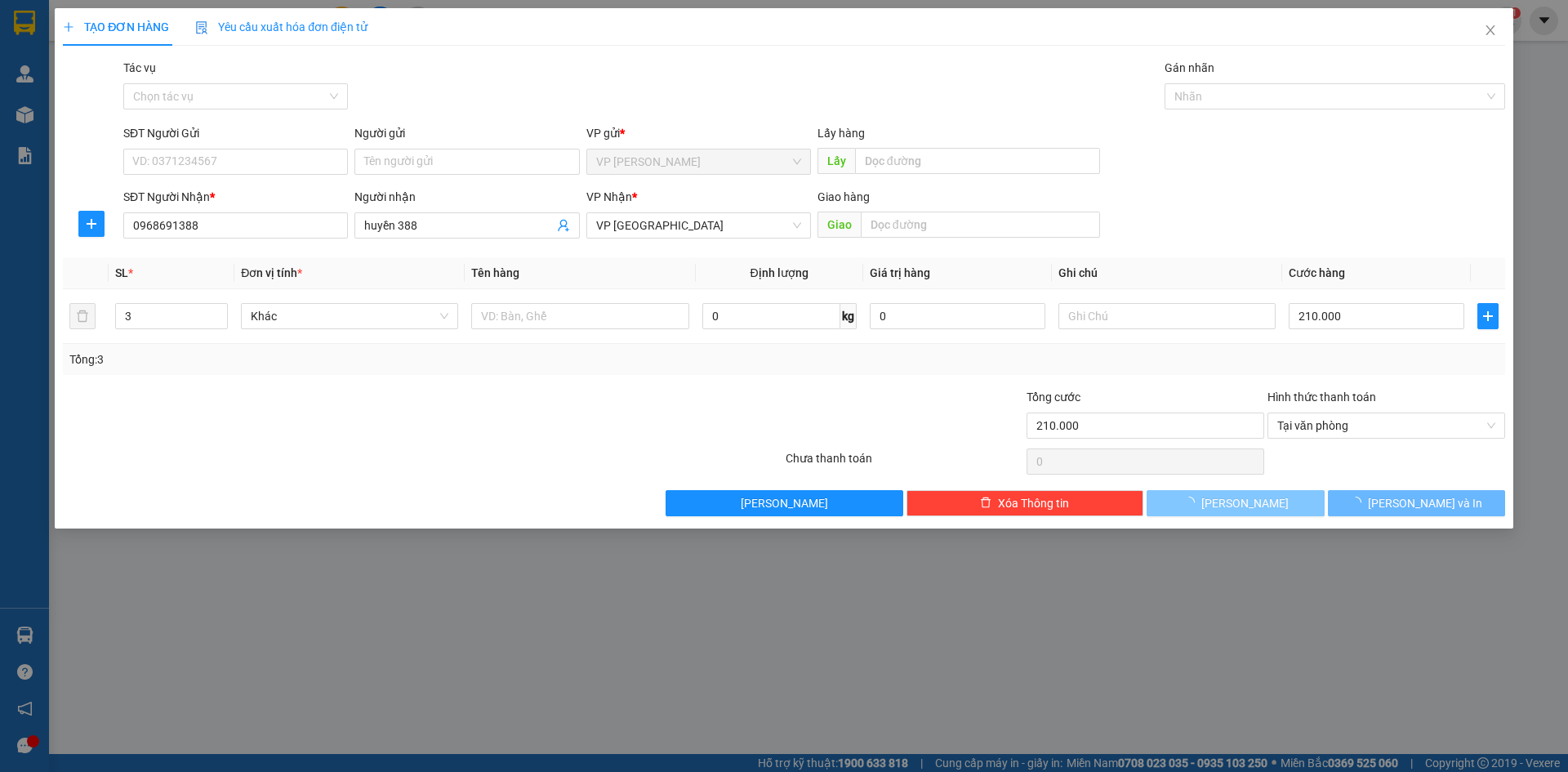
type input "1"
type input "0"
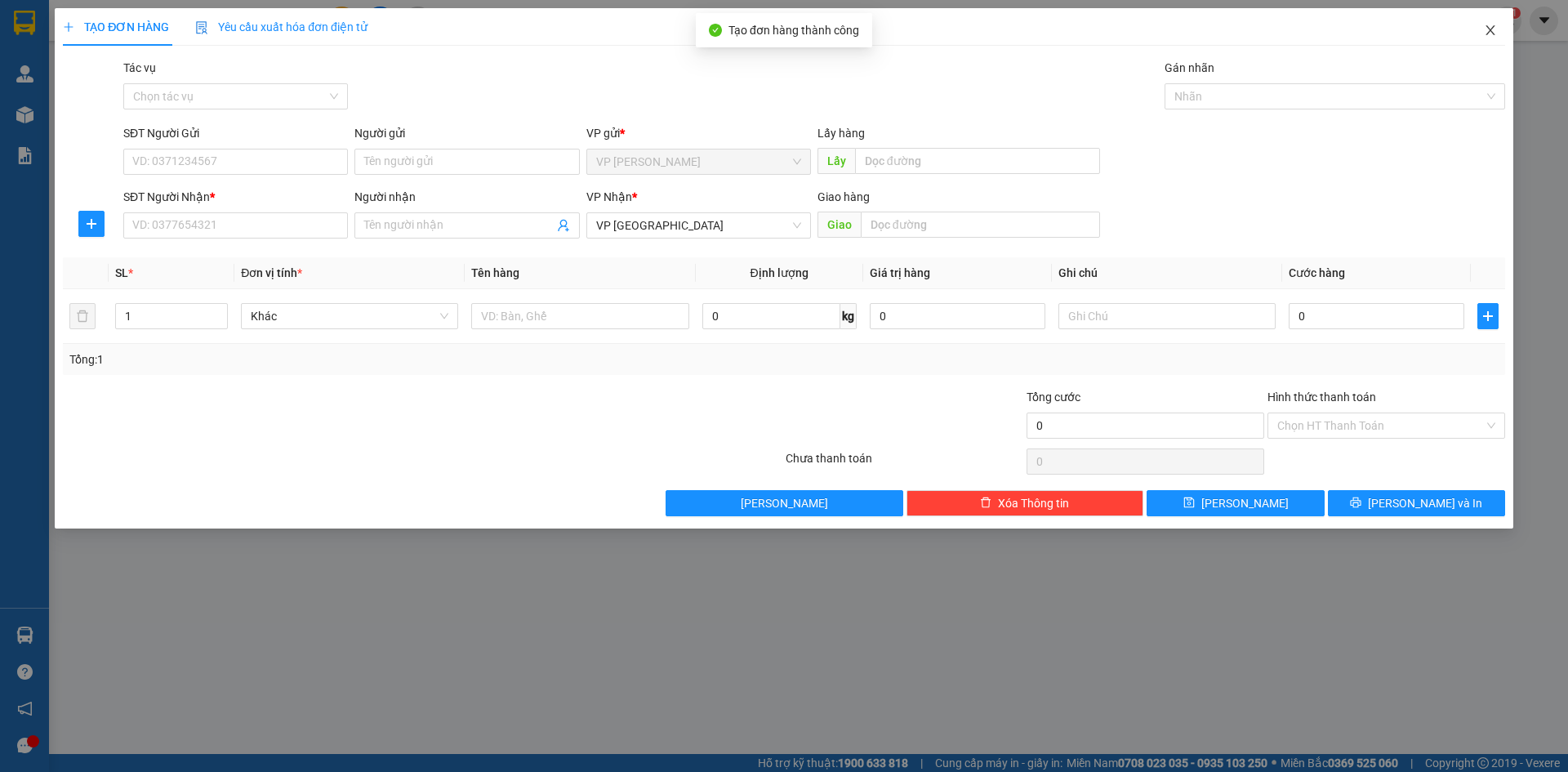
click at [1494, 36] on icon "close" at bounding box center [1490, 29] width 13 height 13
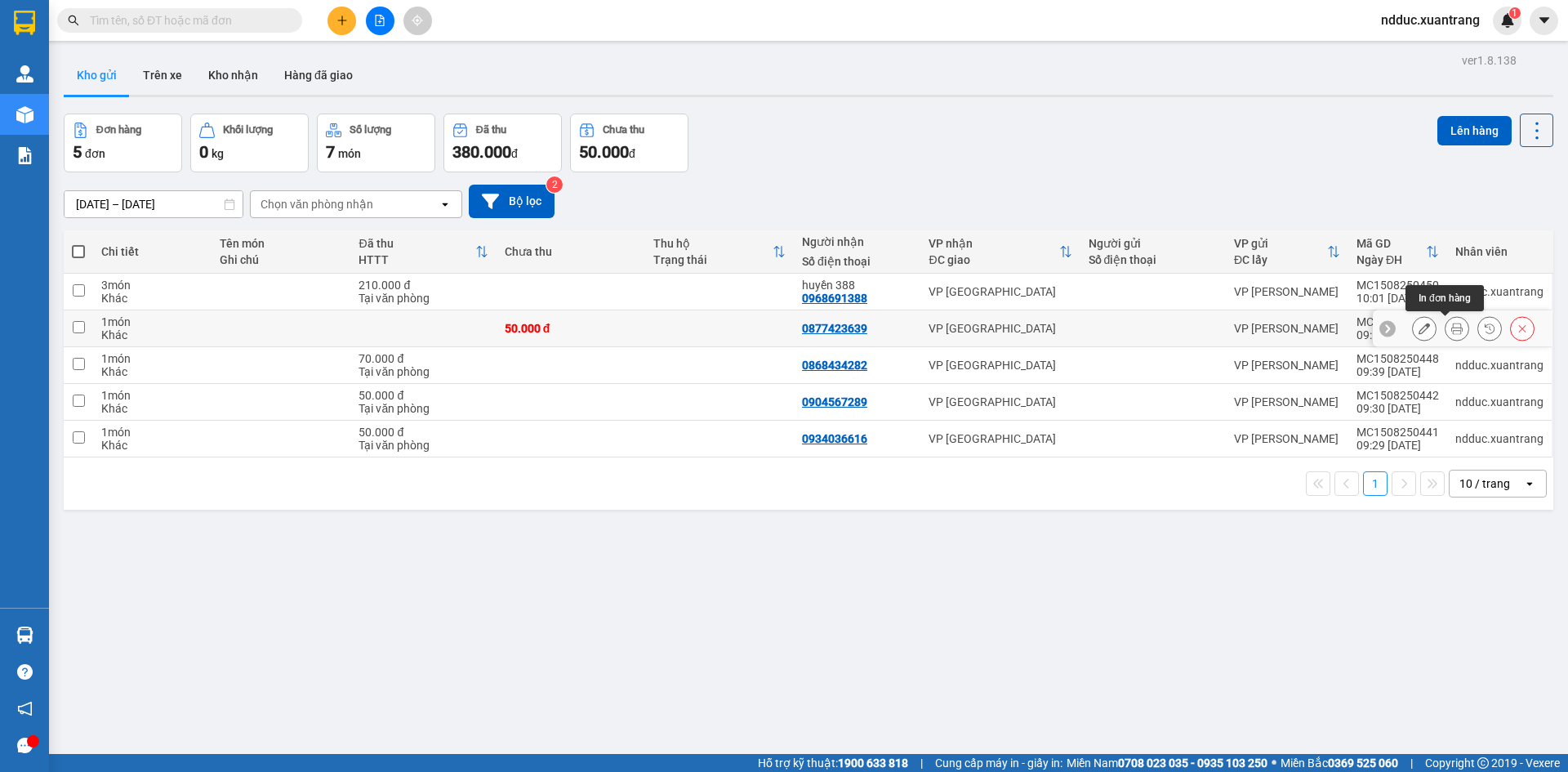
click at [1419, 329] on icon at bounding box center [1425, 328] width 12 height 12
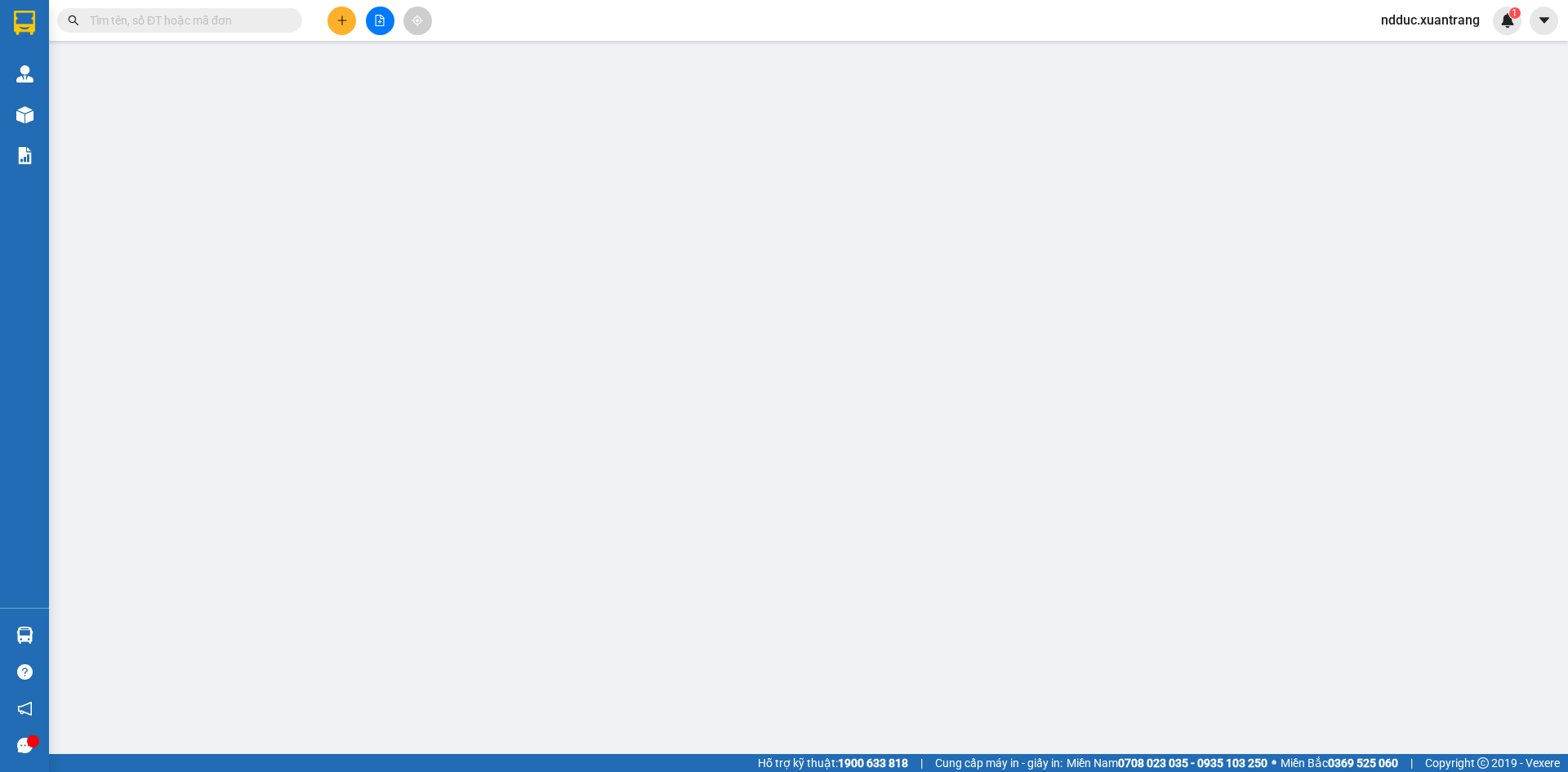
type input "0877423639"
type input "50.000"
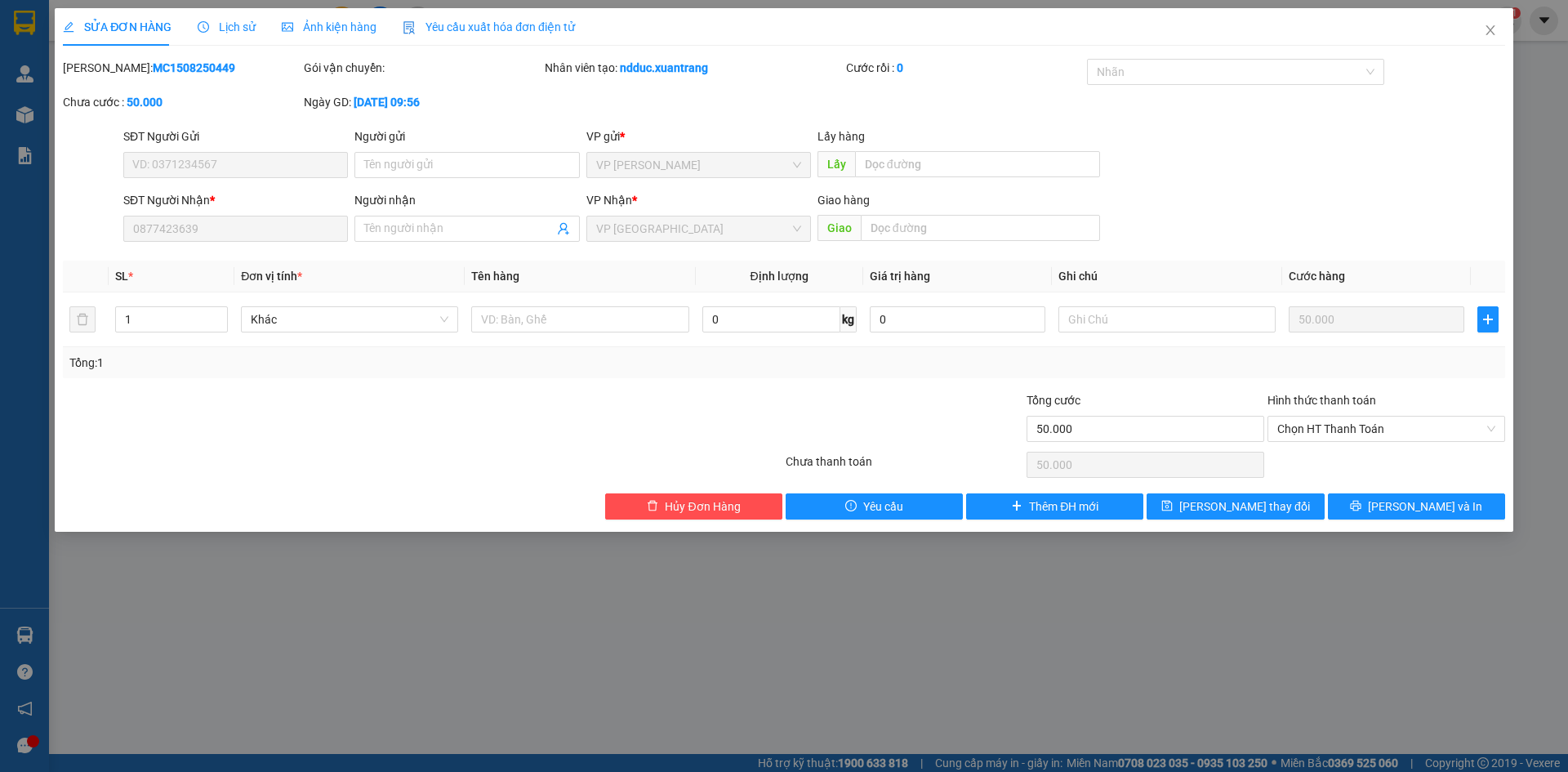
click at [346, 25] on span "Ảnh kiện hàng" at bounding box center [328, 26] width 95 height 13
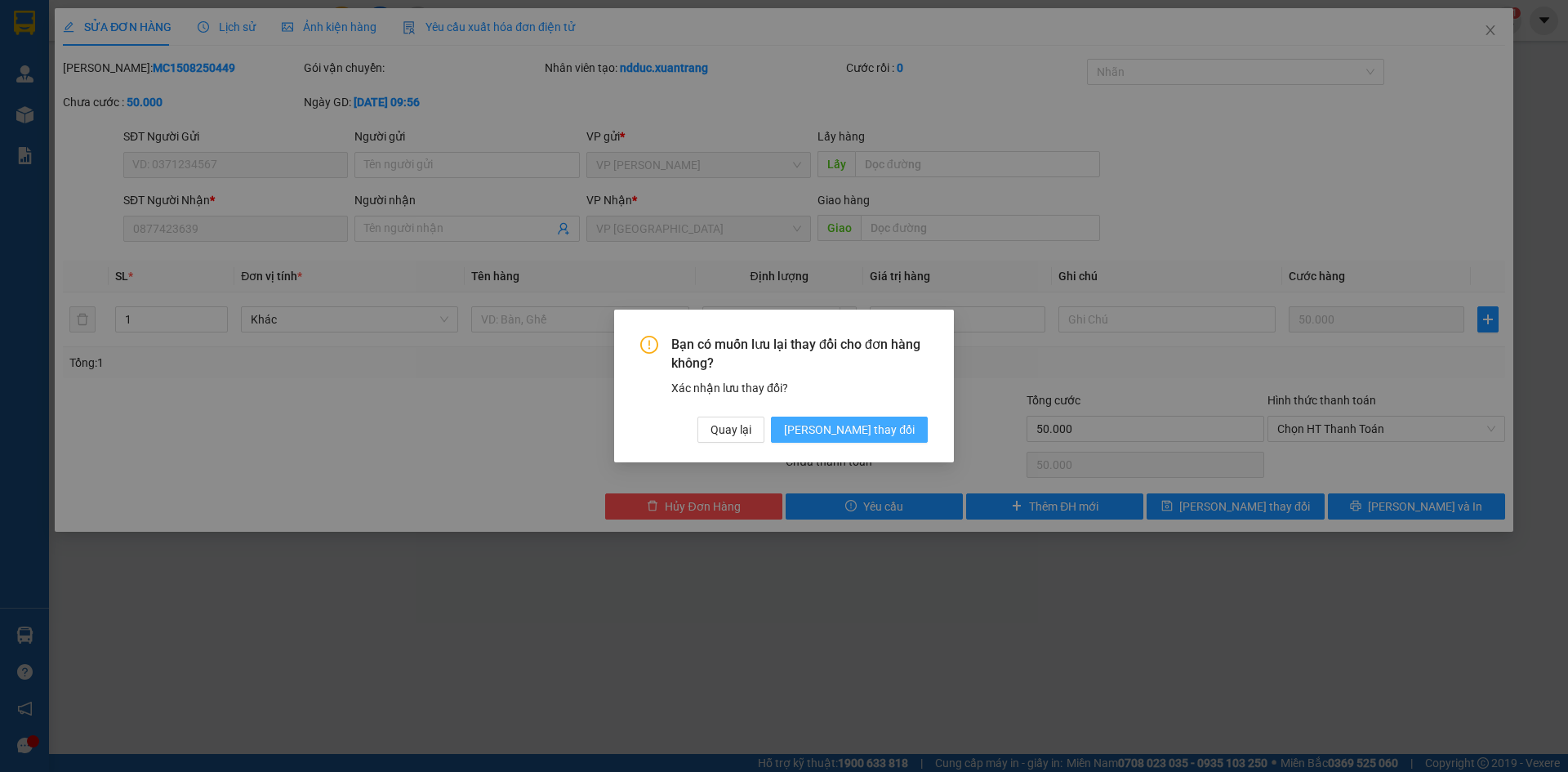
drag, startPoint x: 883, startPoint y: 422, endPoint x: 806, endPoint y: 376, distance: 89.7
click at [882, 422] on span "Lưu thay đổi" at bounding box center [850, 430] width 131 height 18
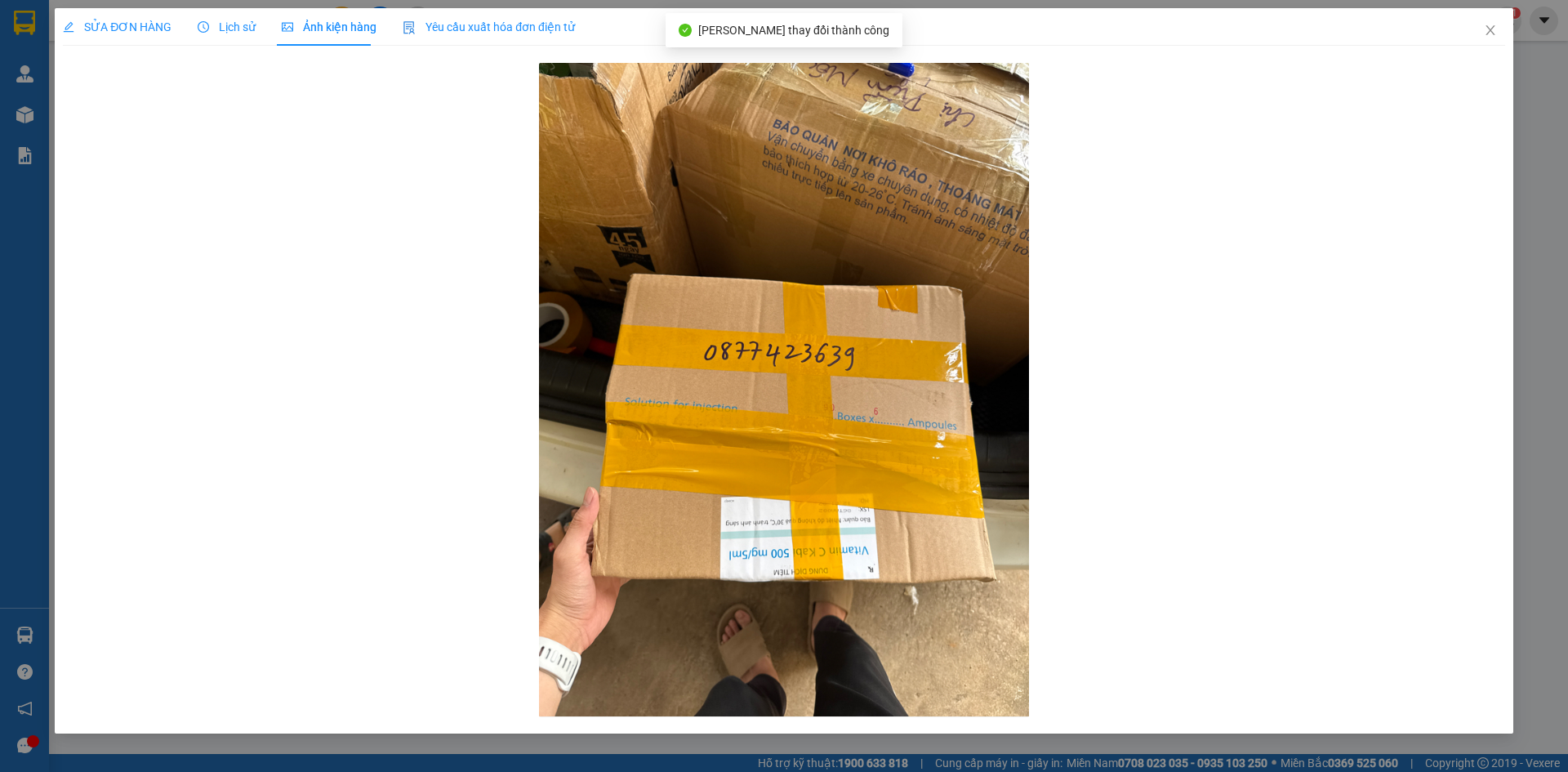
click at [308, 27] on span "Ảnh kiện hàng" at bounding box center [328, 26] width 95 height 13
click at [1490, 29] on icon "close" at bounding box center [1490, 29] width 13 height 13
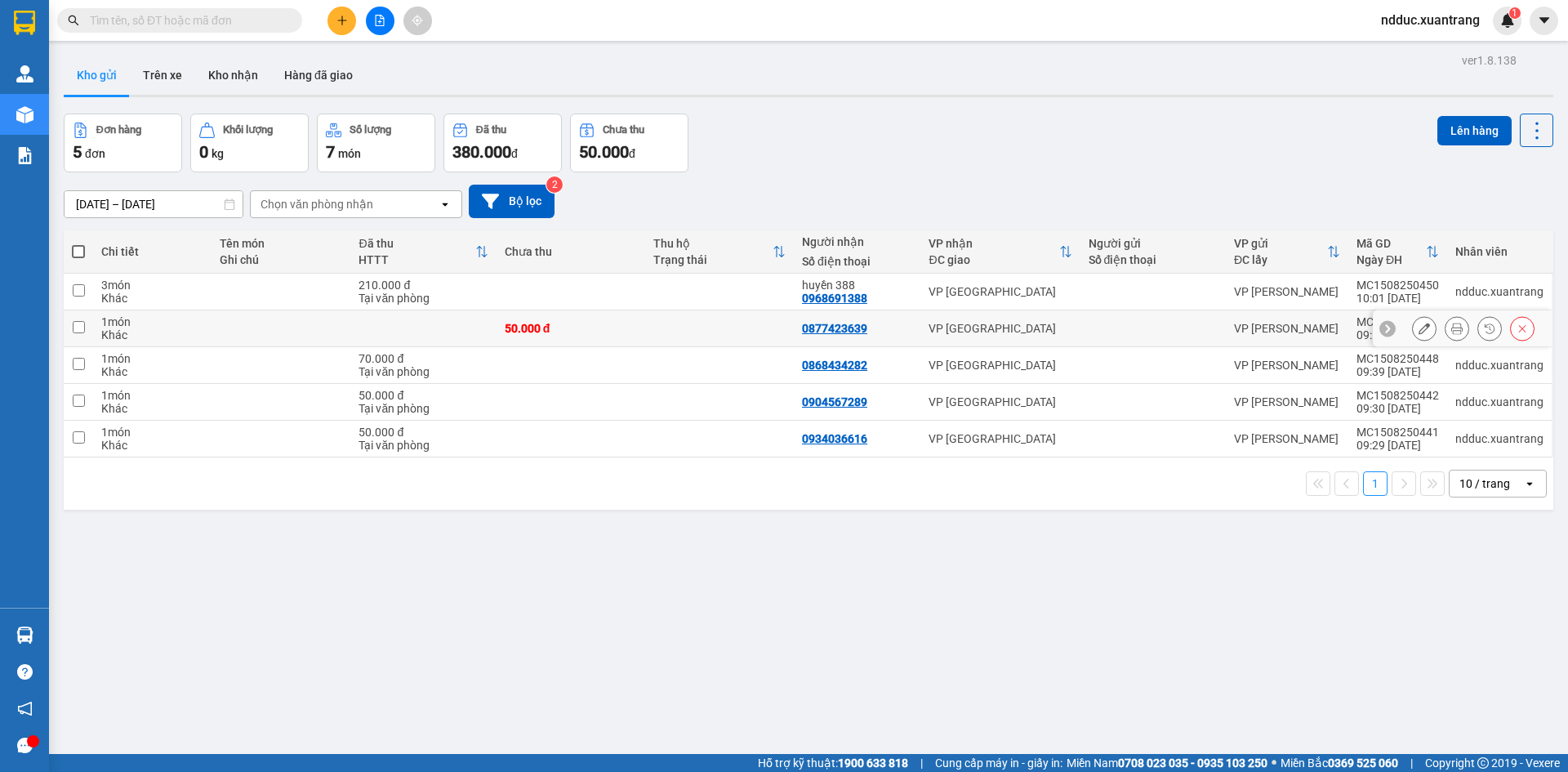
click at [654, 325] on td at bounding box center [719, 329] width 149 height 37
checkbox input "true"
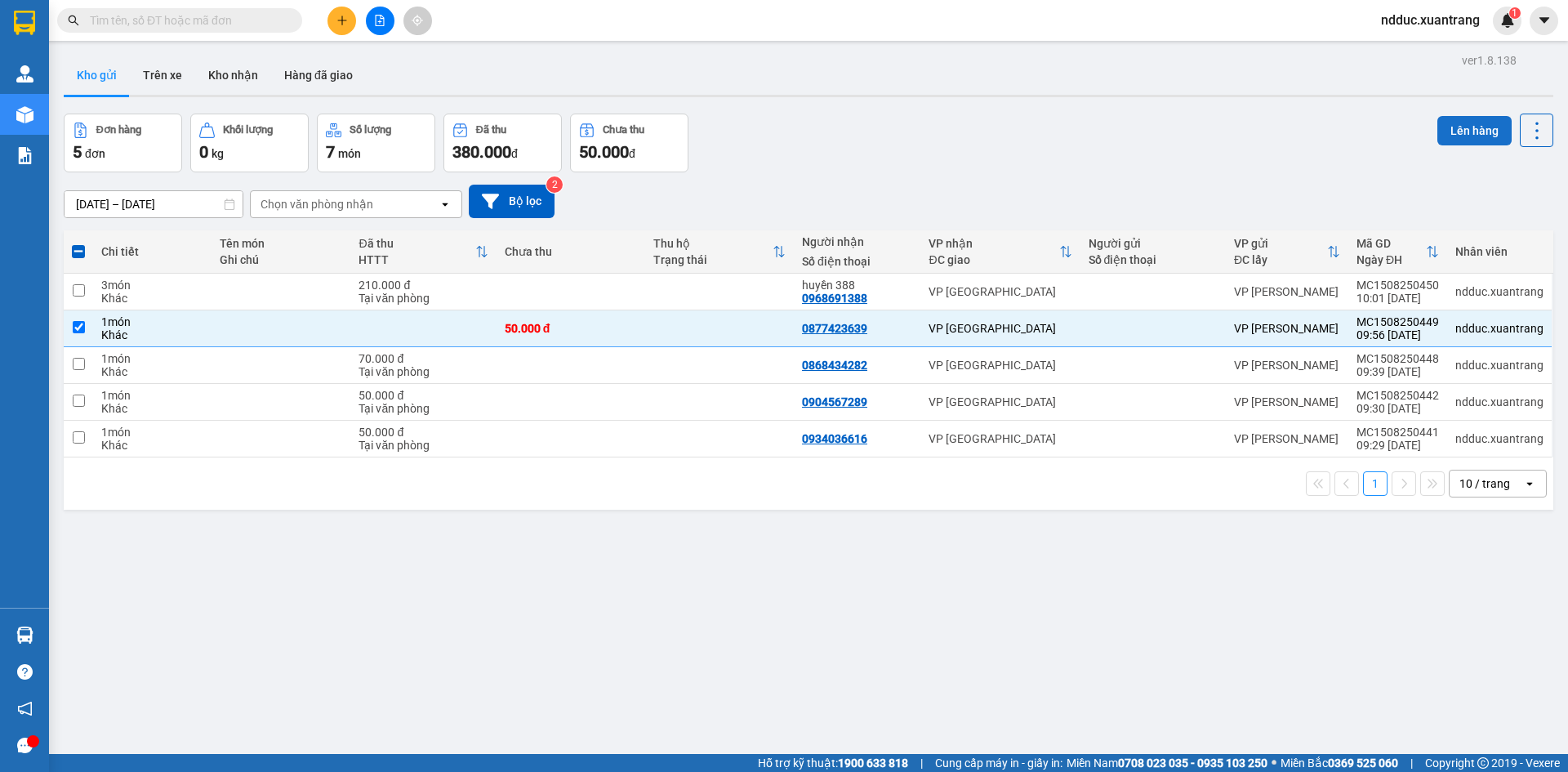
click at [1437, 134] on button "Lên hàng" at bounding box center [1474, 131] width 74 height 29
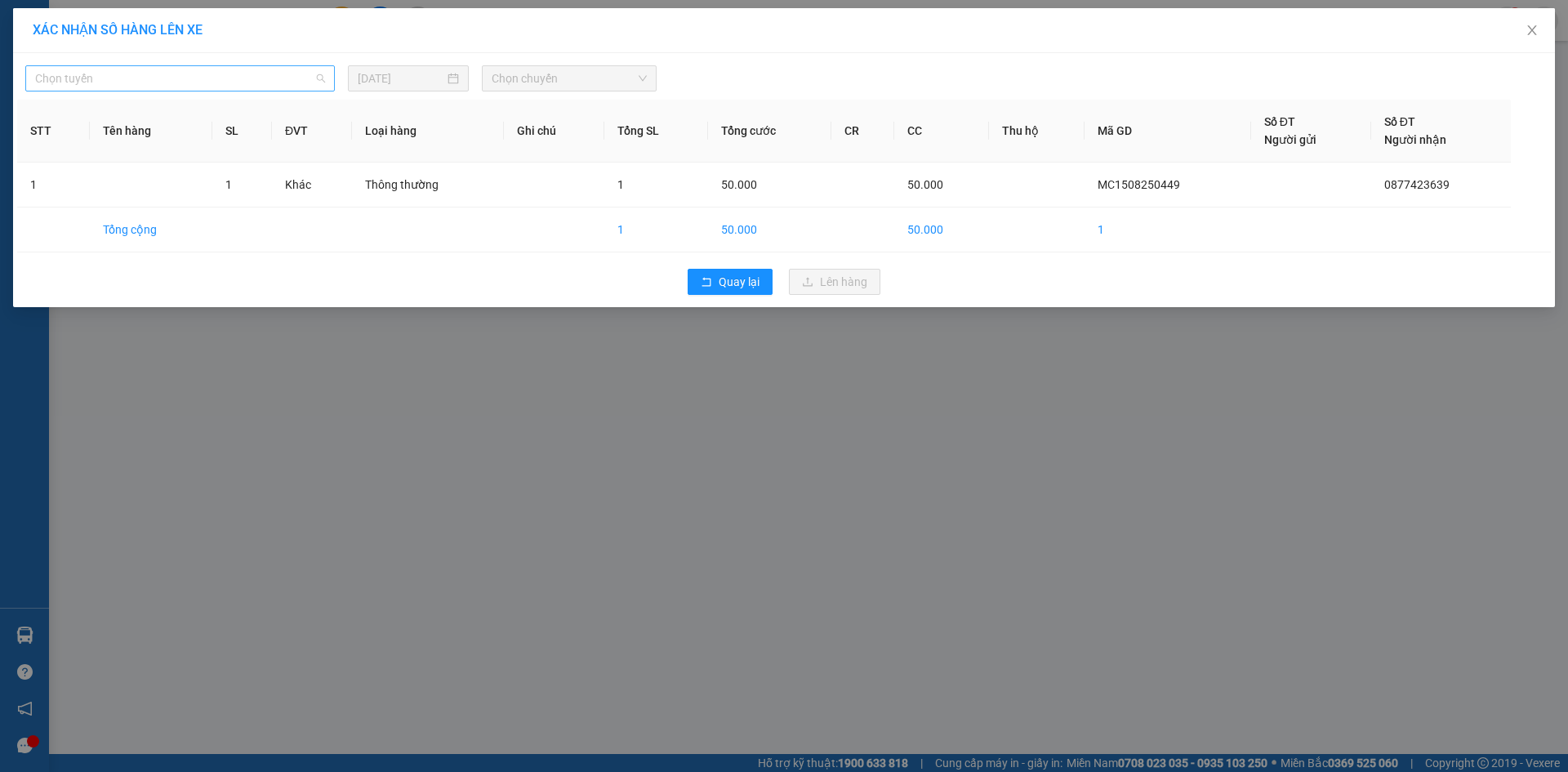
click at [240, 83] on span "Chọn tuyến" at bounding box center [180, 78] width 290 height 24
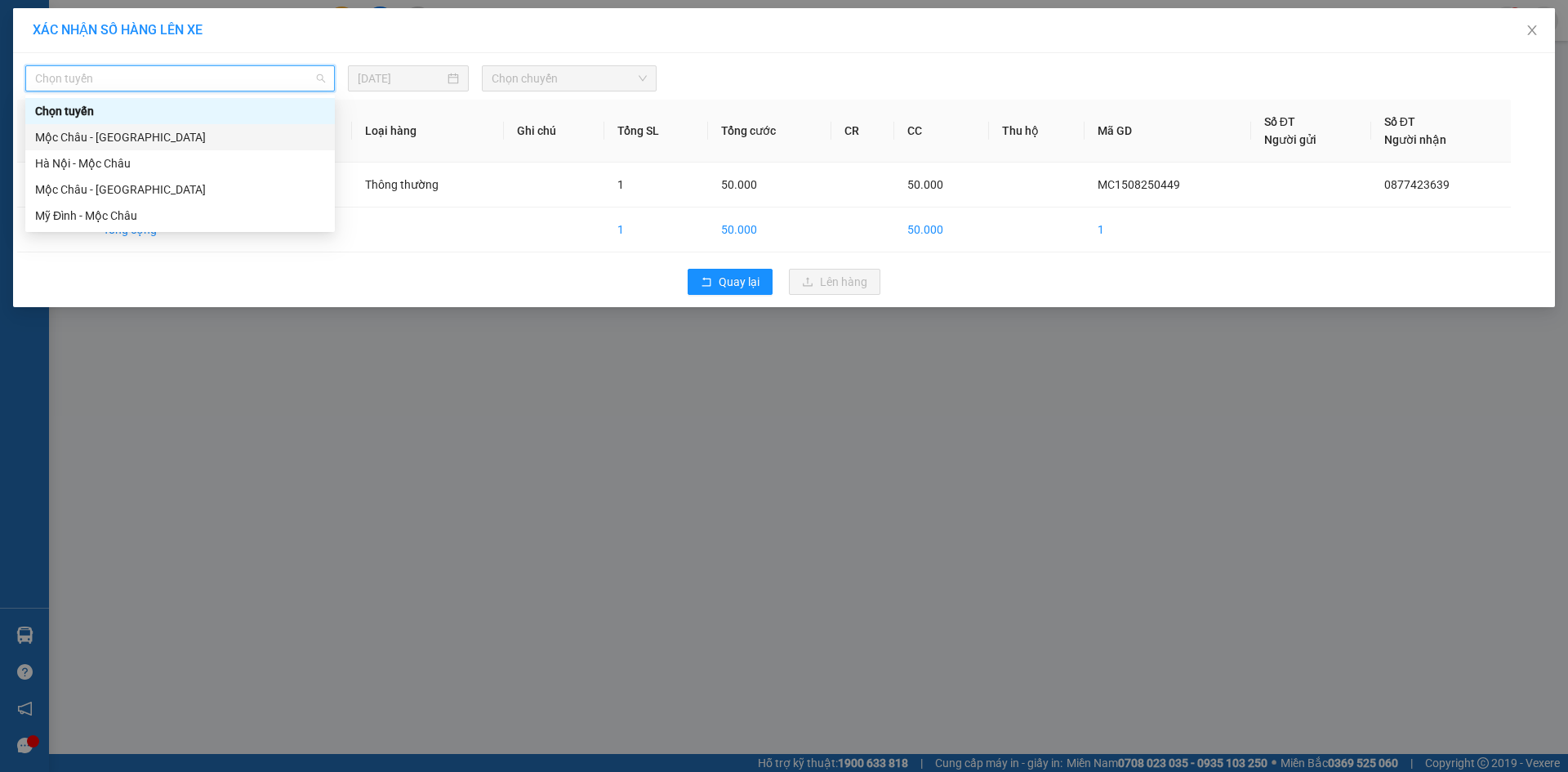
click at [82, 135] on div "Mộc Châu - [GEOGRAPHIC_DATA]" at bounding box center [180, 137] width 290 height 18
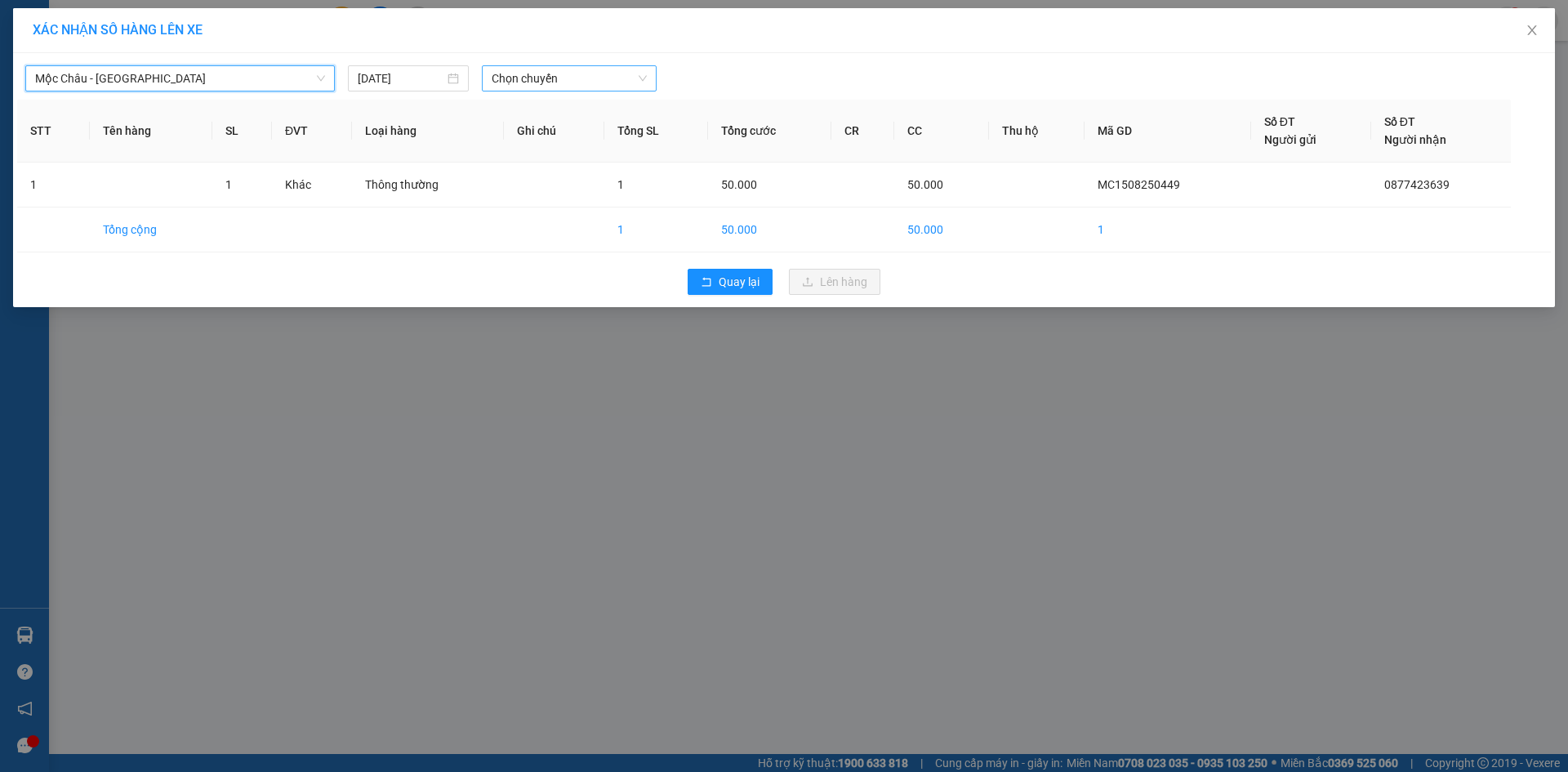
click at [558, 73] on span "Chọn chuyến" at bounding box center [569, 78] width 155 height 24
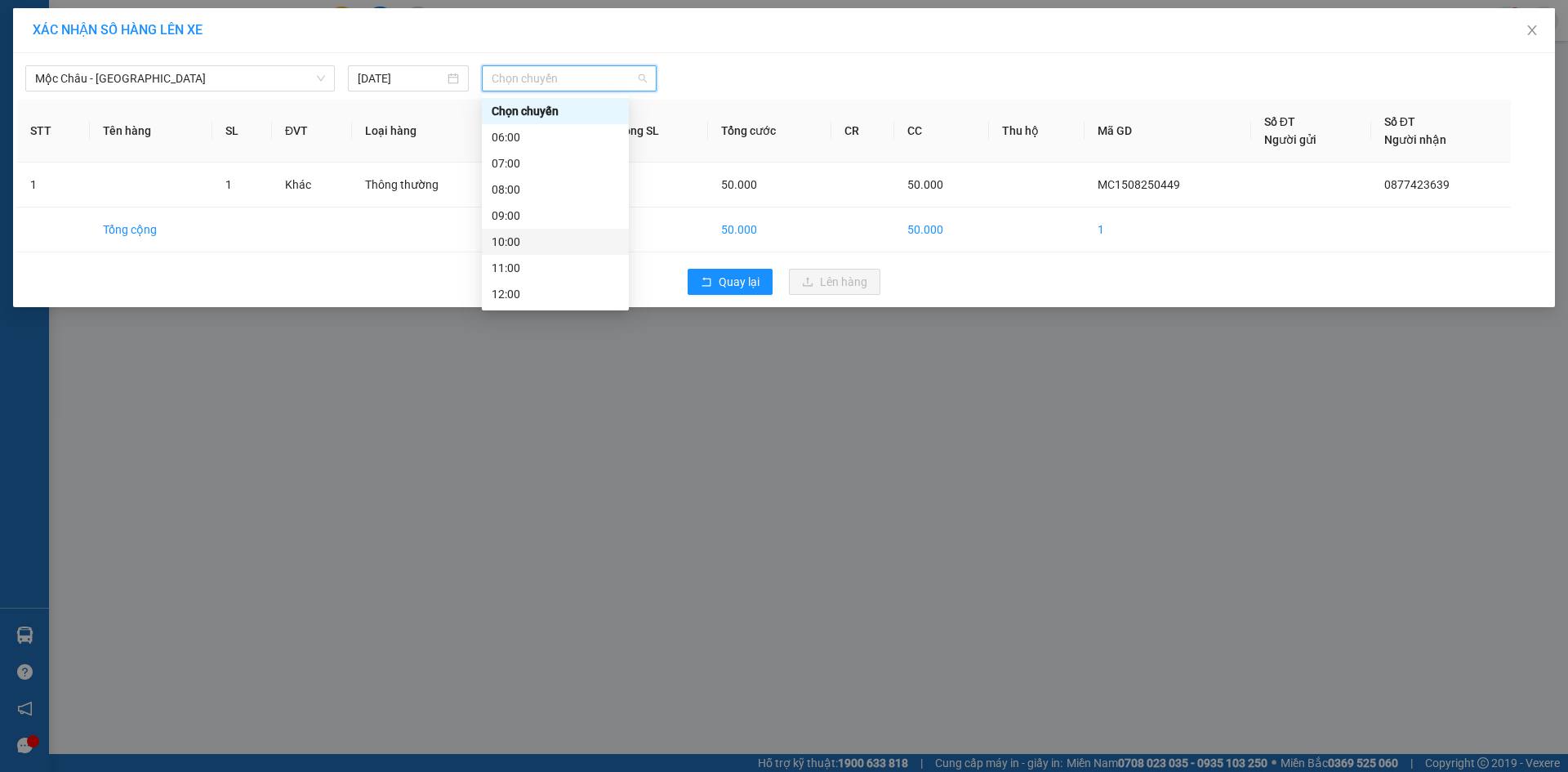
click at [529, 231] on div "10:00" at bounding box center [555, 242] width 147 height 26
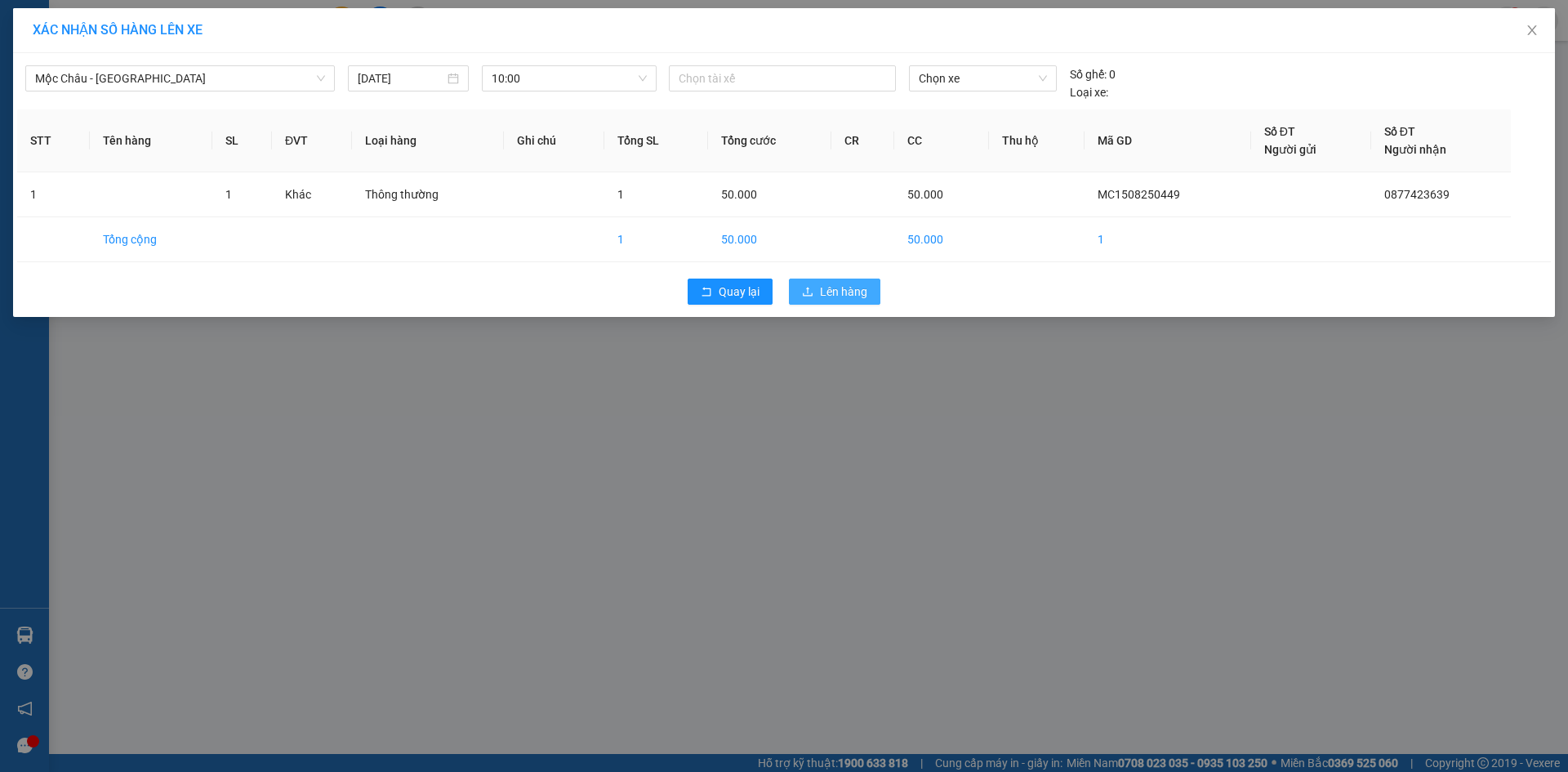
click at [820, 286] on button "Lên hàng" at bounding box center [835, 291] width 92 height 26
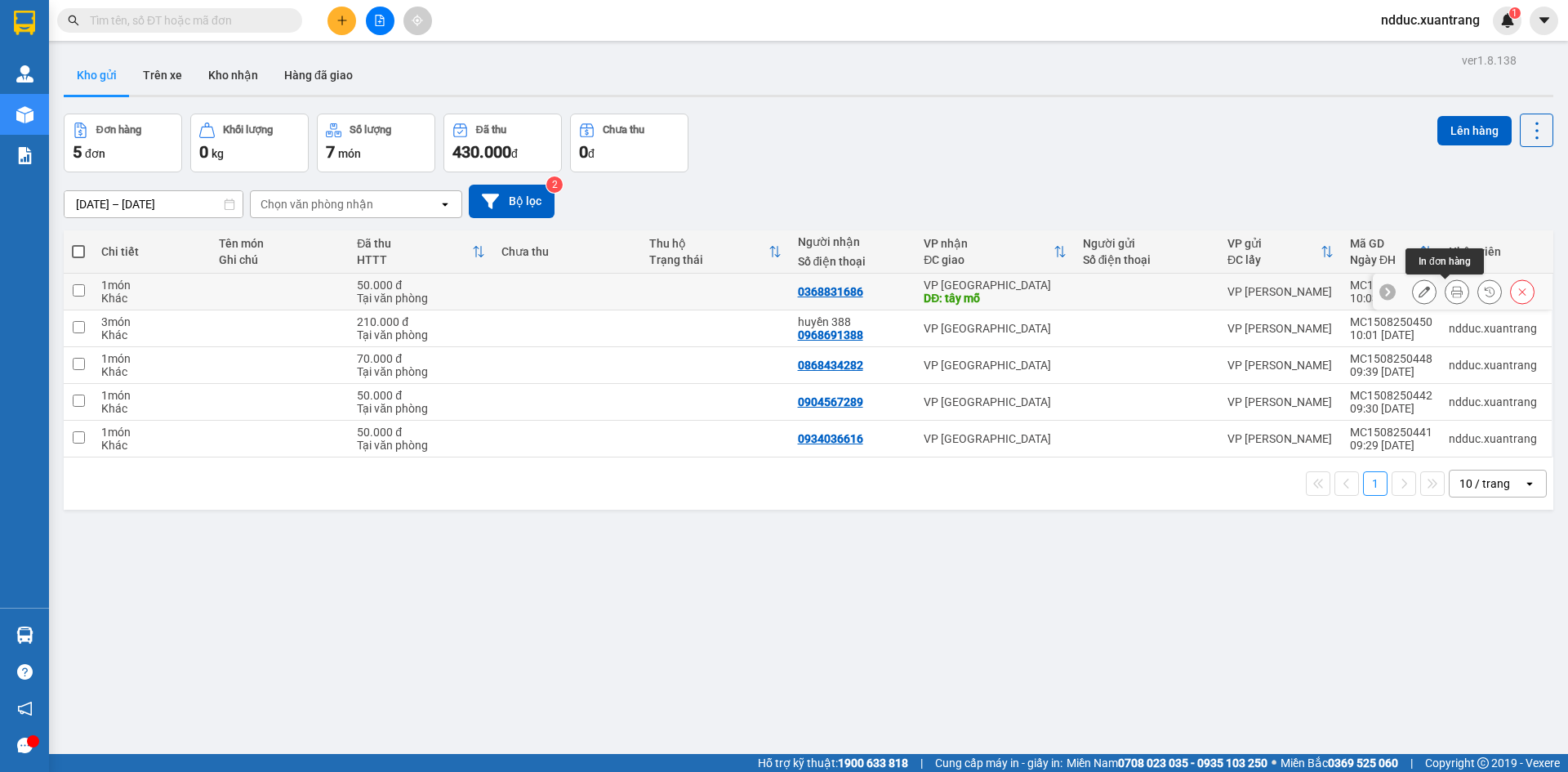
click at [1452, 290] on icon at bounding box center [1458, 291] width 12 height 12
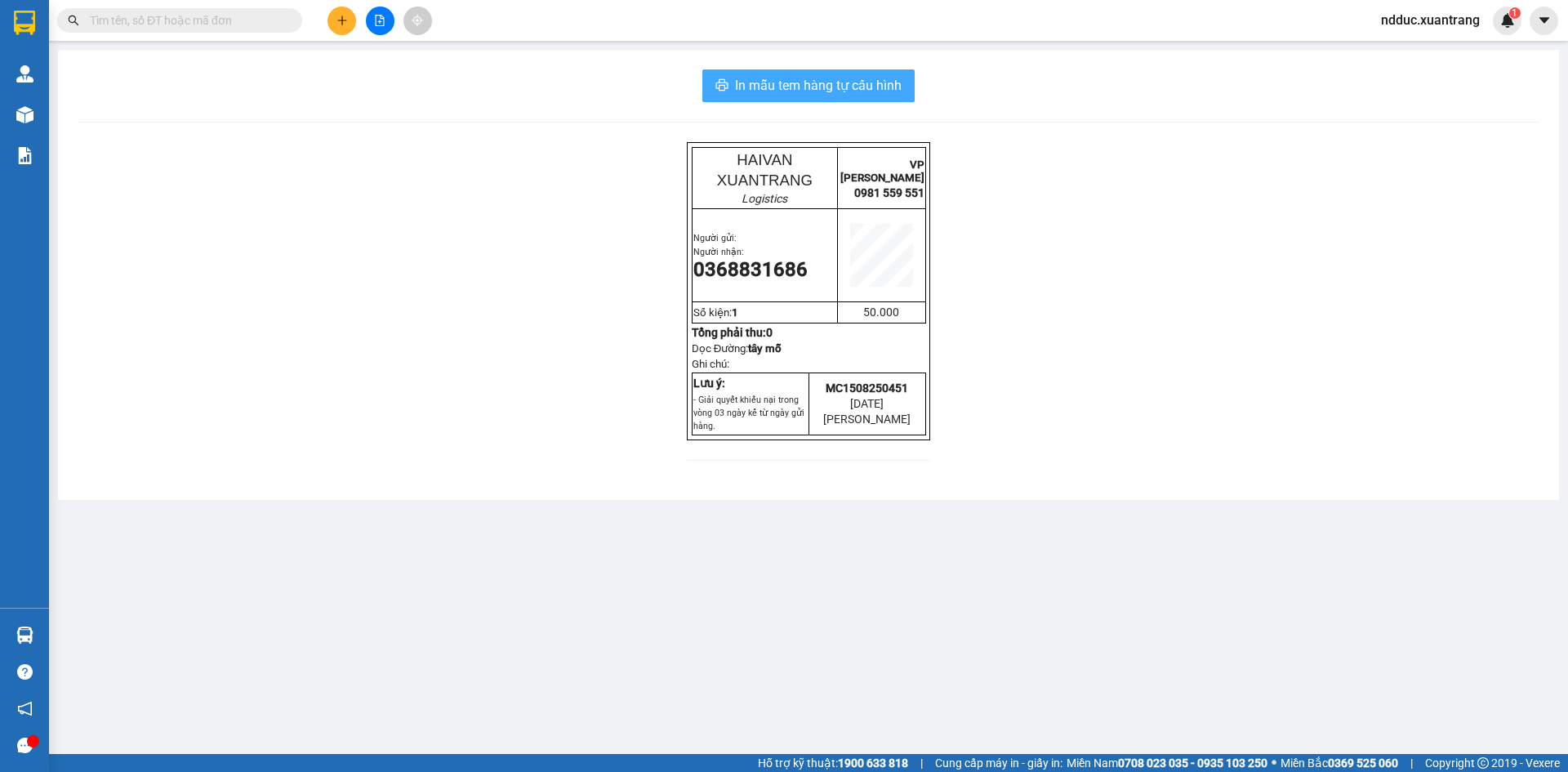
click at [770, 85] on span "In mẫu tem hàng tự cấu hình" at bounding box center [818, 85] width 167 height 20
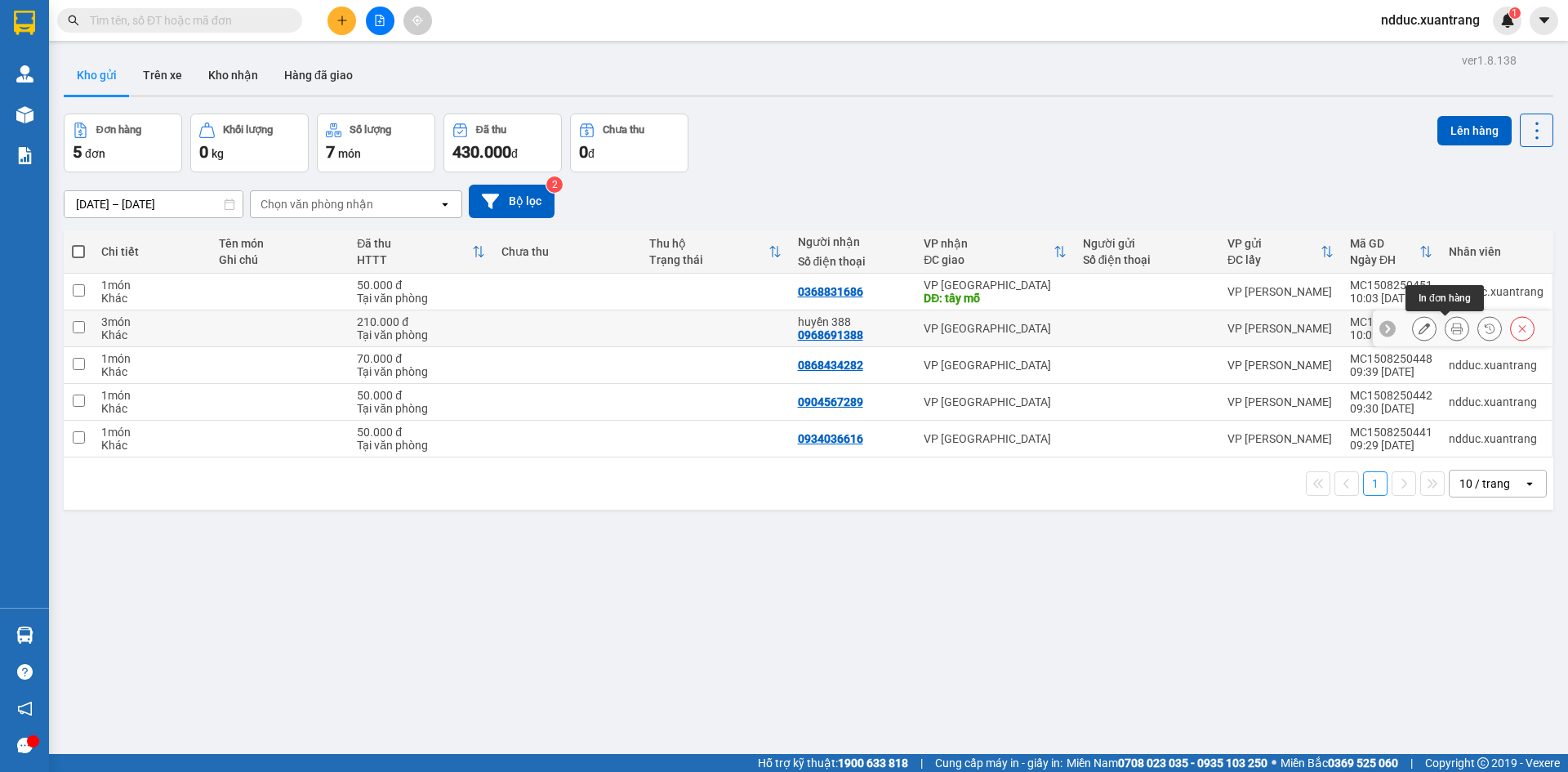
click at [1449, 328] on button at bounding box center [1457, 328] width 22 height 28
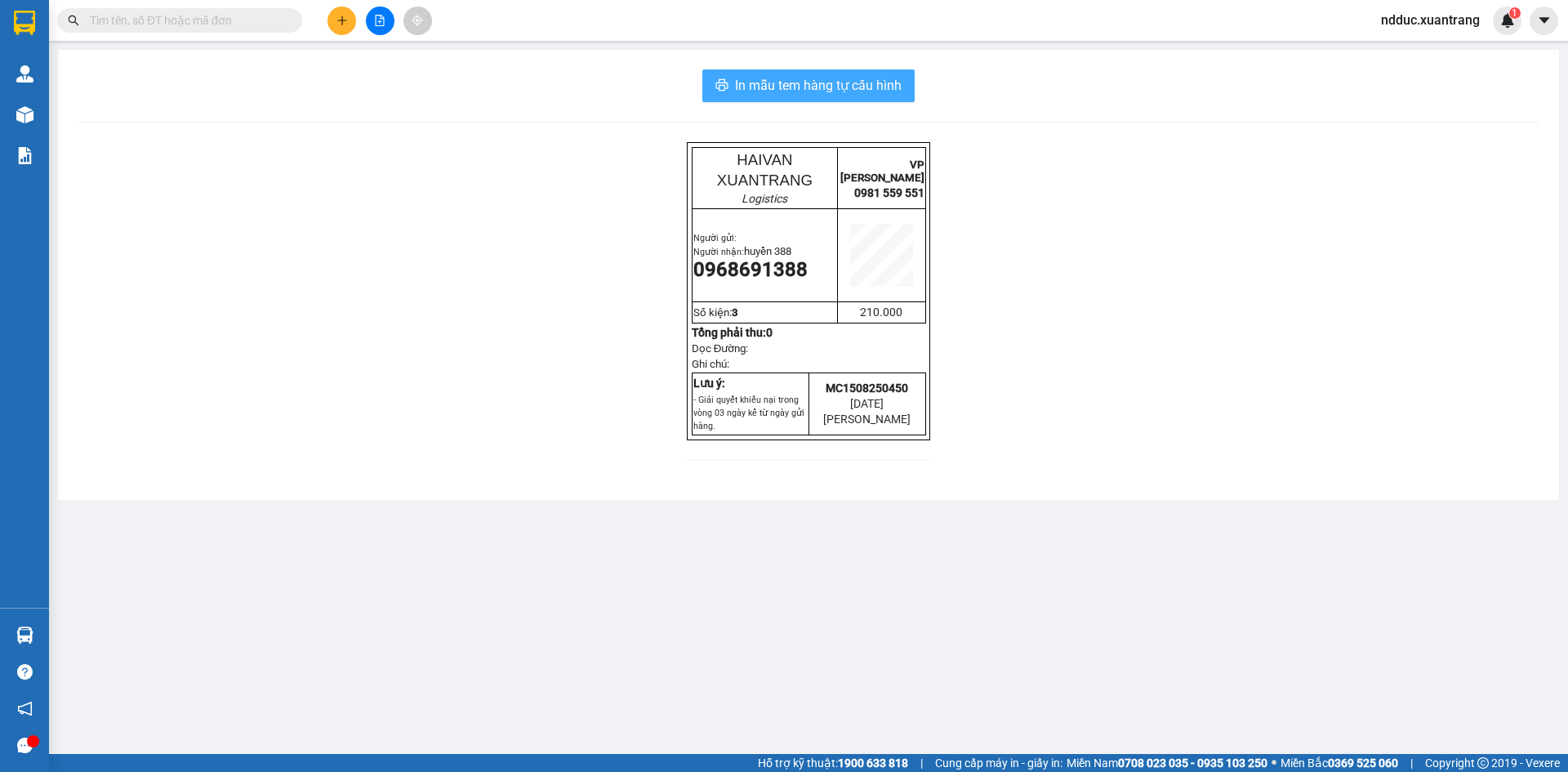
click at [829, 83] on span "In mẫu tem hàng tự cấu hình" at bounding box center [818, 85] width 167 height 20
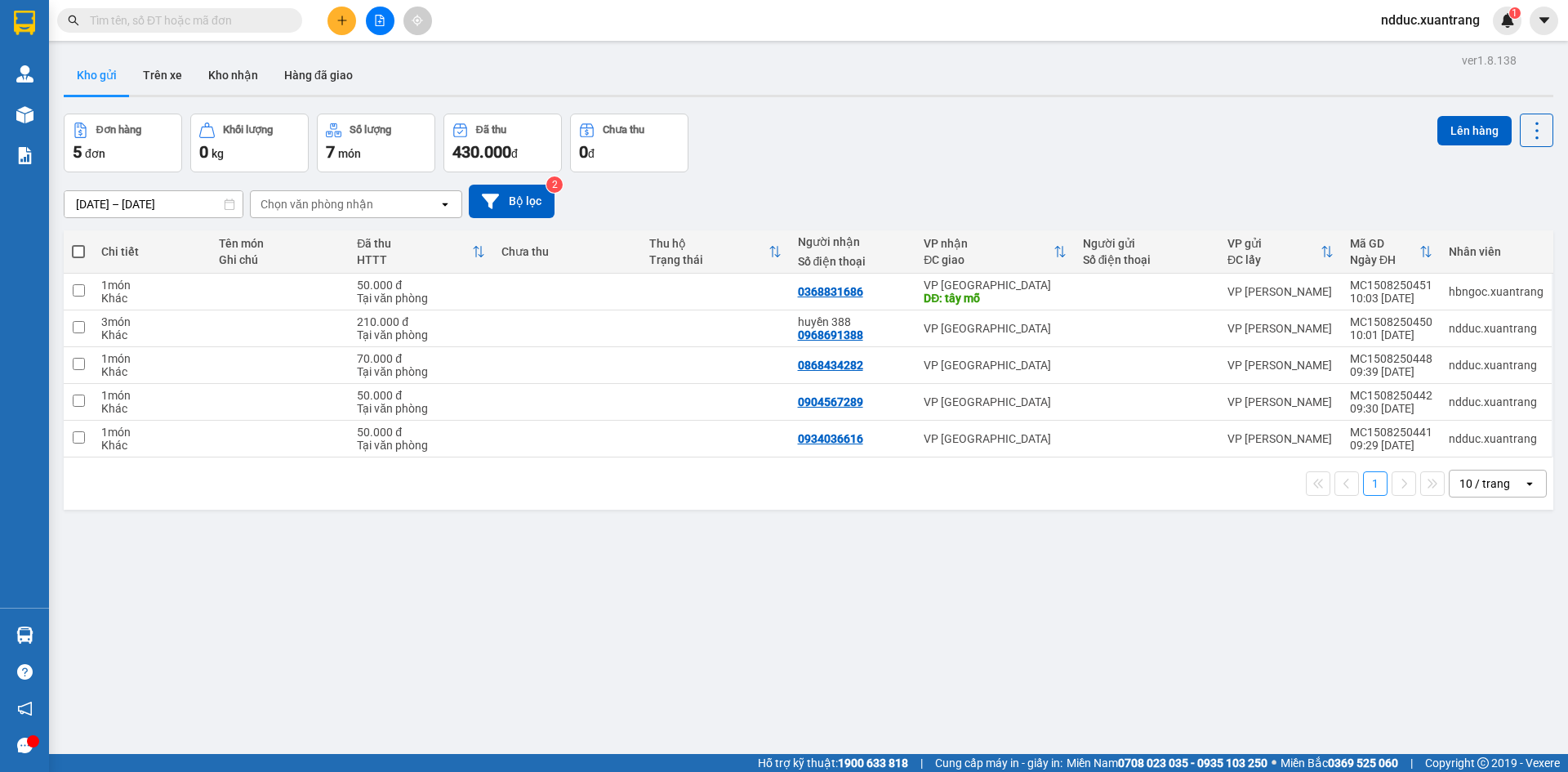
click at [243, 20] on input "text" at bounding box center [186, 20] width 193 height 18
paste input "0962927390"
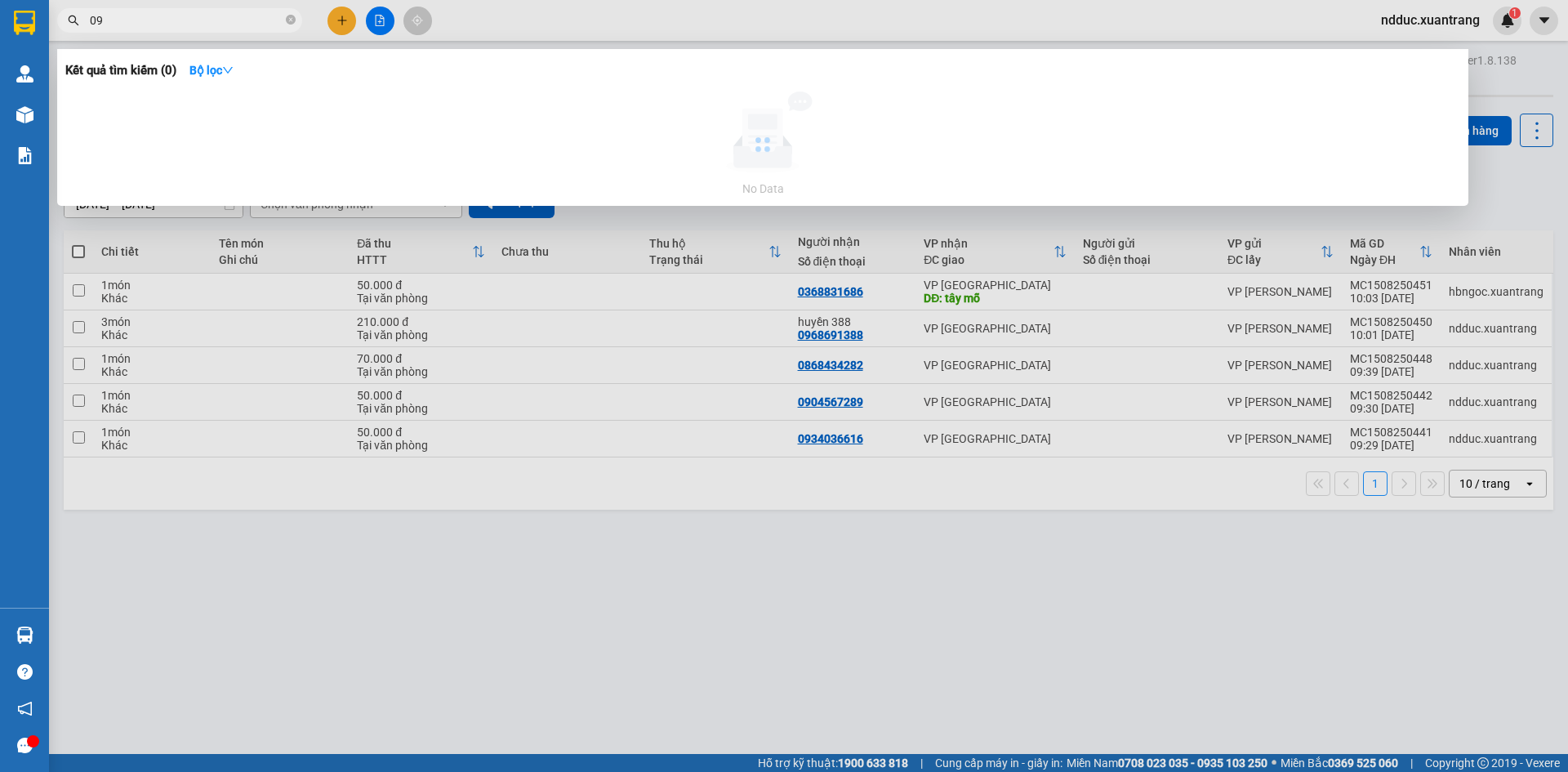
type input "0"
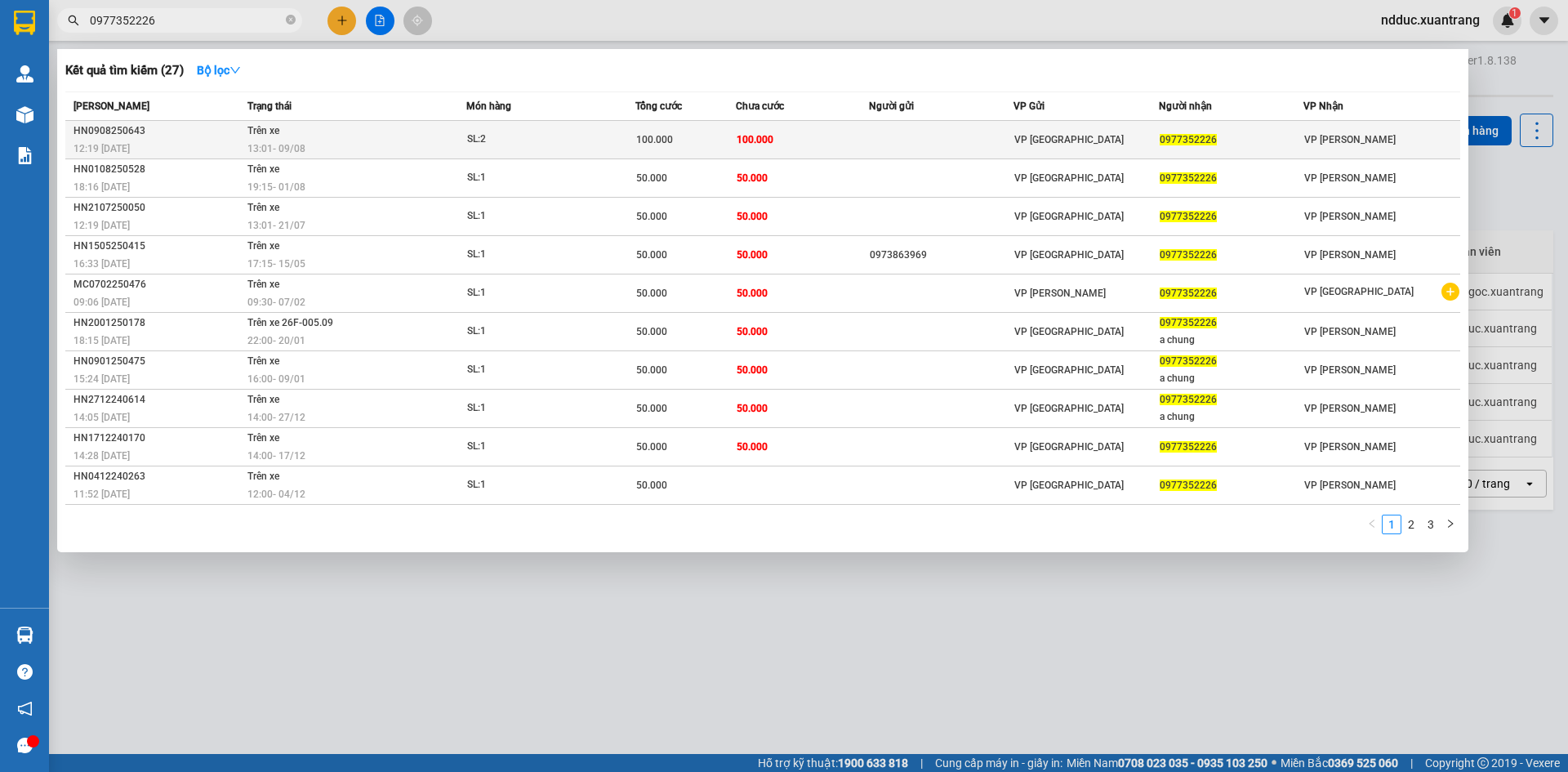
type input "0977352226"
click at [616, 134] on span "SL: 2" at bounding box center [551, 139] width 168 height 18
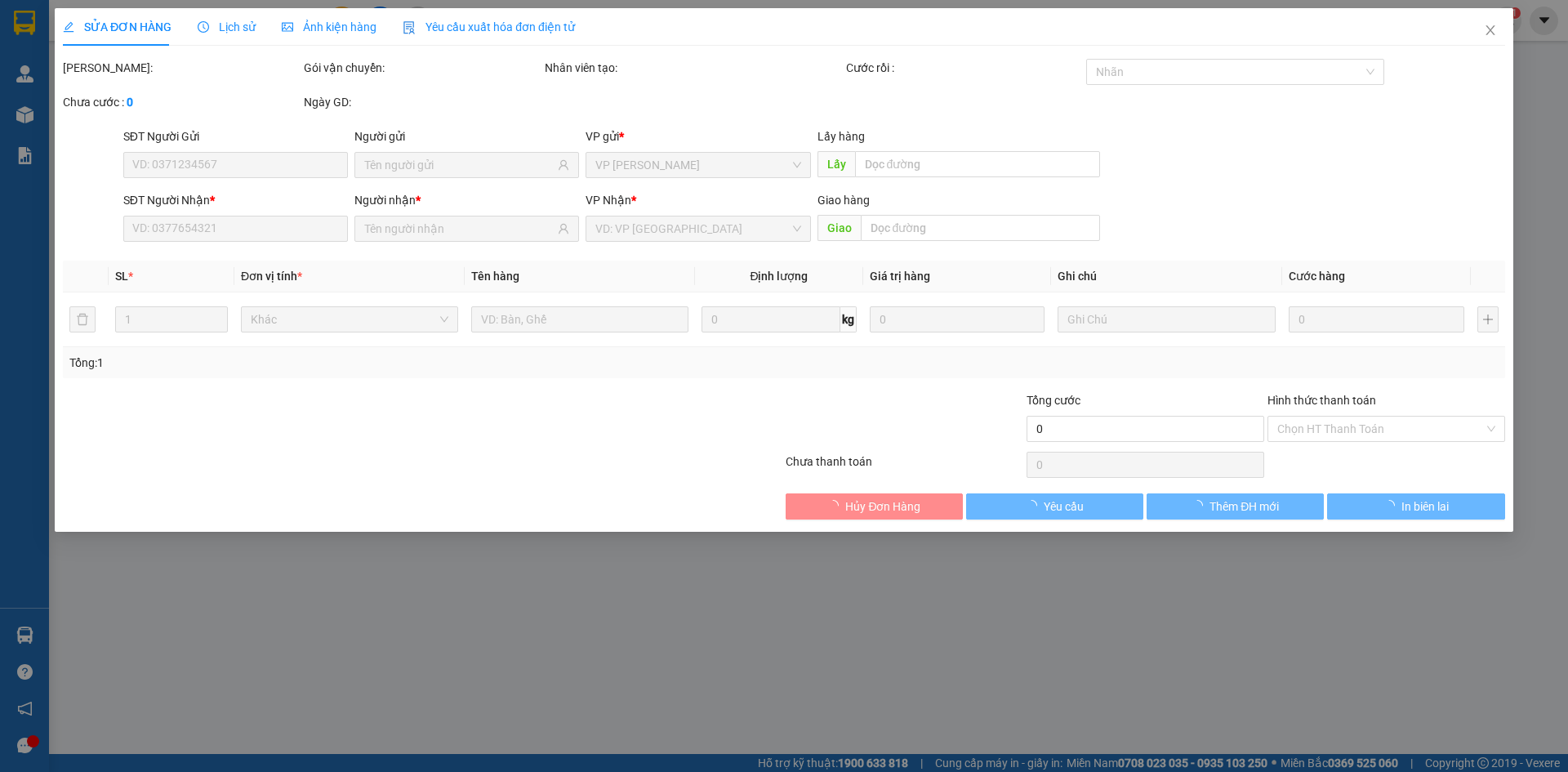
type input "0977352226"
type input "100.000"
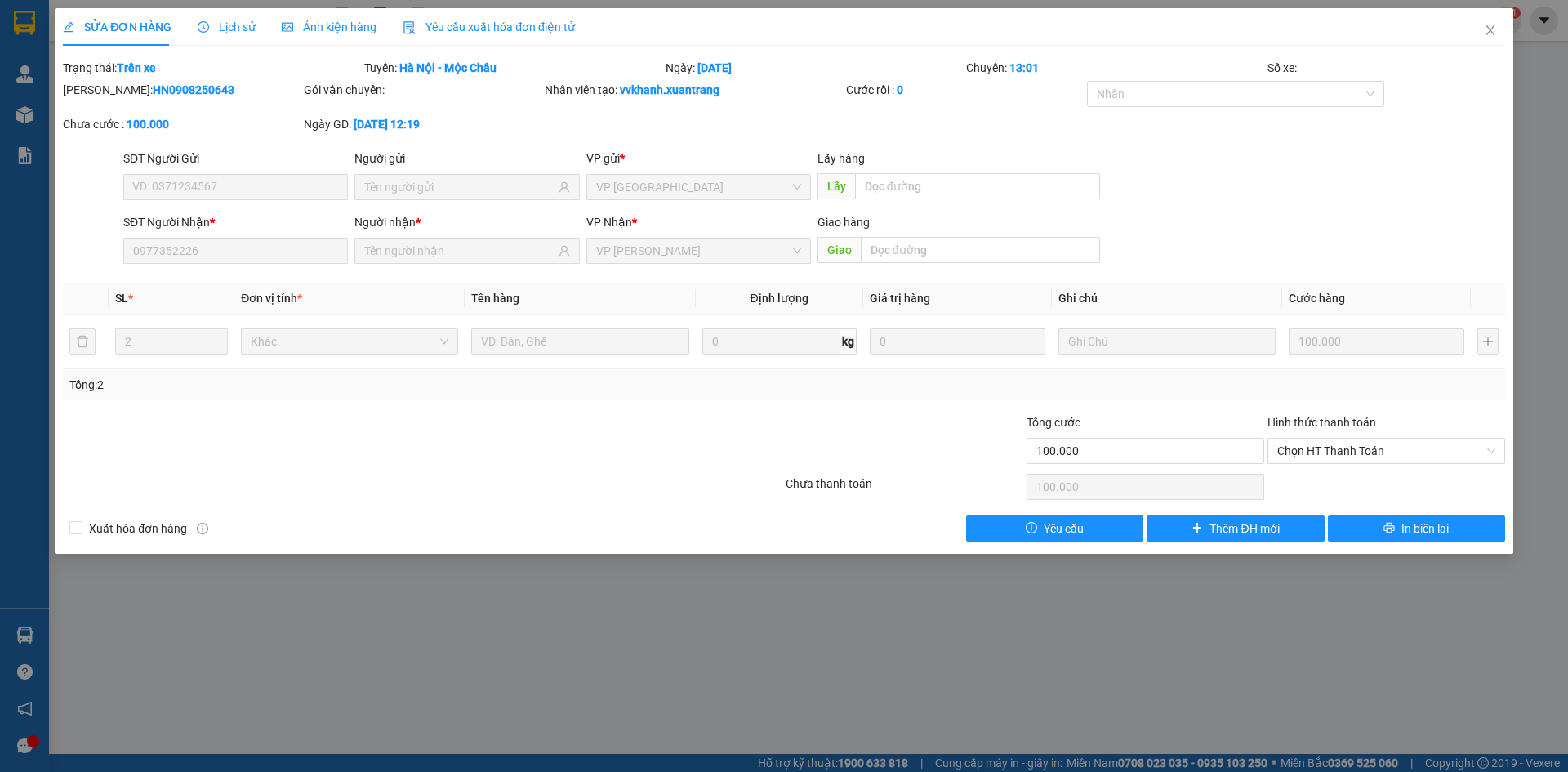
click at [235, 20] on span "Lịch sử" at bounding box center [227, 26] width 58 height 13
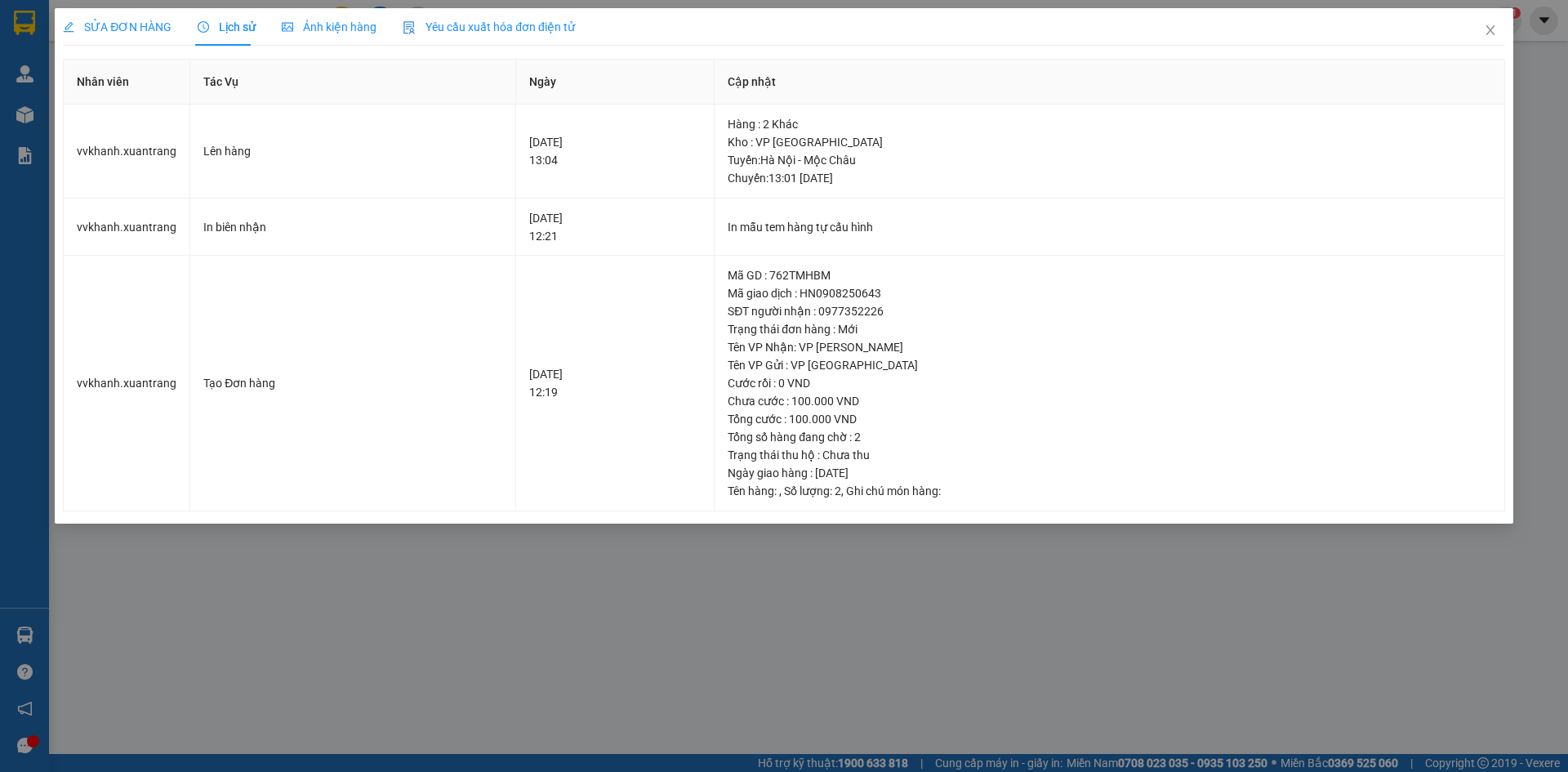
click at [316, 21] on span "Ảnh kiện hàng" at bounding box center [328, 26] width 95 height 13
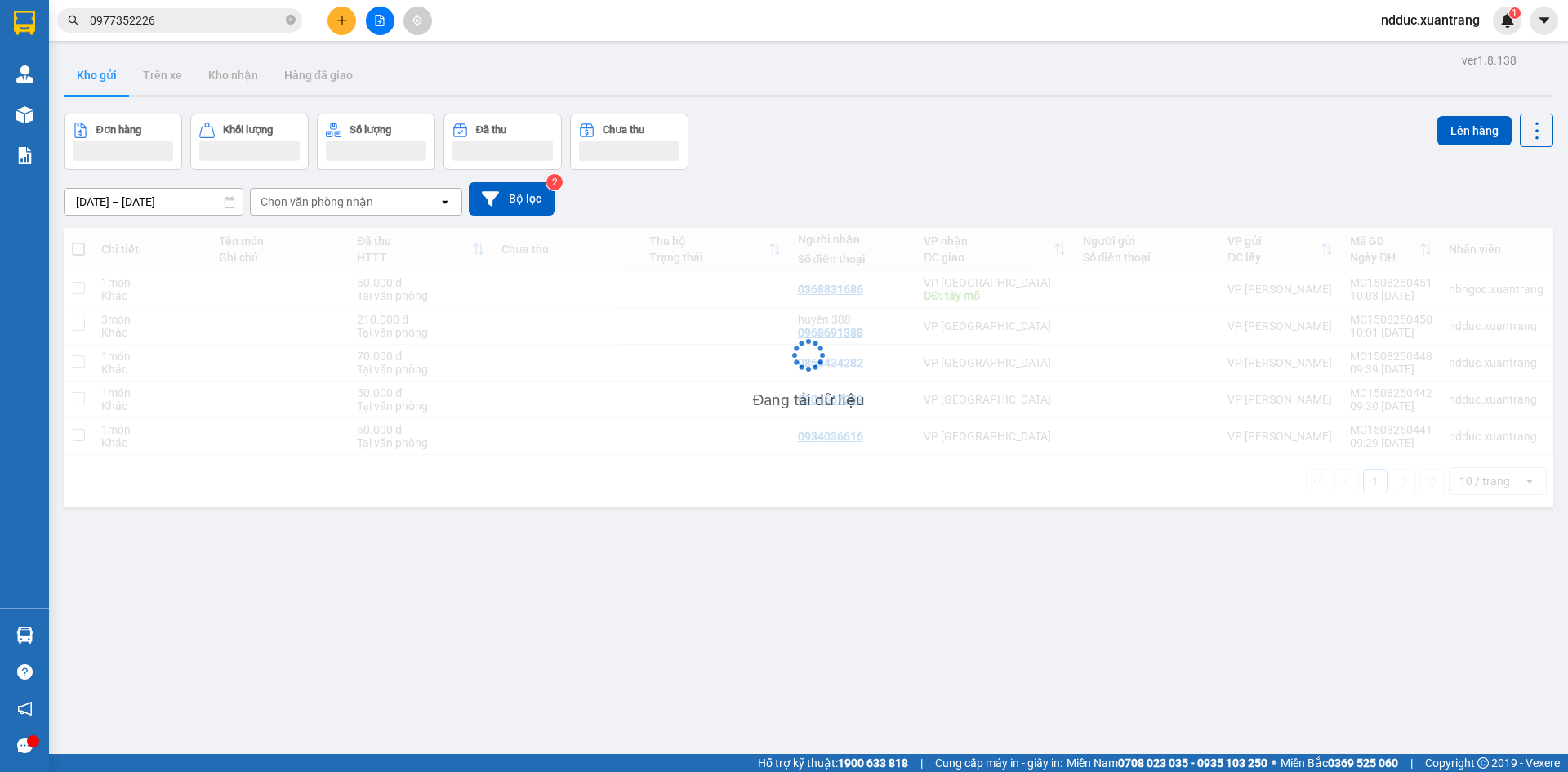
click at [232, 19] on input "0977352226" at bounding box center [186, 20] width 193 height 18
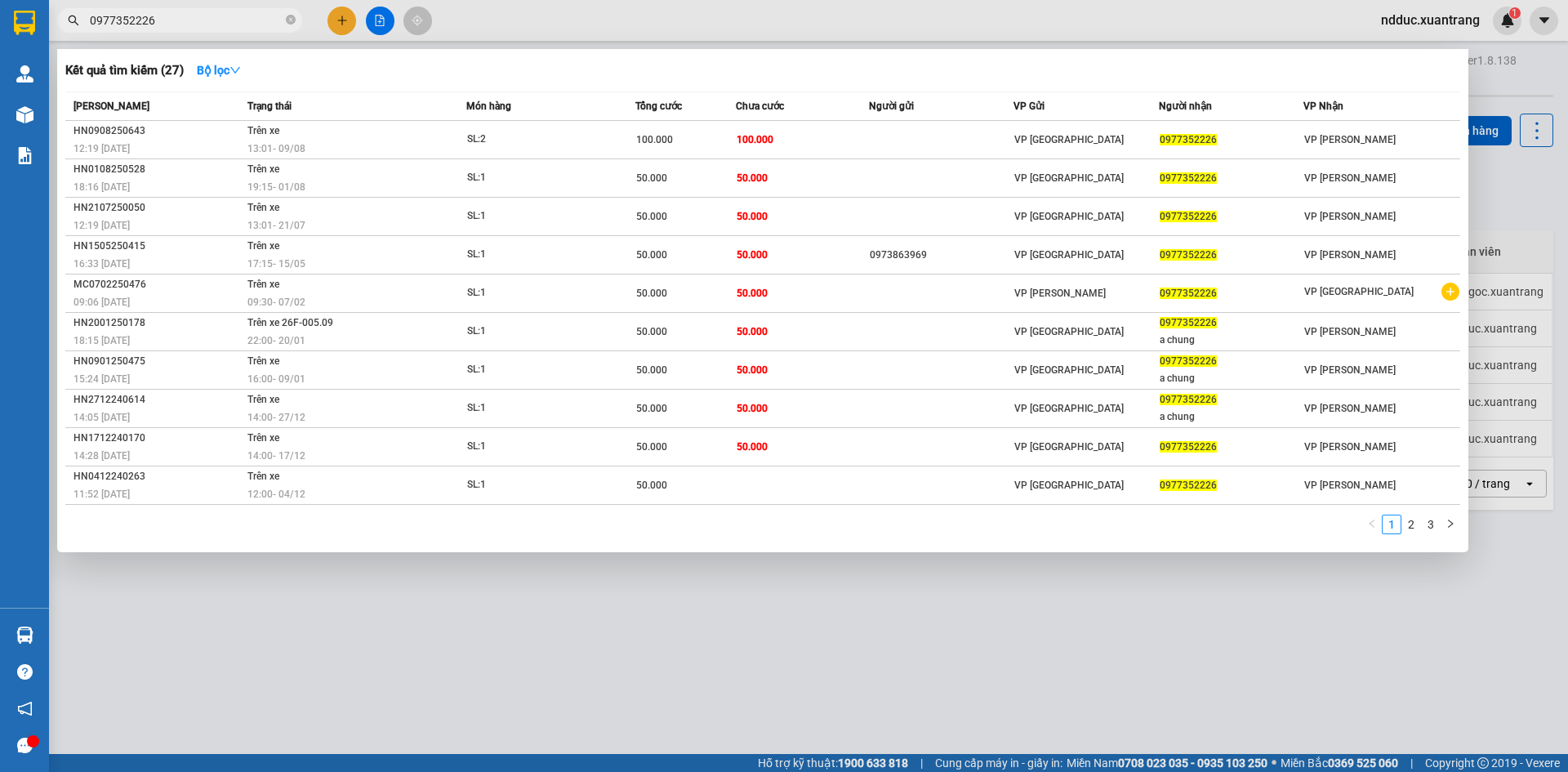
click at [232, 19] on input "0977352226" at bounding box center [186, 20] width 193 height 18
paste input "62927390"
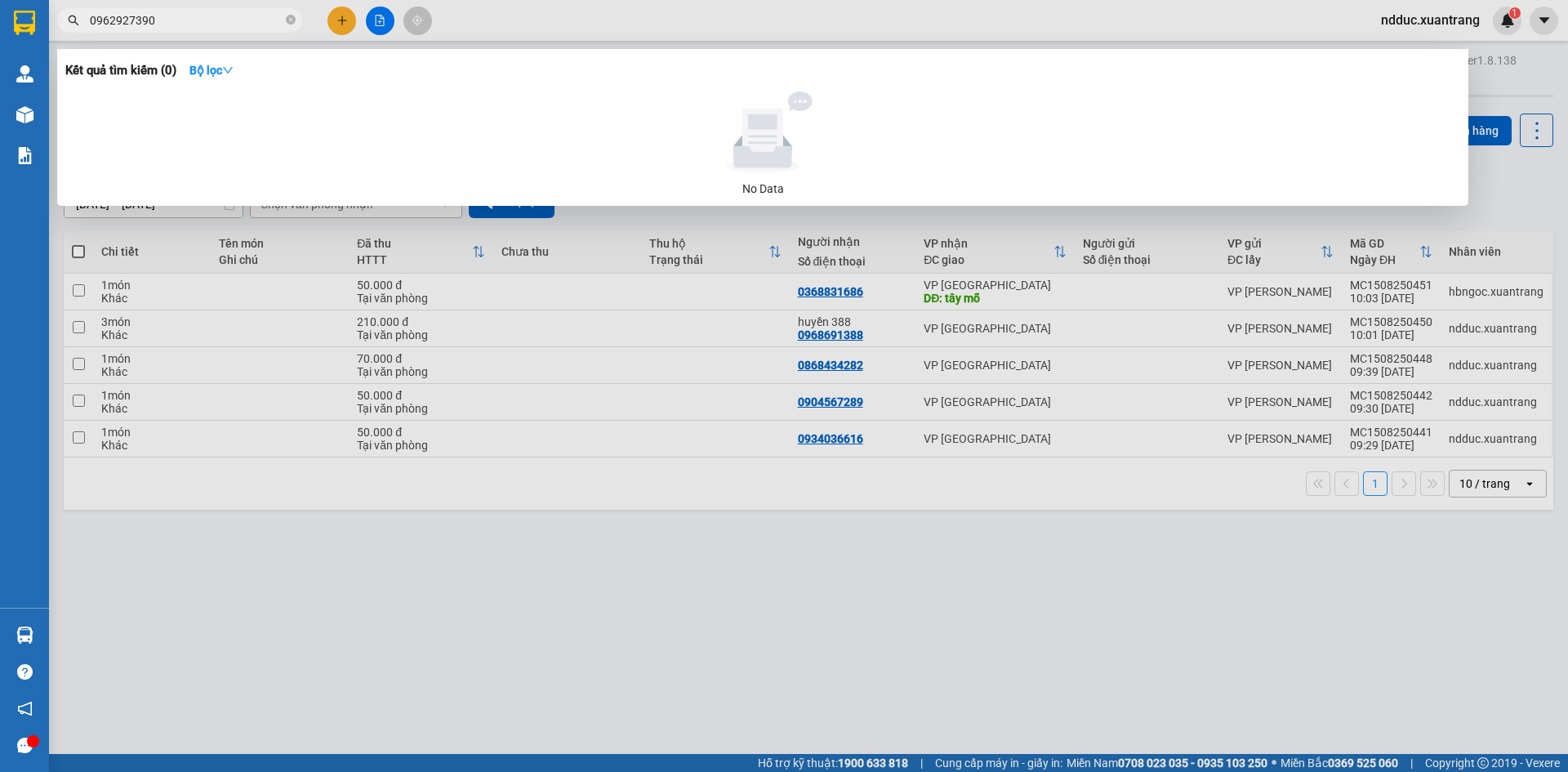
drag, startPoint x: 209, startPoint y: 25, endPoint x: 63, endPoint y: 25, distance: 146.0
click at [63, 25] on span "0962927390" at bounding box center [179, 19] width 245 height 24
type input "77390"
click at [24, 22] on section "Kết quả tìm kiếm ( 0 ) Bộ lọc No Data 77390 ndduc.xuantrang 1 Quản Lý Quản lý k…" at bounding box center [784, 386] width 1568 height 772
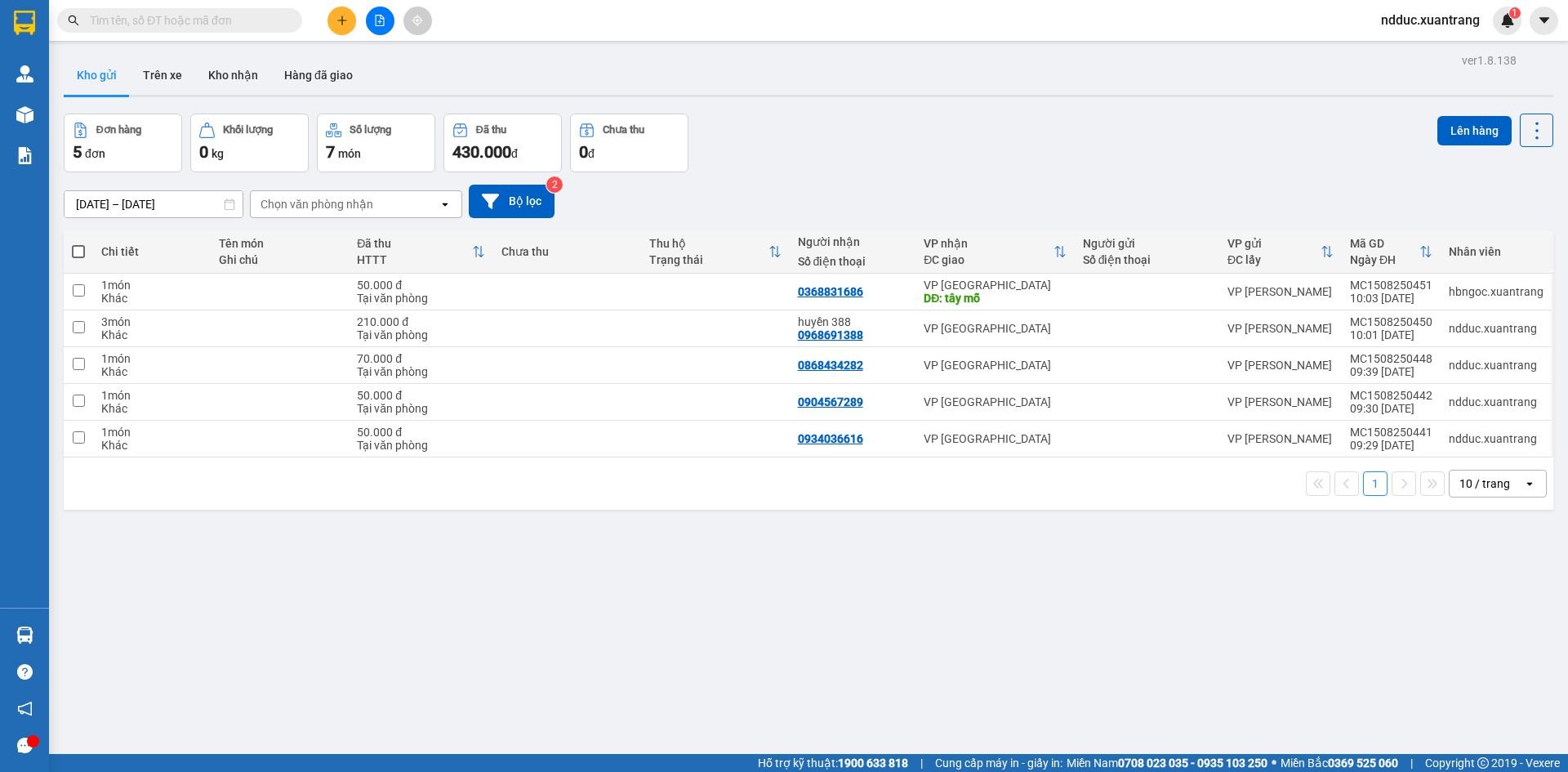
click at [207, 19] on input "text" at bounding box center [186, 20] width 193 height 18
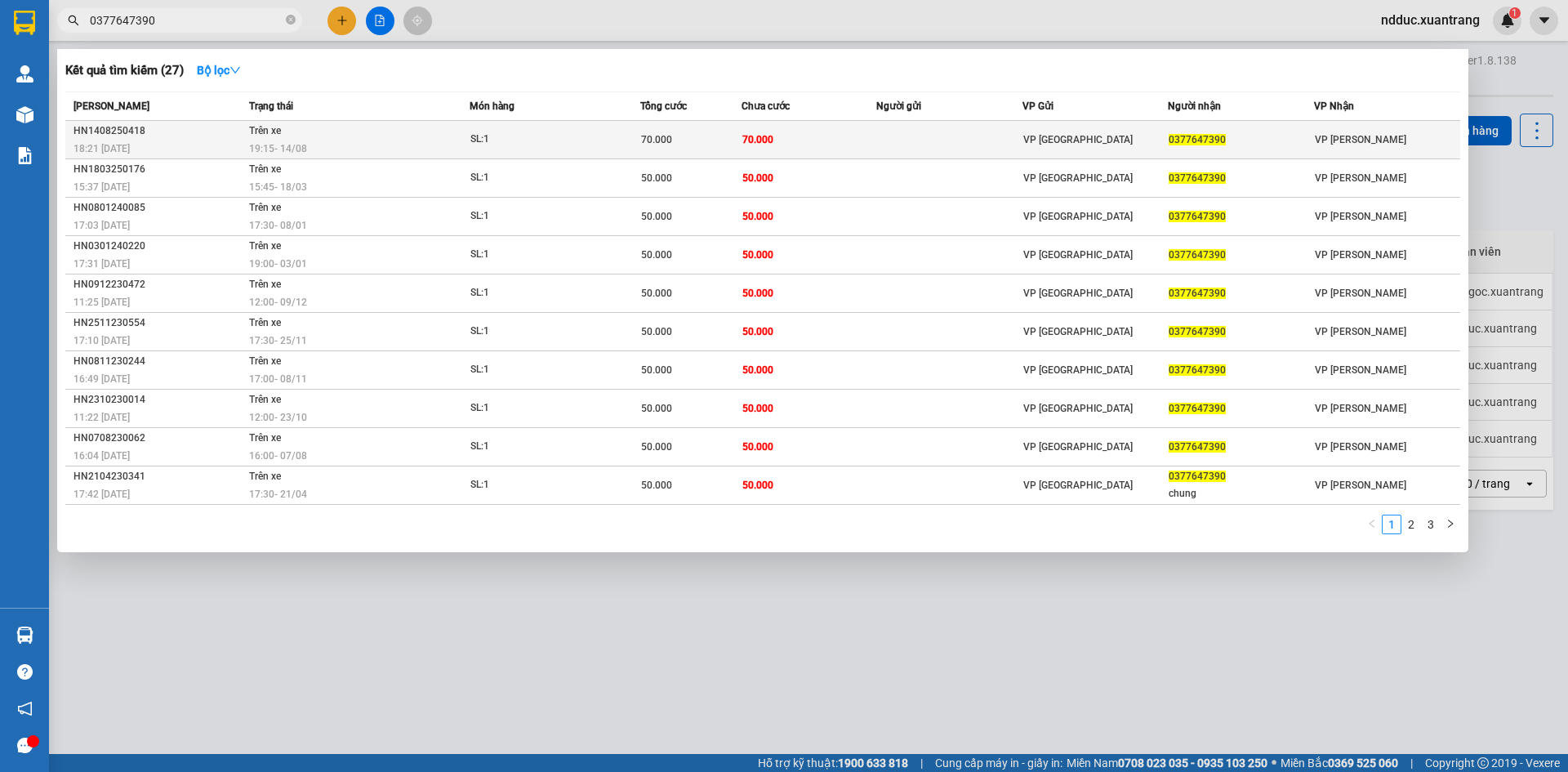
type input "0377647390"
click at [608, 136] on span "SL: 1" at bounding box center [555, 139] width 170 height 18
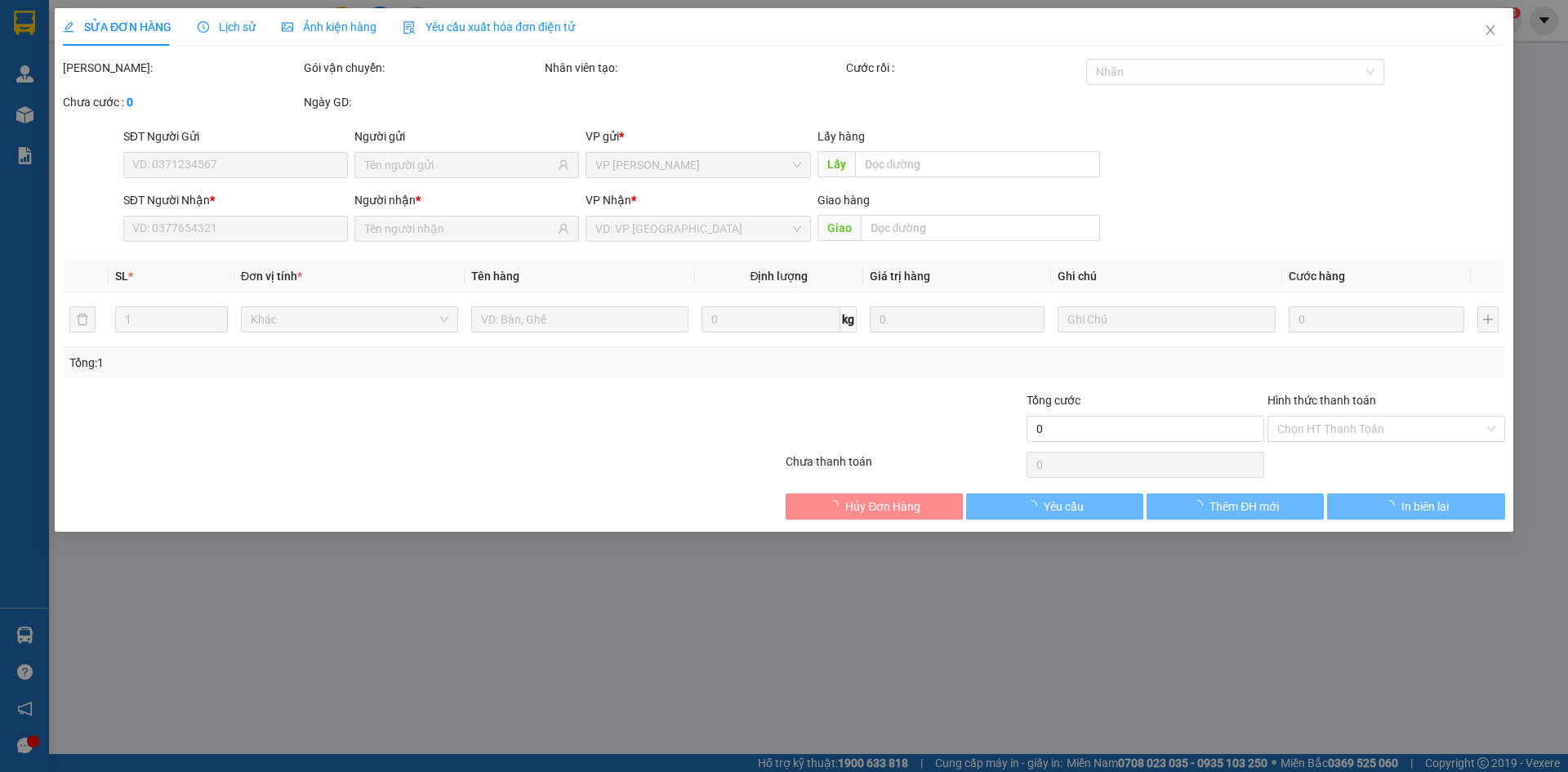
type input "0377647390"
type input "70.000"
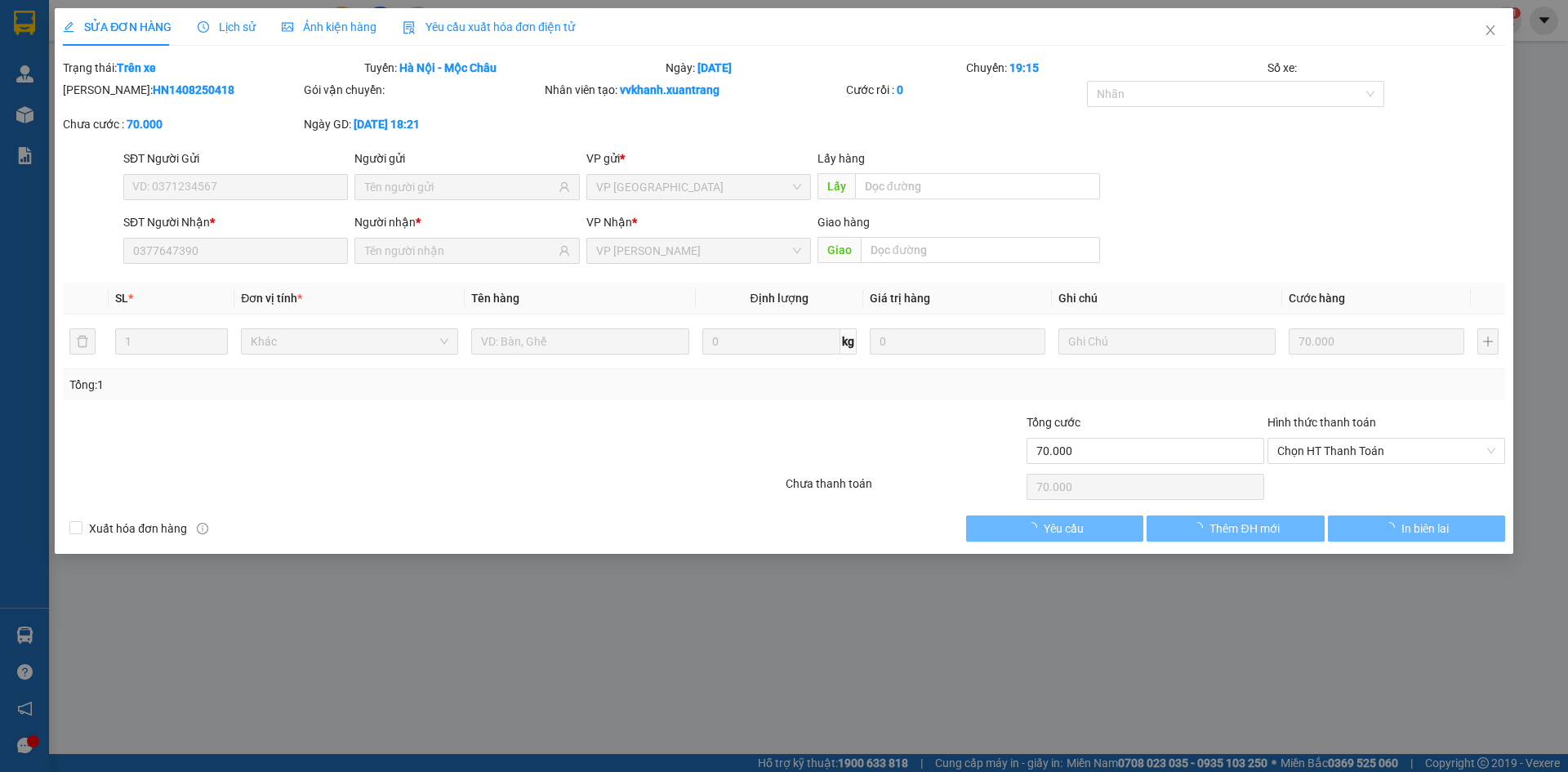
click at [224, 28] on span "Lịch sử" at bounding box center [227, 26] width 58 height 13
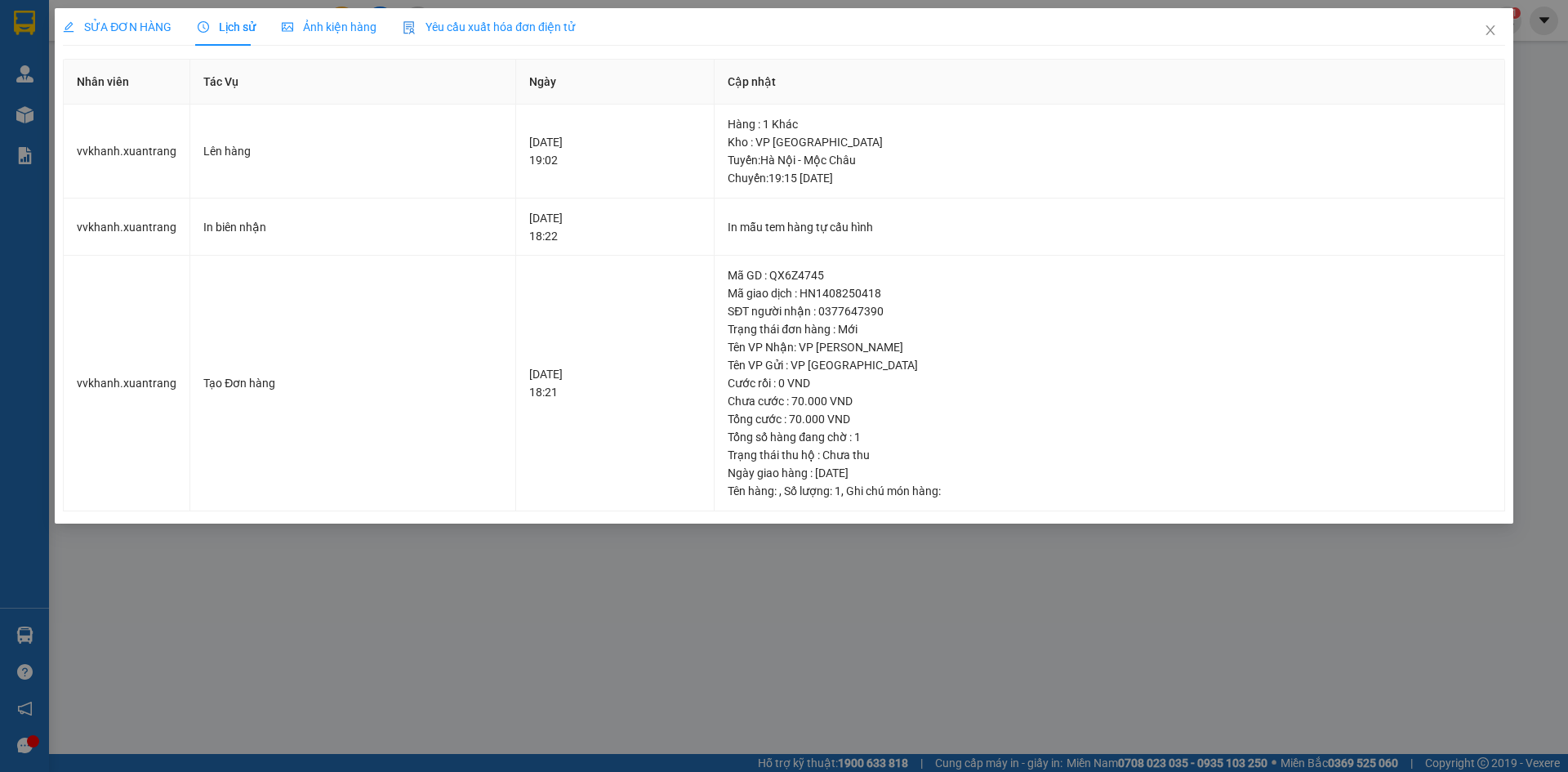
click at [325, 29] on span "Ảnh kiện hàng" at bounding box center [328, 26] width 95 height 13
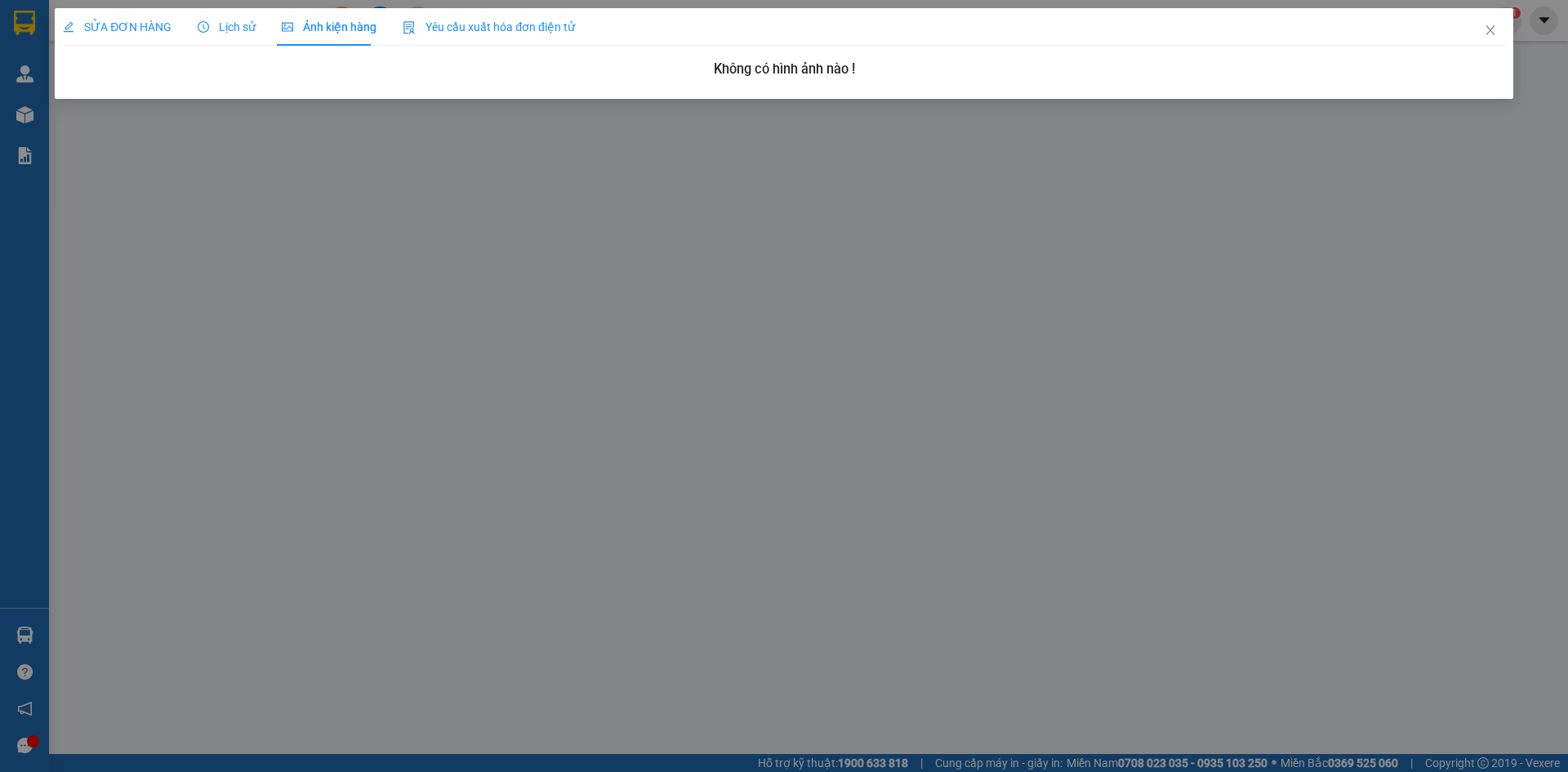
click at [203, 20] on span "Lịch sử" at bounding box center [227, 26] width 58 height 13
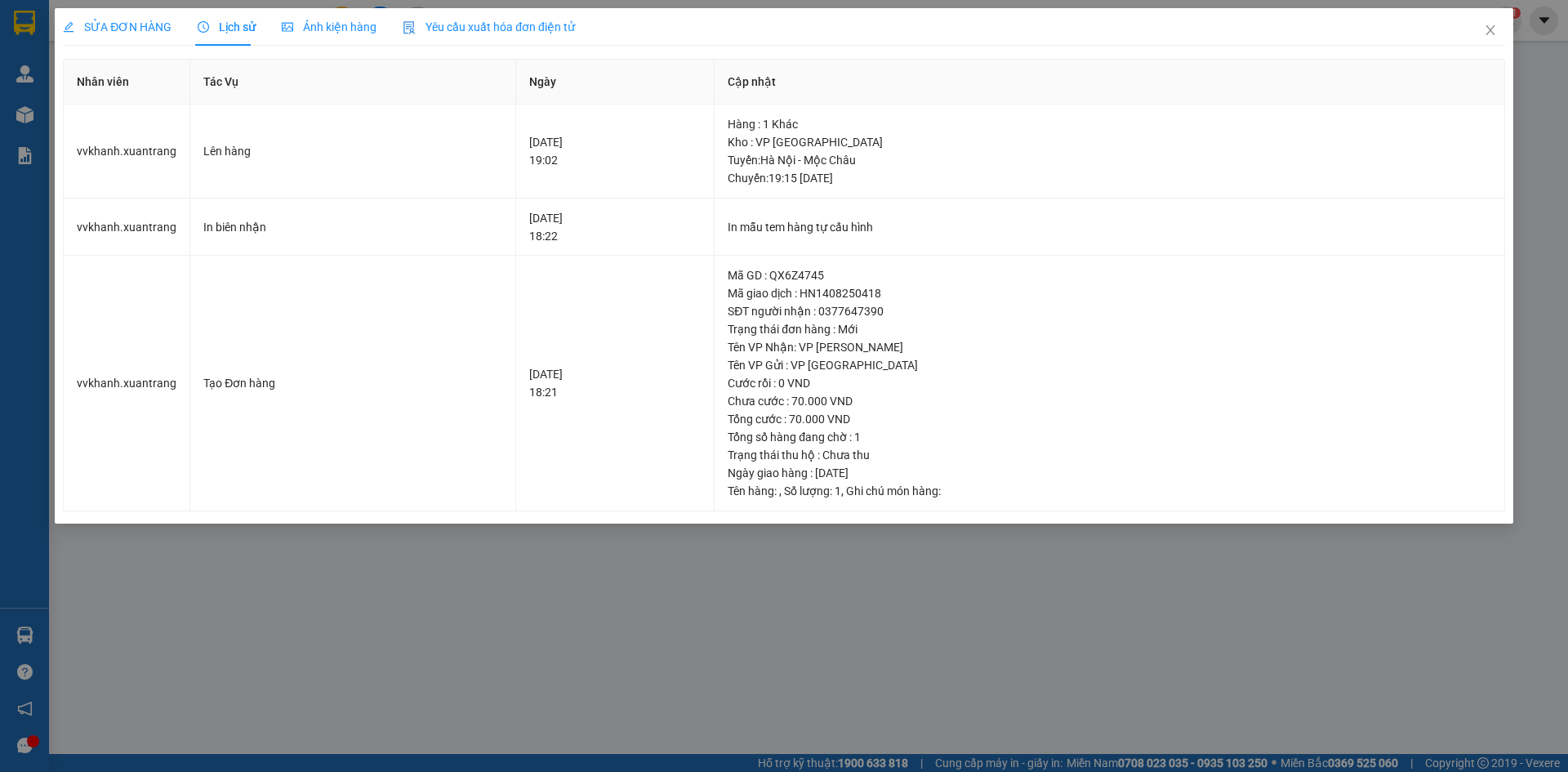
click at [130, 23] on span "SỬA ĐƠN HÀNG" at bounding box center [117, 26] width 108 height 13
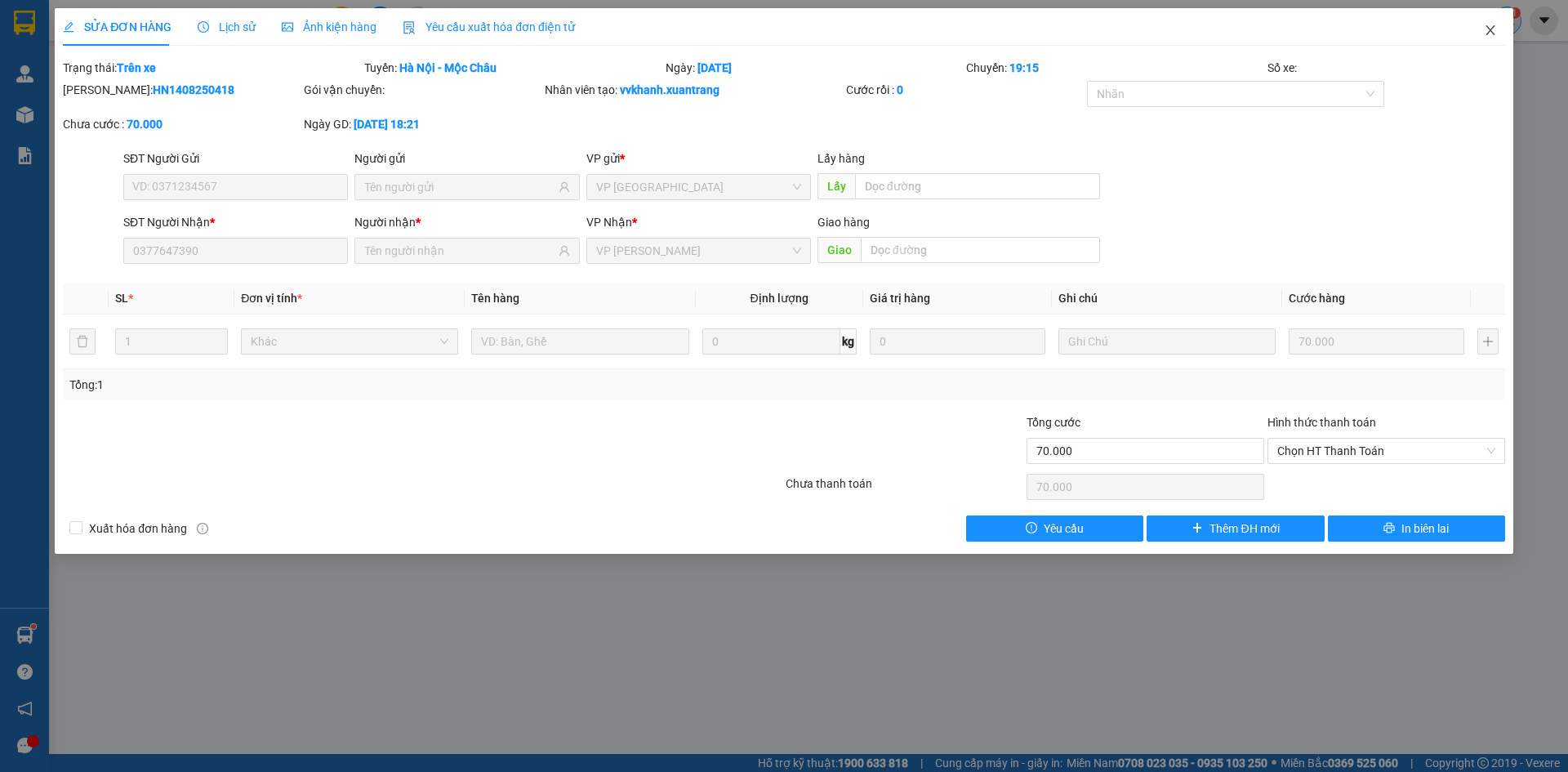
click at [1493, 27] on icon "close" at bounding box center [1490, 29] width 13 height 13
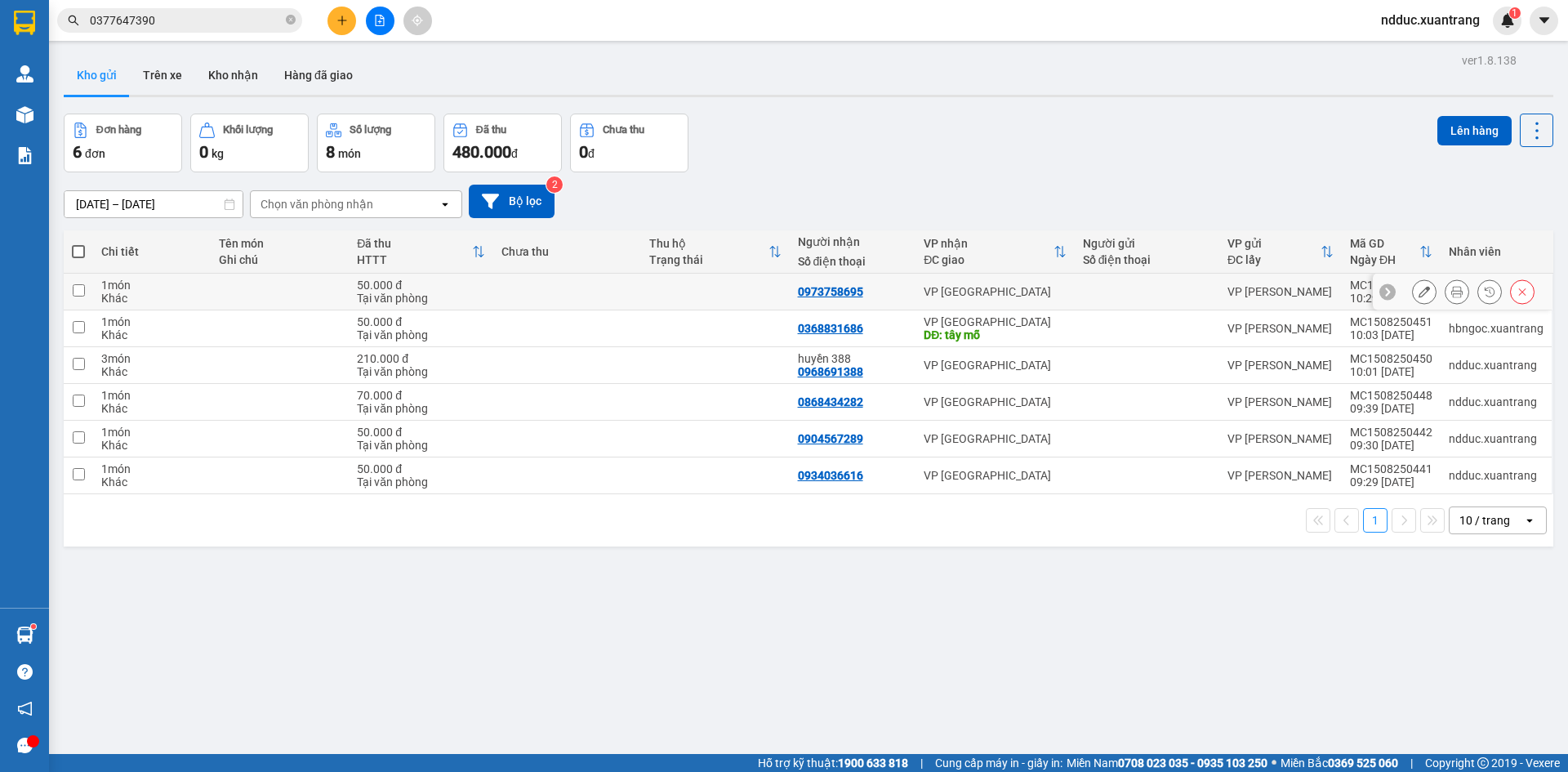
click at [1422, 296] on button at bounding box center [1424, 291] width 22 height 28
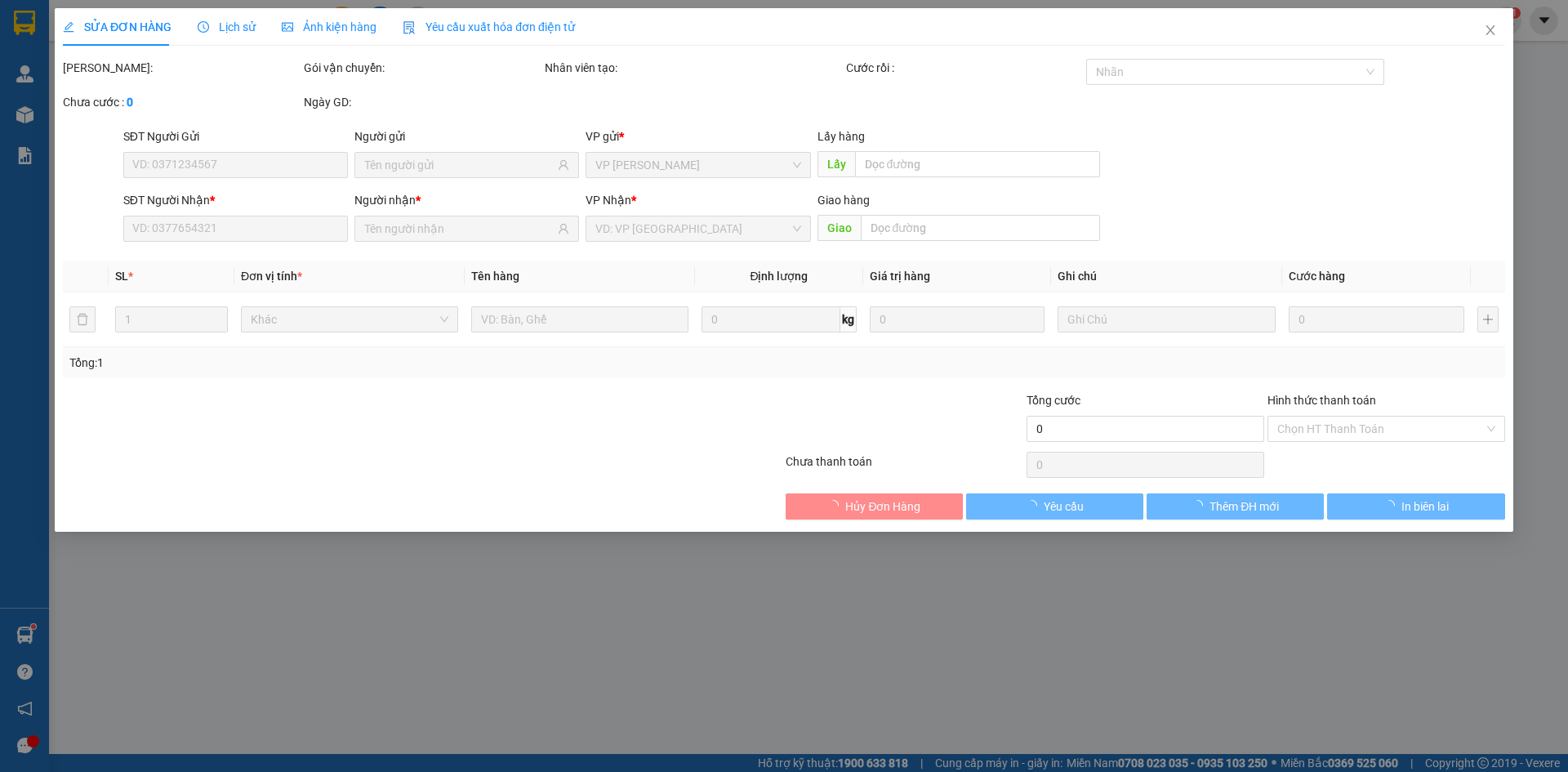
type input "0973758695"
type input "50.000"
type input "0"
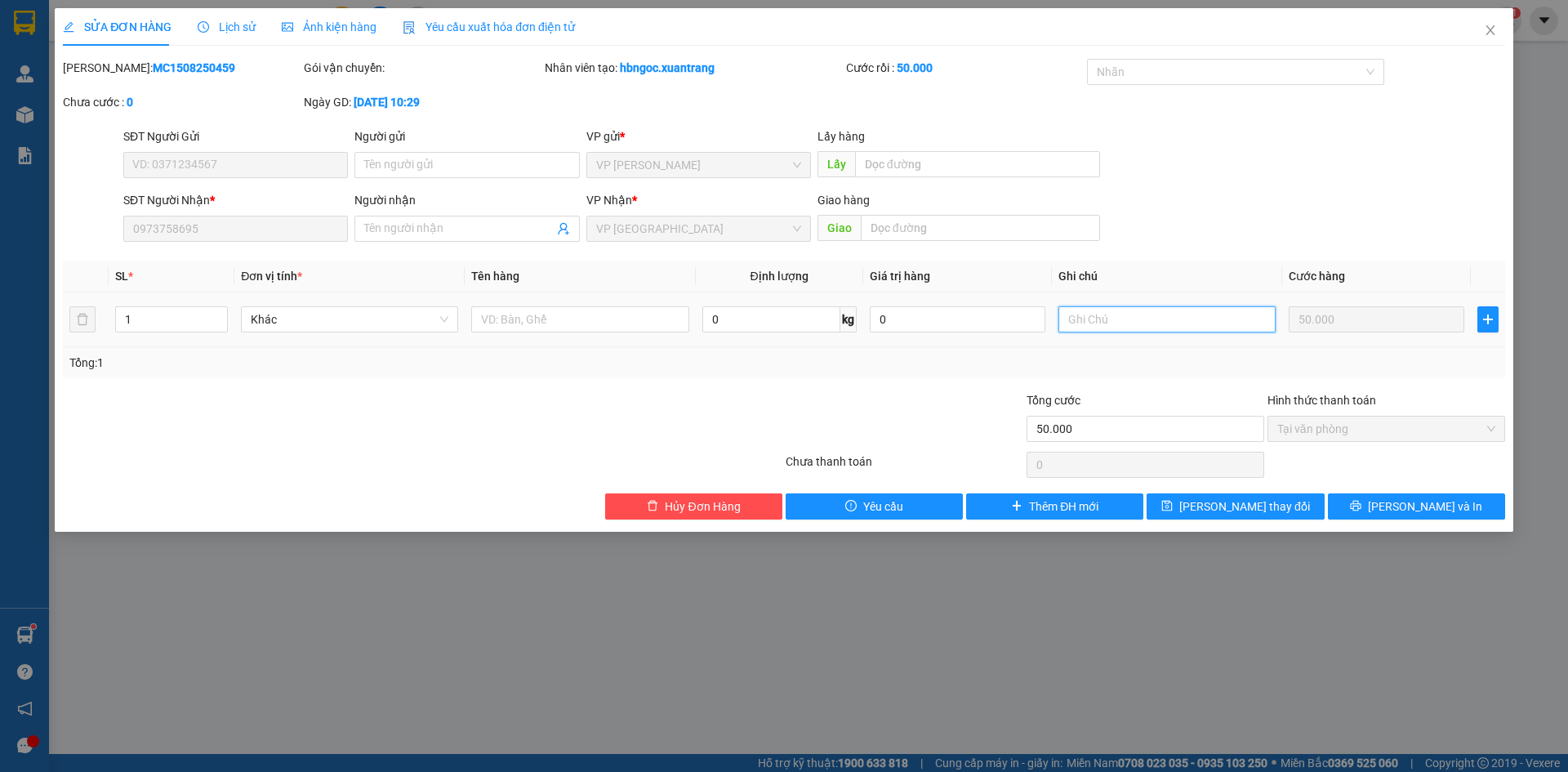
click at [1110, 324] on input "text" at bounding box center [1166, 319] width 217 height 26
type input "gọi xe ôm Hải, đã TT xe ôm"
click at [1278, 498] on button "[PERSON_NAME] thay đổi" at bounding box center [1236, 506] width 177 height 26
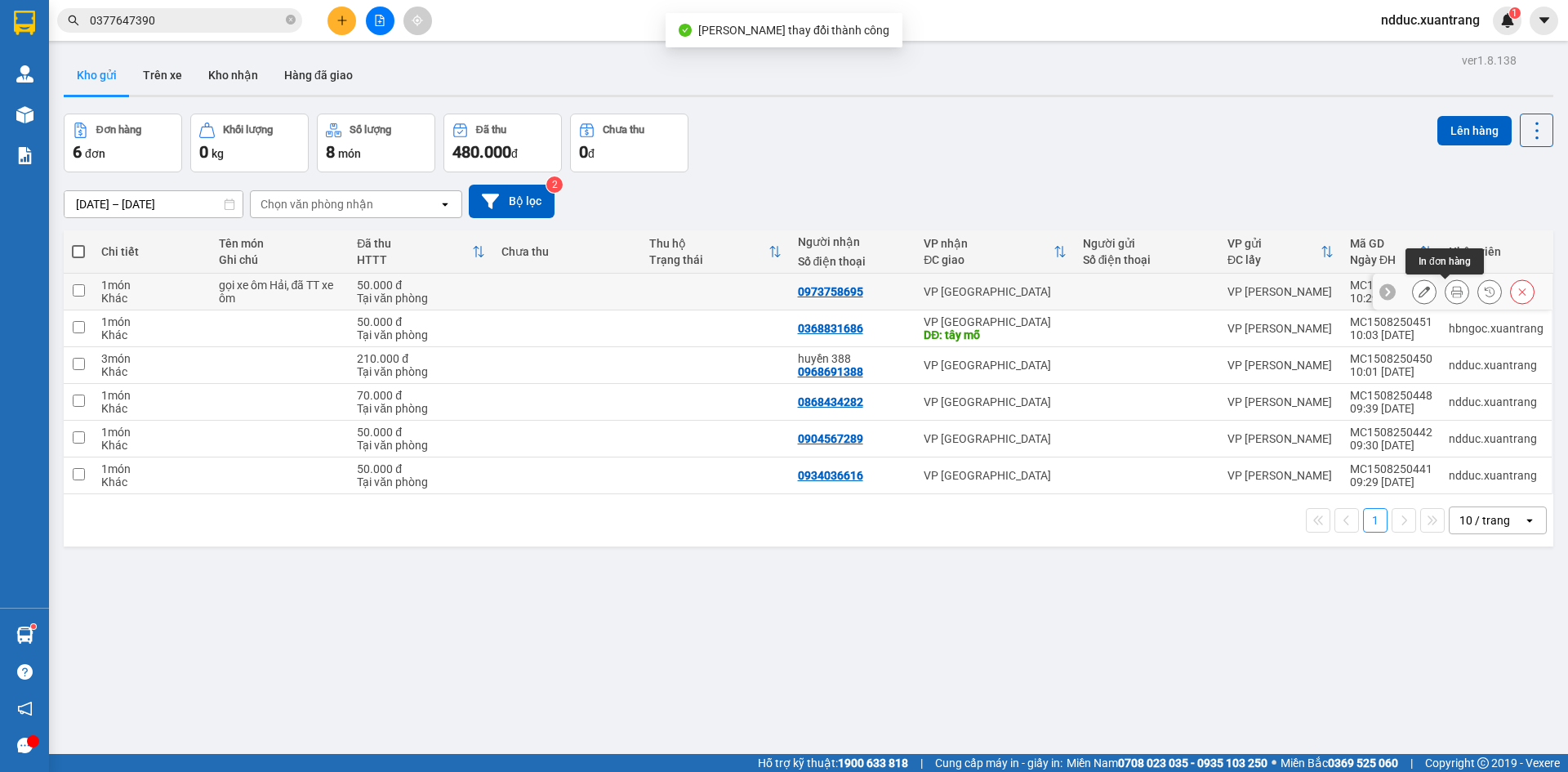
click at [1452, 290] on icon at bounding box center [1458, 291] width 12 height 12
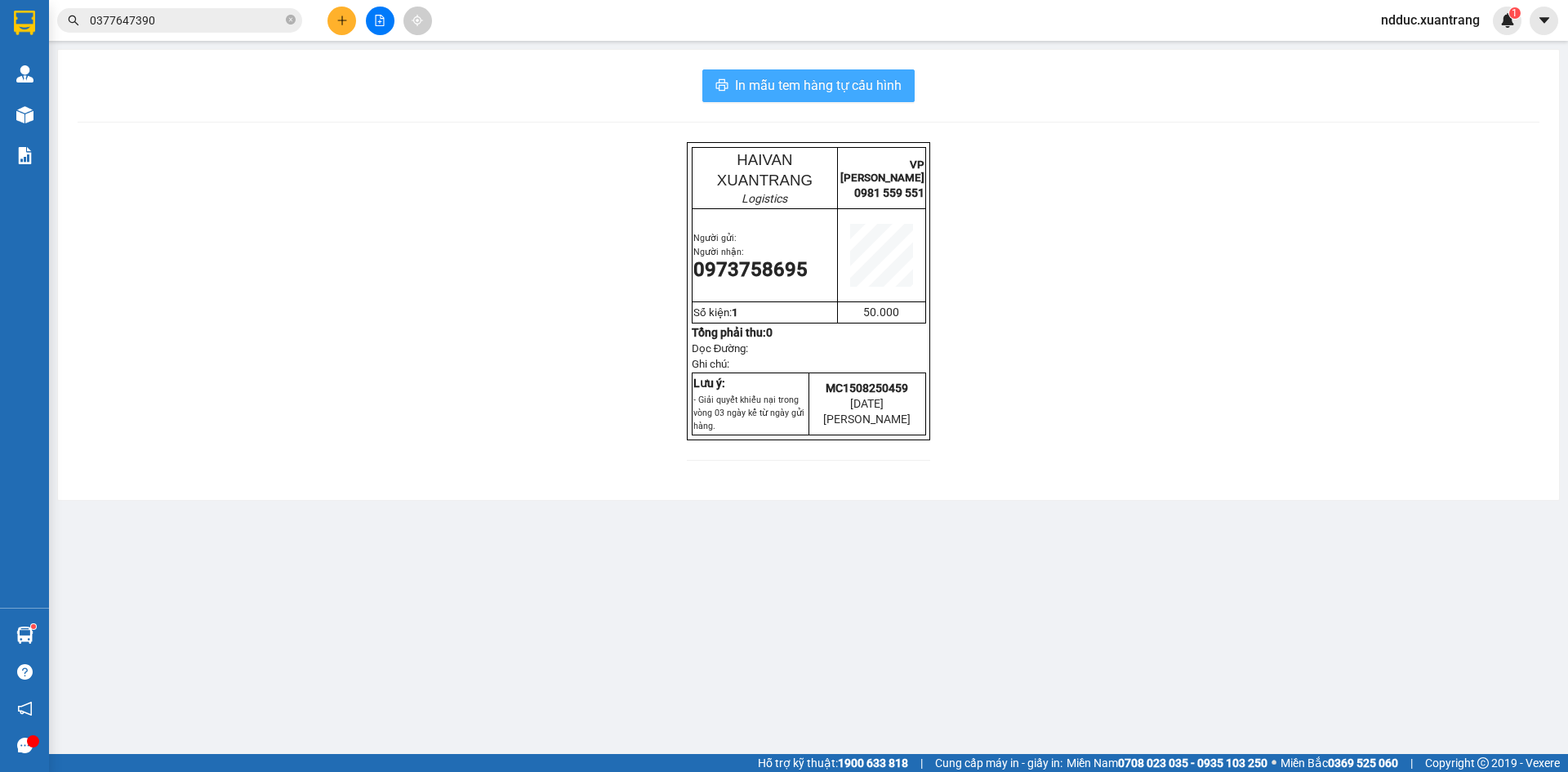
click at [899, 90] on span "In mẫu tem hàng tự cấu hình" at bounding box center [818, 85] width 167 height 20
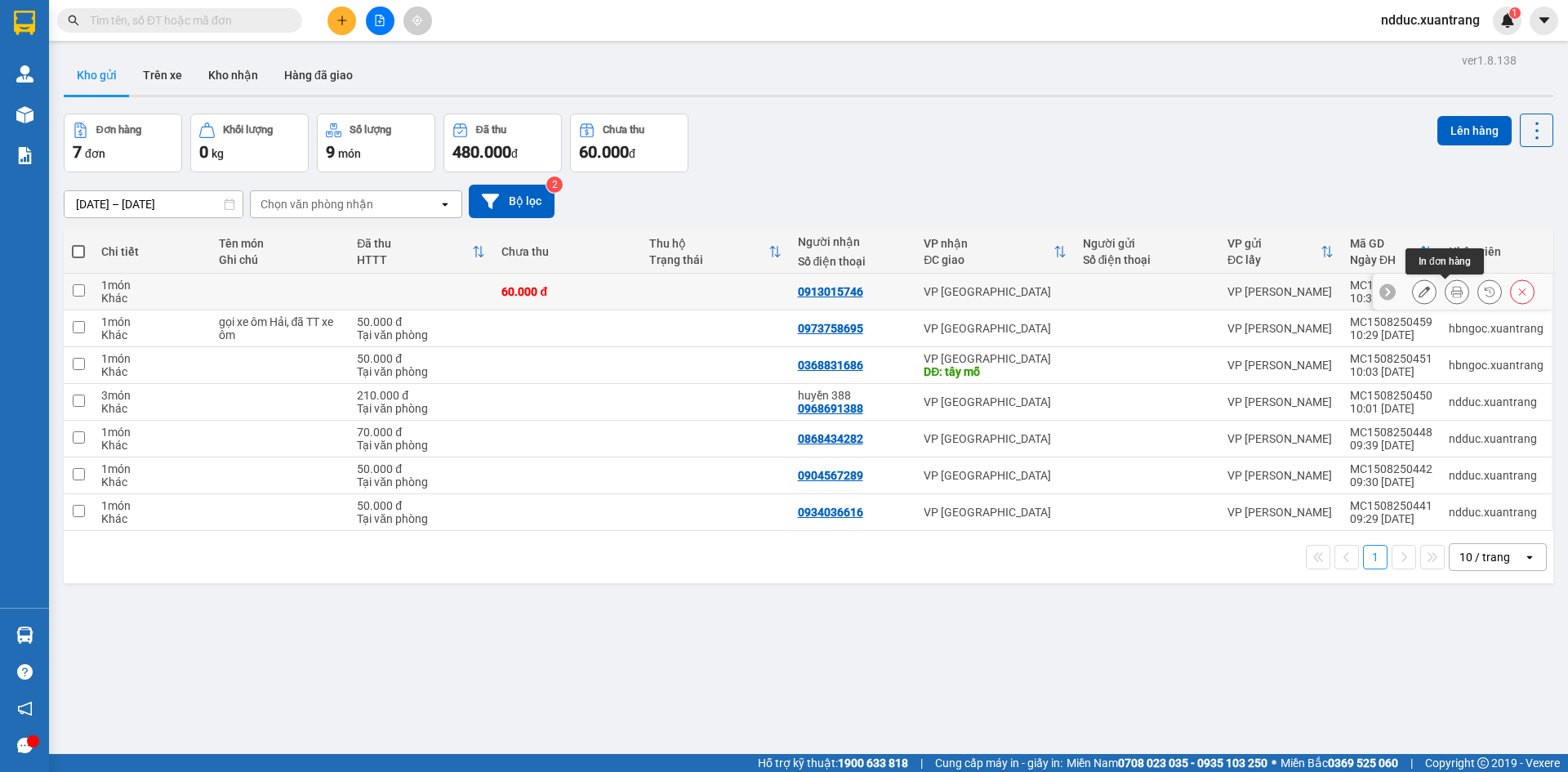
click at [1452, 292] on icon at bounding box center [1458, 291] width 12 height 12
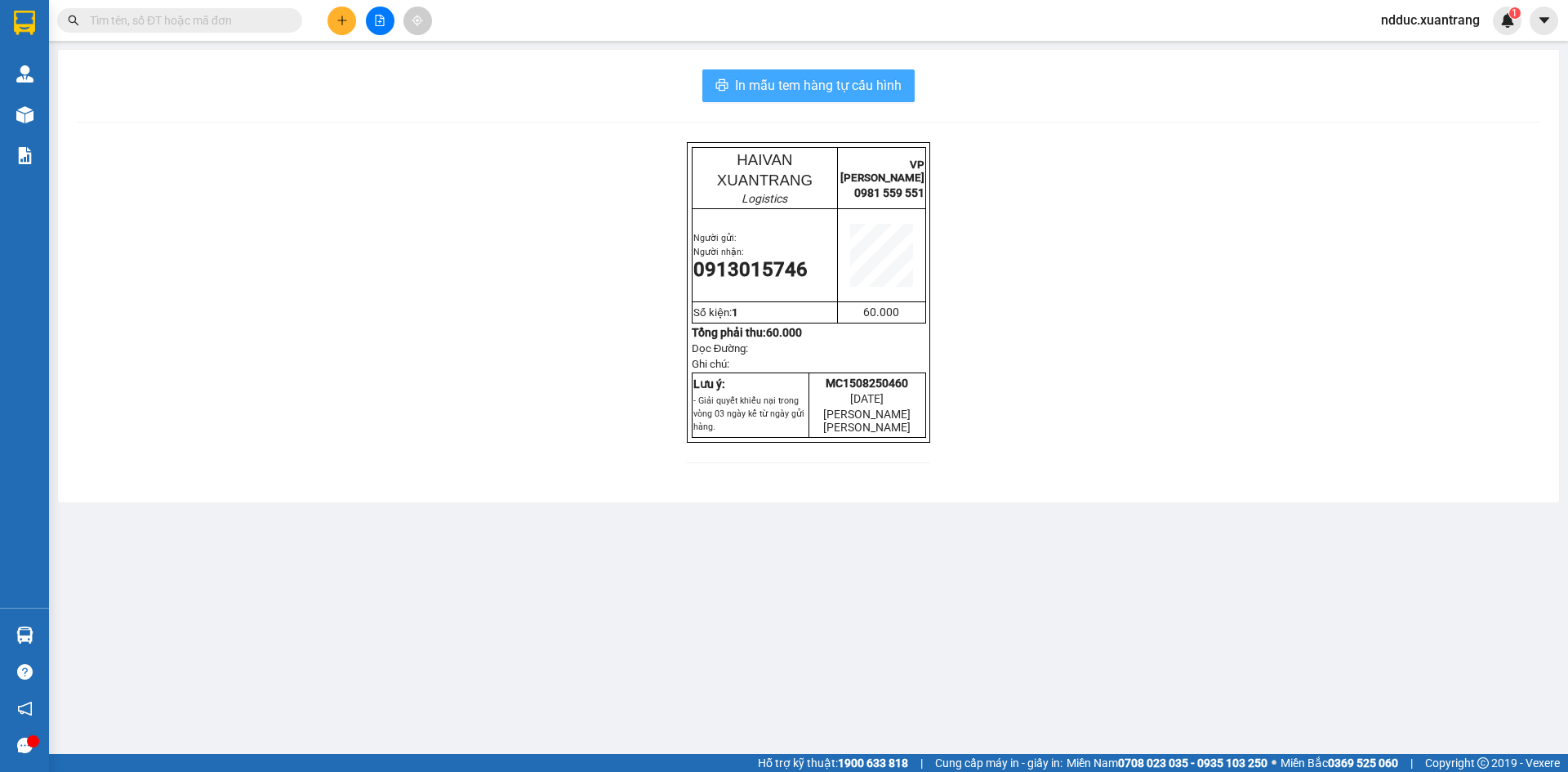
click at [804, 81] on span "In mẫu tem hàng tự cấu hình" at bounding box center [818, 85] width 167 height 20
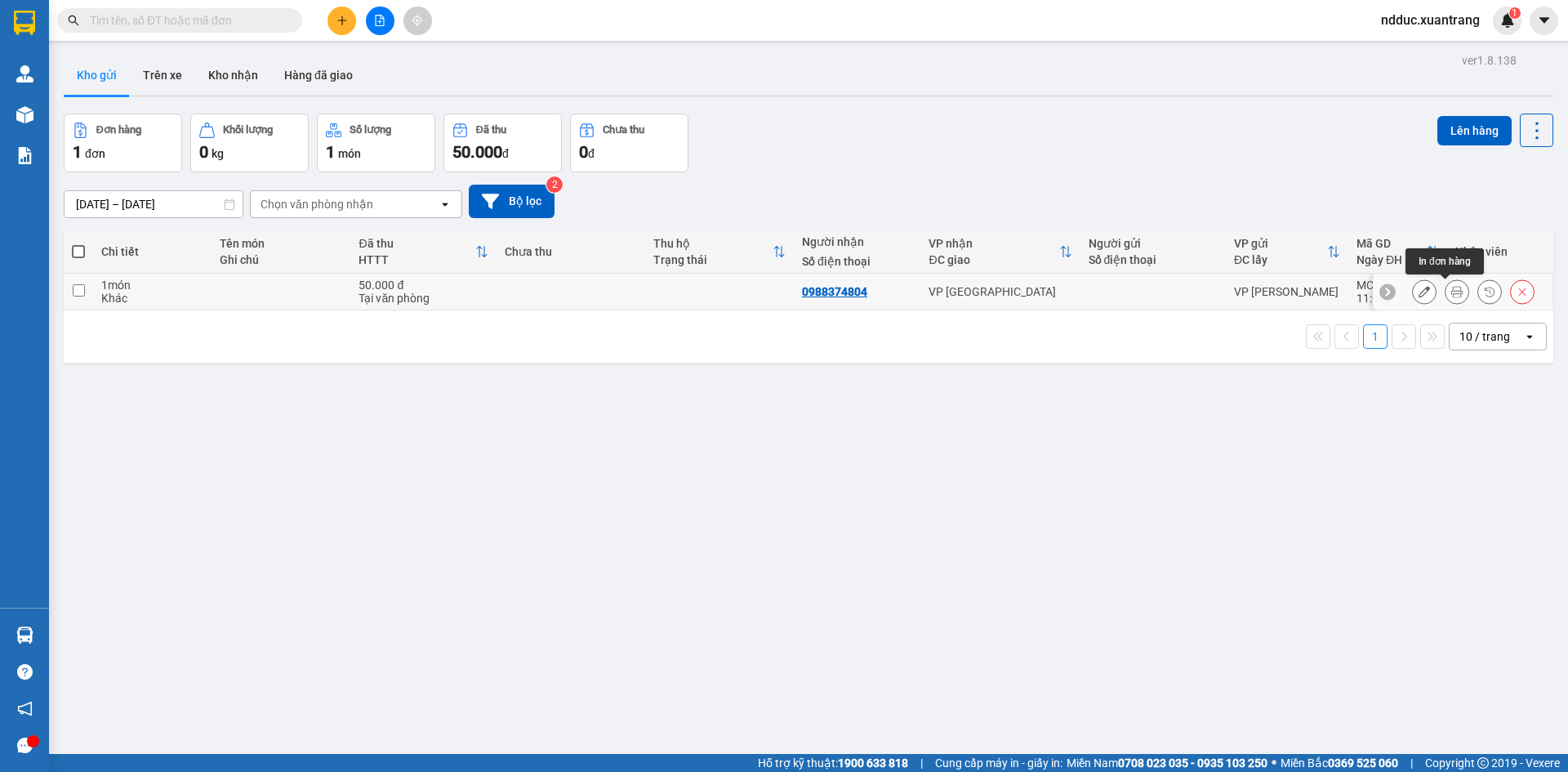
click at [1434, 293] on div at bounding box center [1473, 291] width 123 height 24
click at [1446, 289] on button at bounding box center [1457, 291] width 22 height 28
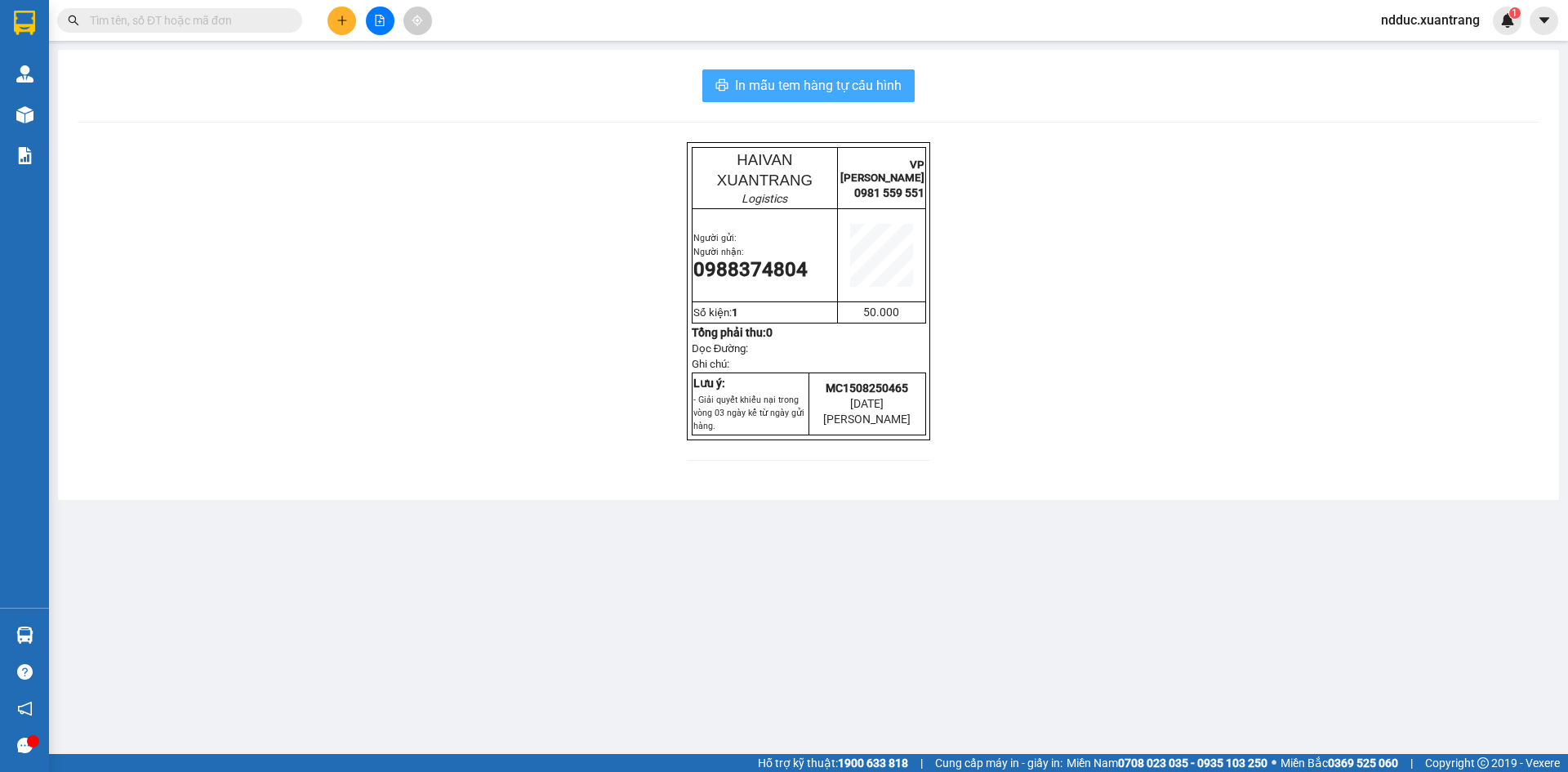
click at [906, 92] on button "In mẫu tem hàng tự cấu hình" at bounding box center [809, 86] width 212 height 33
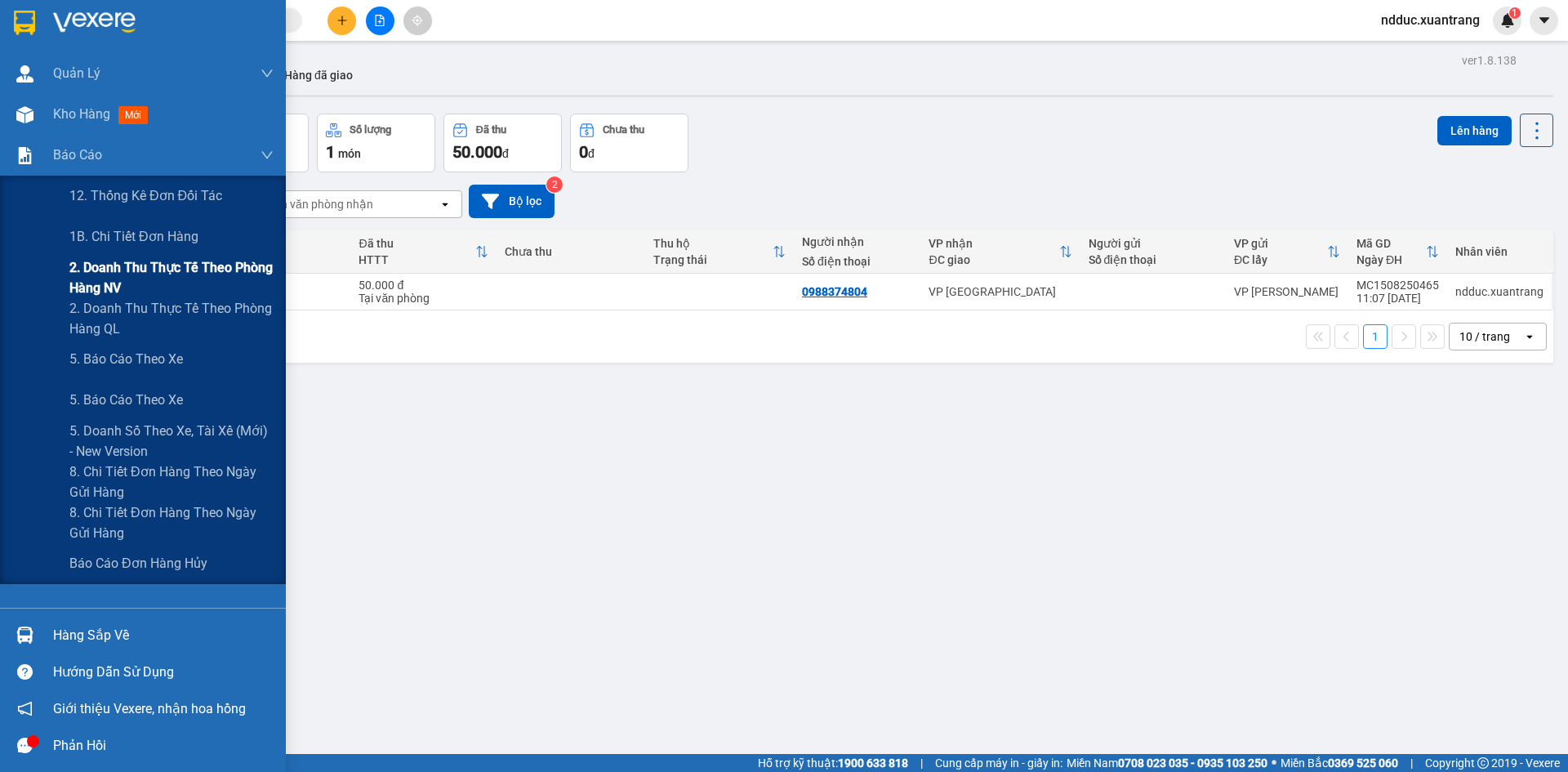
click at [174, 265] on span "2. Doanh thu thực tế theo phòng hàng NV" at bounding box center [172, 278] width 205 height 41
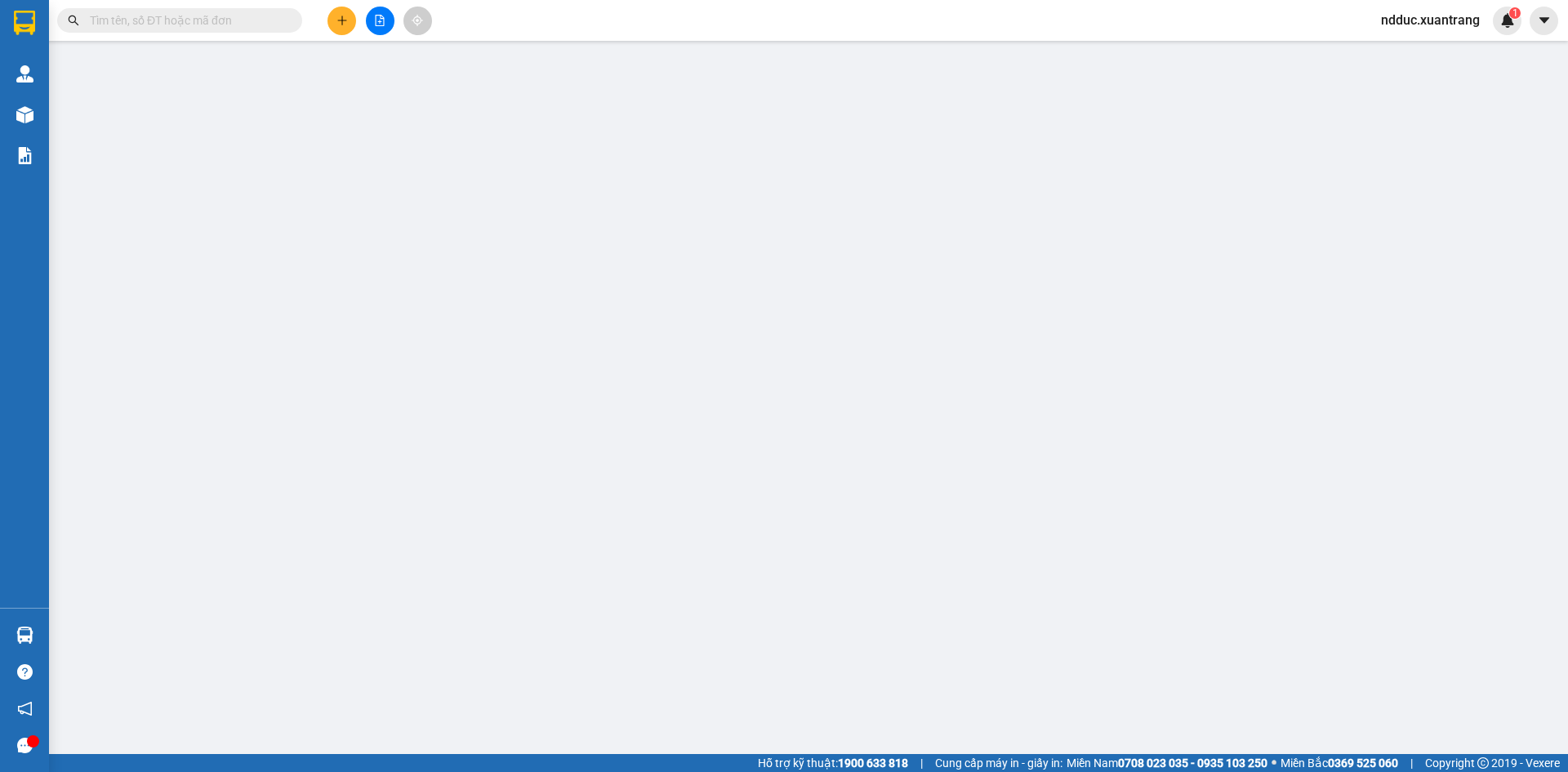
click at [154, 25] on input "text" at bounding box center [186, 20] width 193 height 18
paste input "MC1508250451"
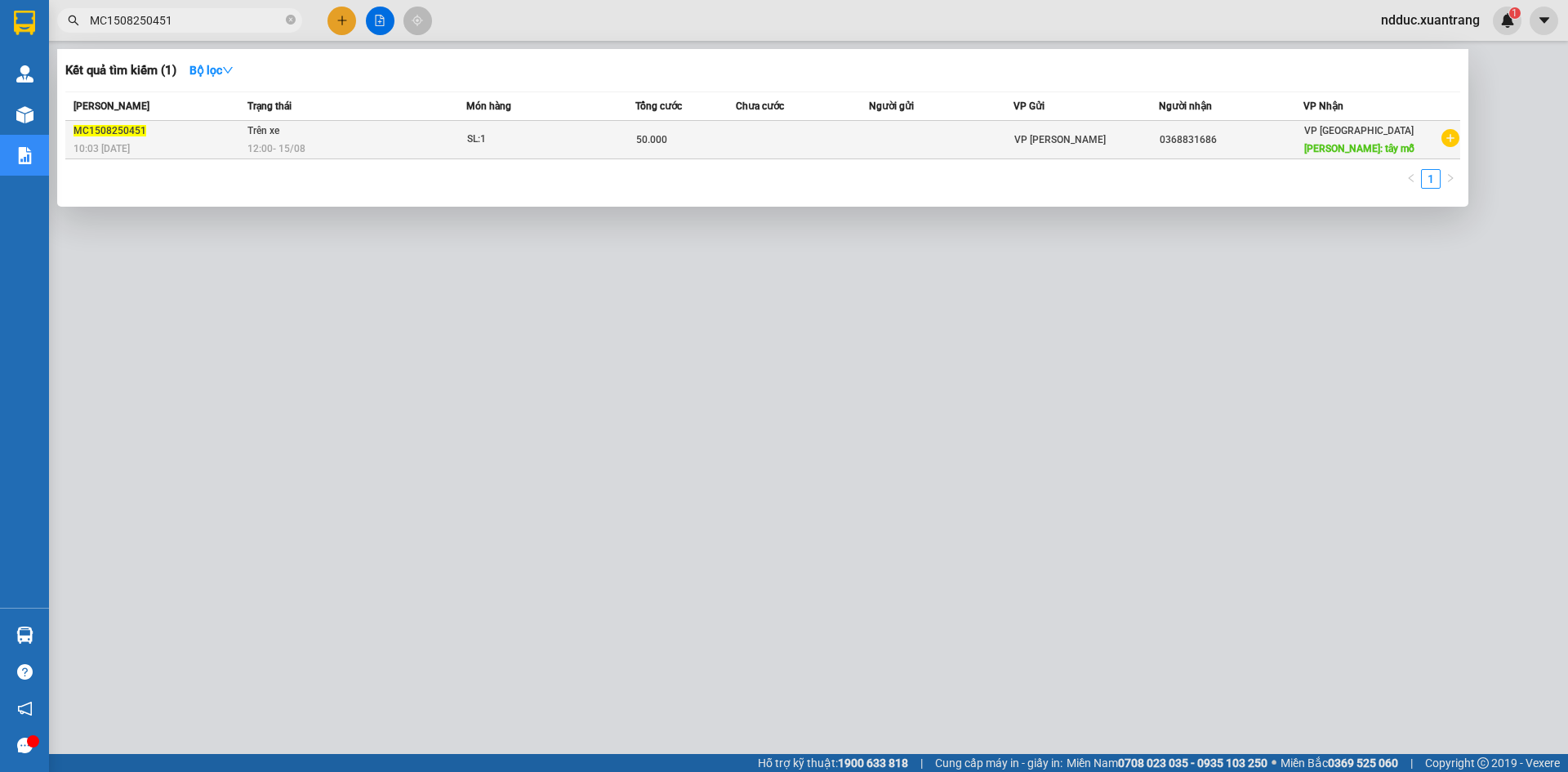
type input "MC1508250451"
click at [392, 147] on div "12:00 [DATE]" at bounding box center [357, 148] width 218 height 18
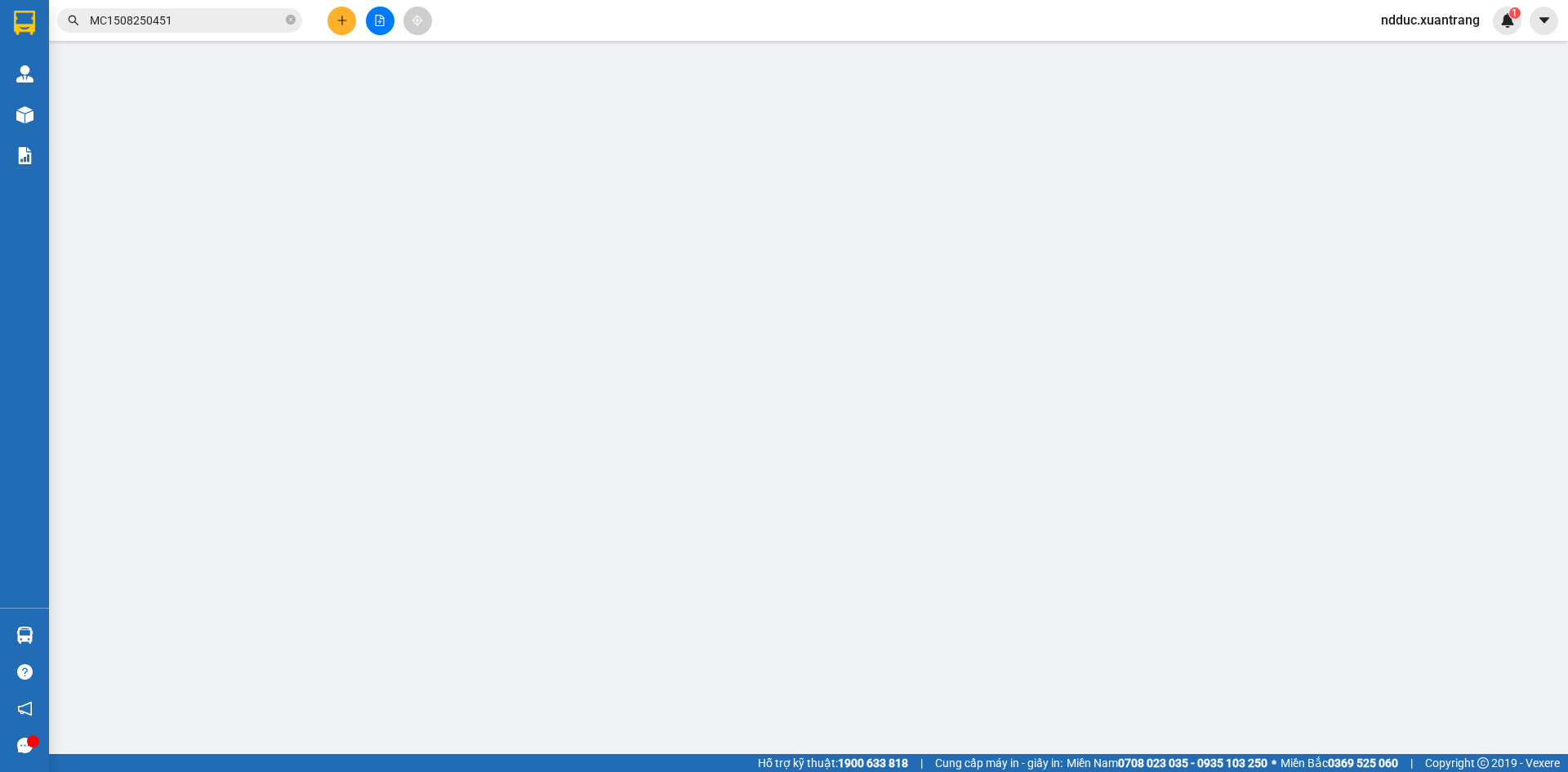
type input "0368831686"
type input "tây mỗ"
type input "50.000"
type input "0"
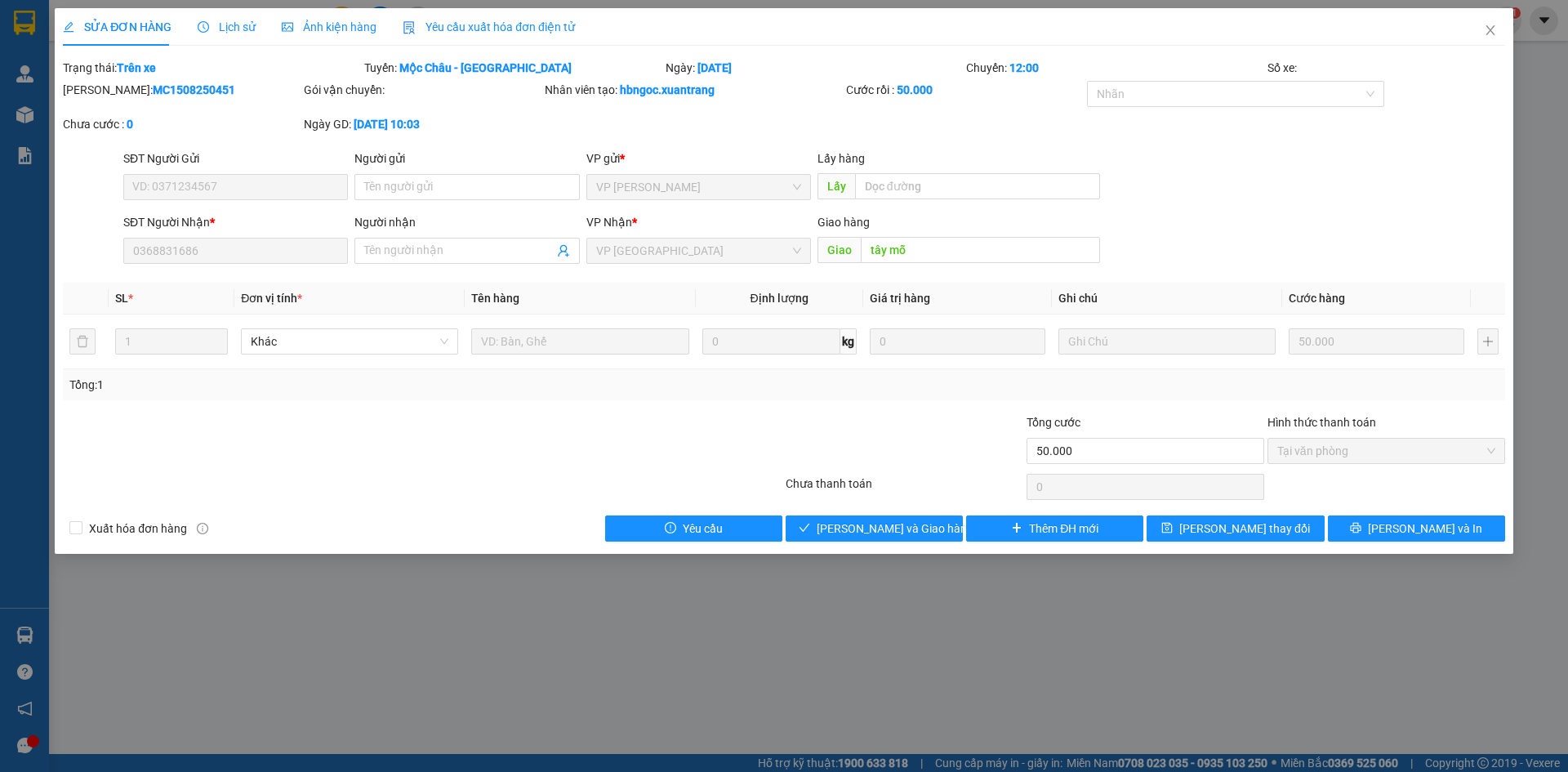
click at [230, 25] on span "Lịch sử" at bounding box center [227, 26] width 58 height 13
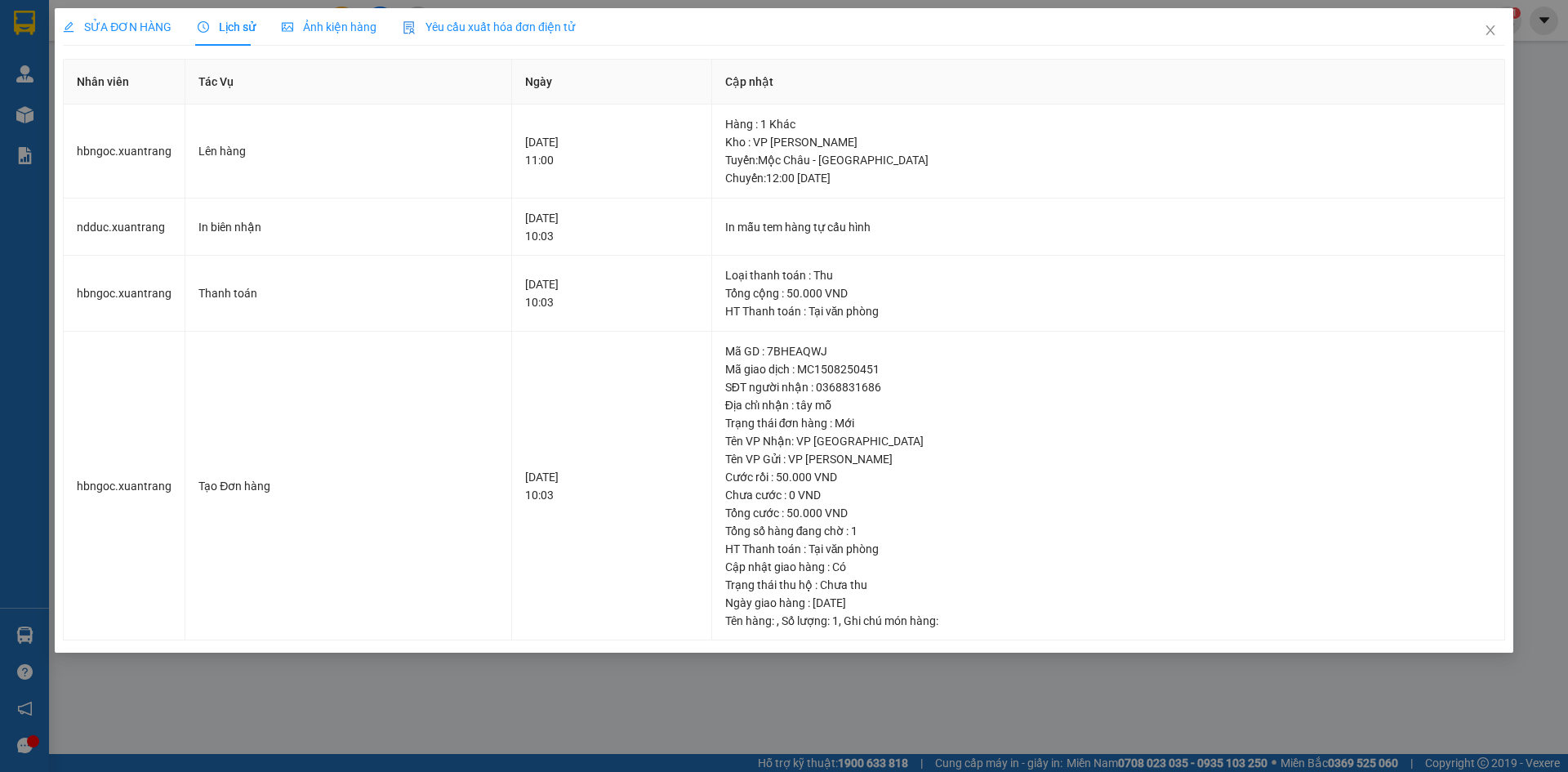
click at [340, 31] on span "Ảnh kiện hàng" at bounding box center [328, 26] width 95 height 13
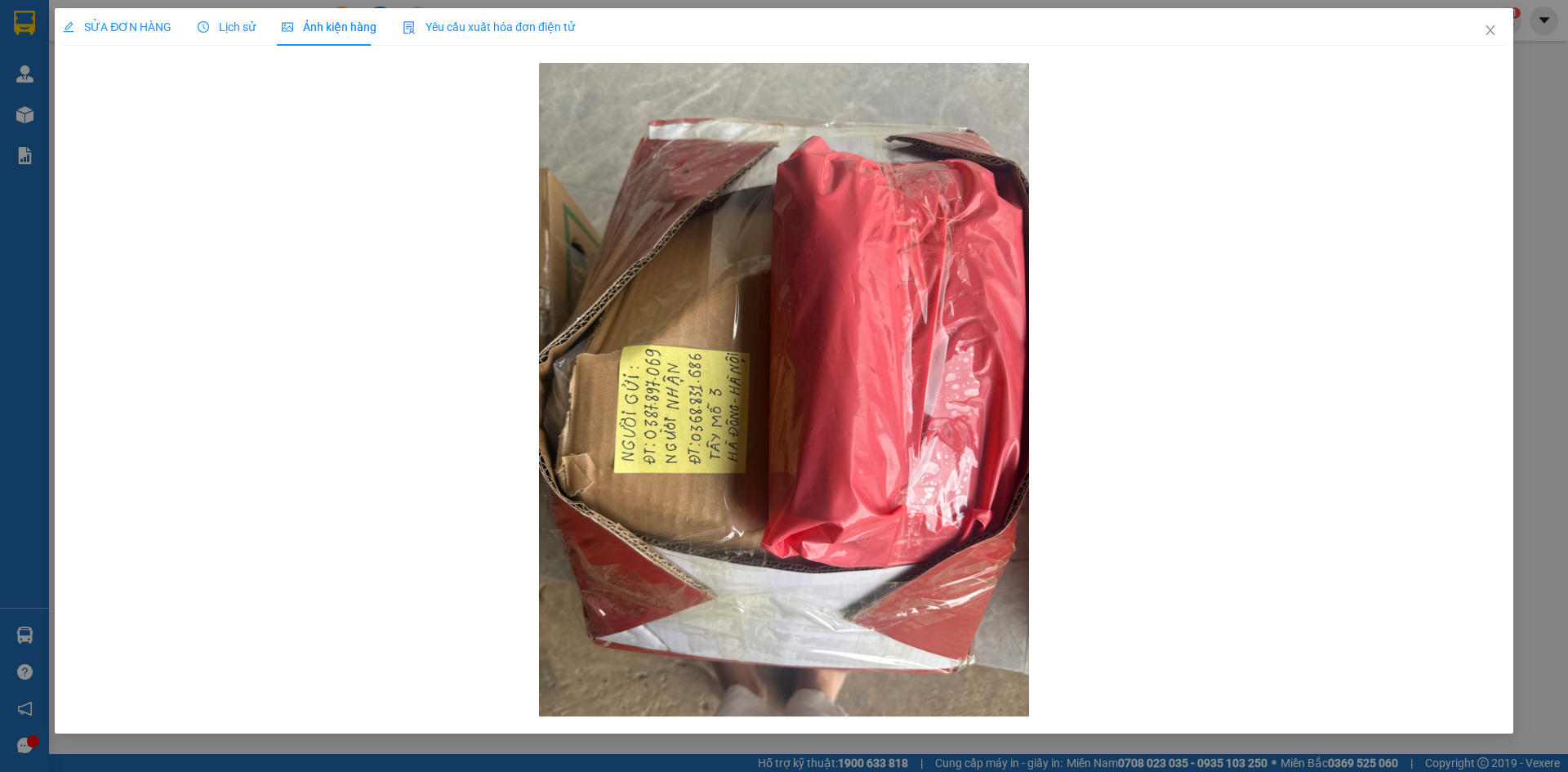
click at [233, 24] on span "Lịch sử" at bounding box center [227, 26] width 58 height 13
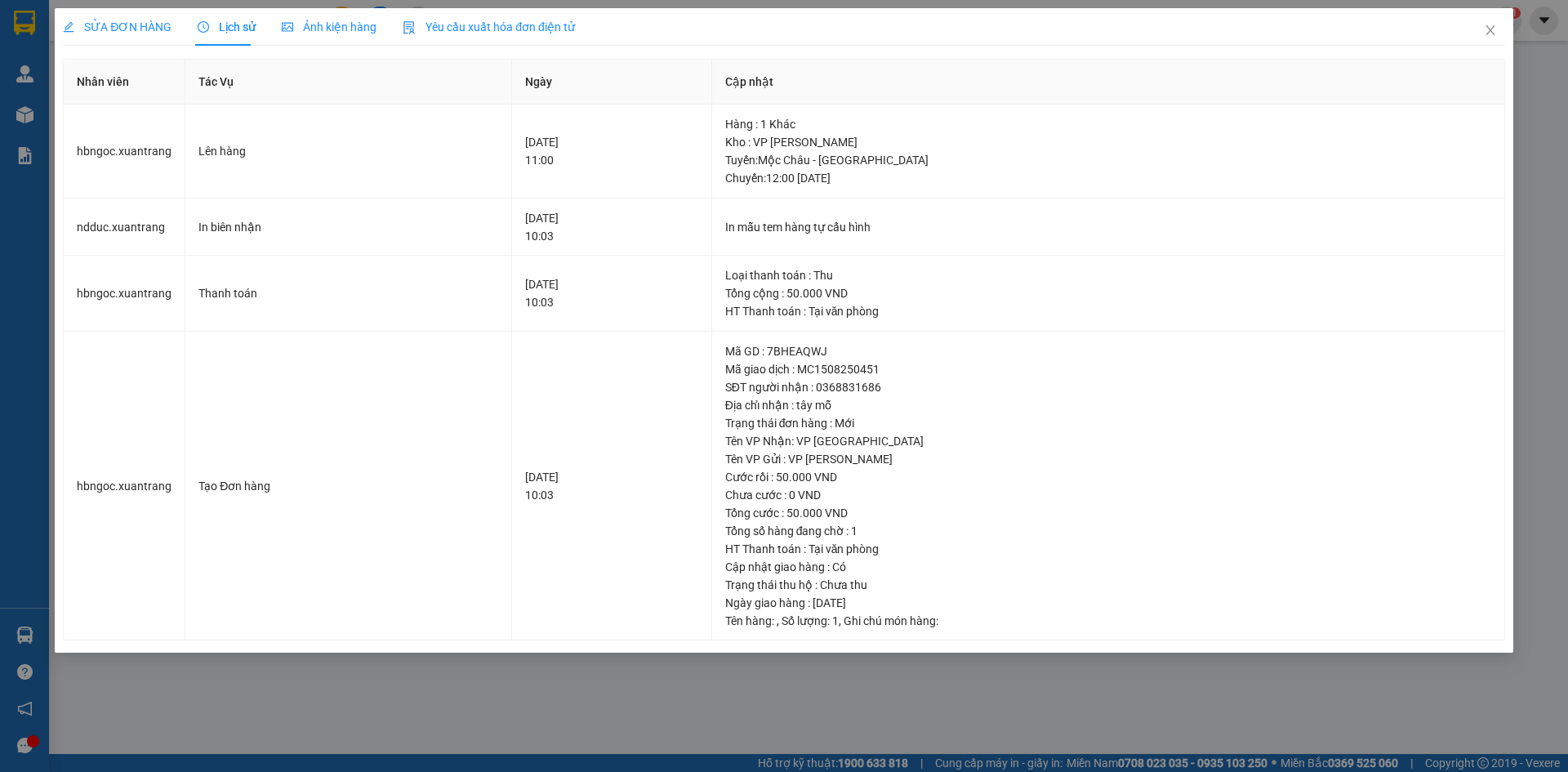
click at [139, 26] on span "SỬA ĐƠN HÀNG" at bounding box center [117, 26] width 108 height 13
